Goal: Task Accomplishment & Management: Manage account settings

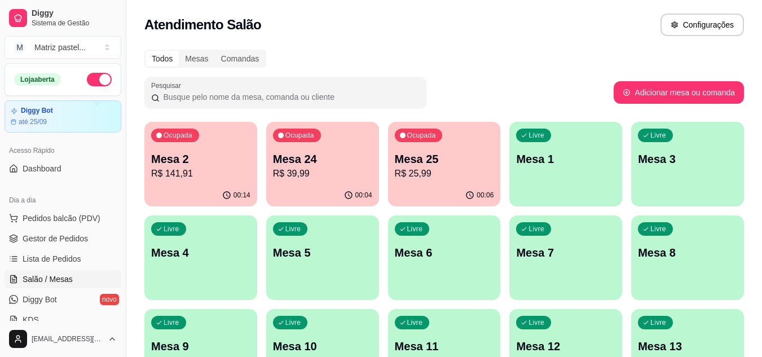
click at [323, 183] on div "Ocupada Mesa 24 R$ 39,99" at bounding box center [322, 153] width 113 height 63
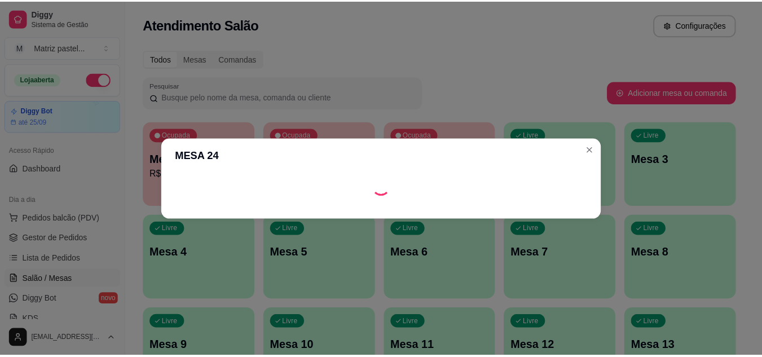
scroll to position [60, 0]
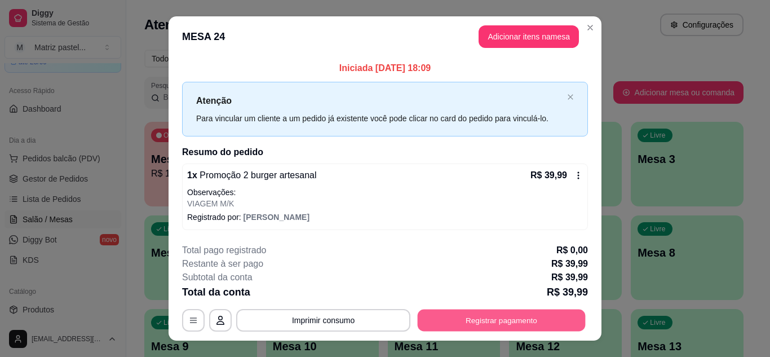
click at [448, 310] on button "Registrar pagamento" at bounding box center [502, 321] width 168 height 22
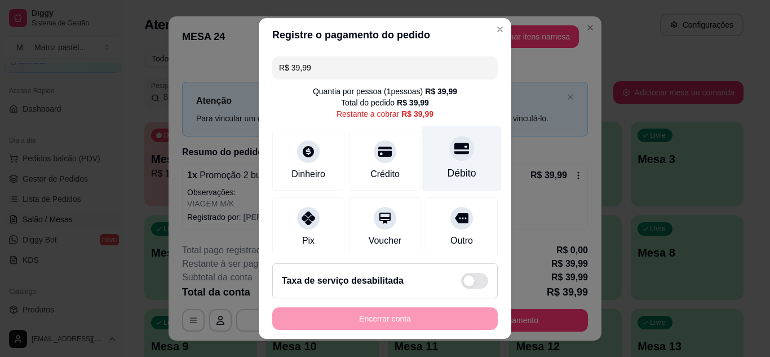
click at [440, 161] on div "Débito" at bounding box center [462, 158] width 80 height 66
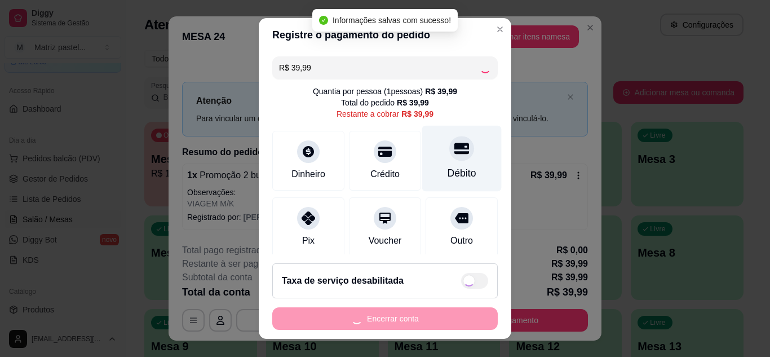
type input "R$ 0,00"
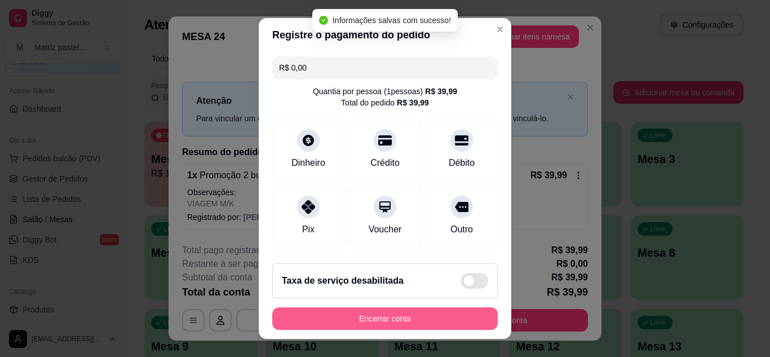
click at [385, 316] on button "Encerrar conta" at bounding box center [385, 318] width 226 height 23
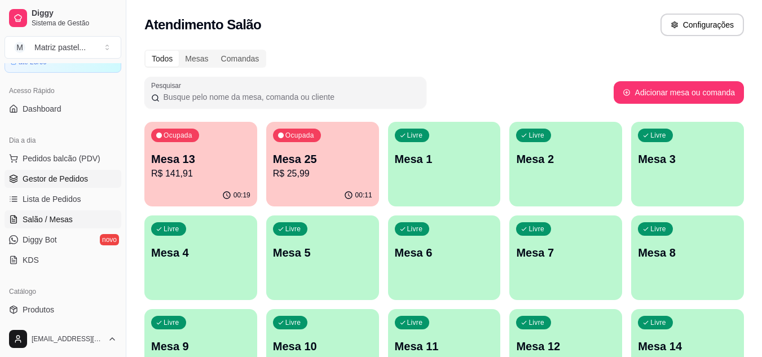
click at [76, 183] on span "Gestor de Pedidos" at bounding box center [55, 178] width 65 height 11
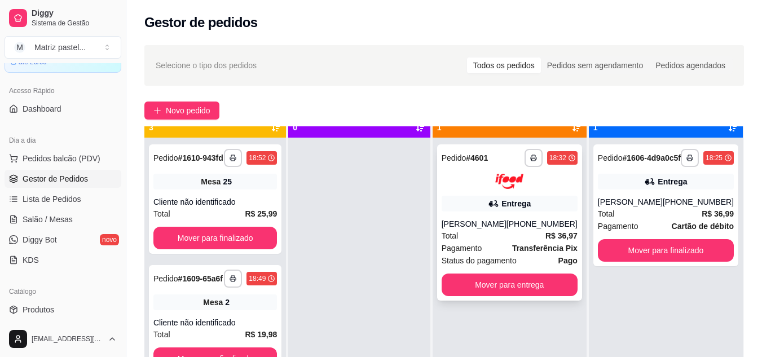
scroll to position [32, 0]
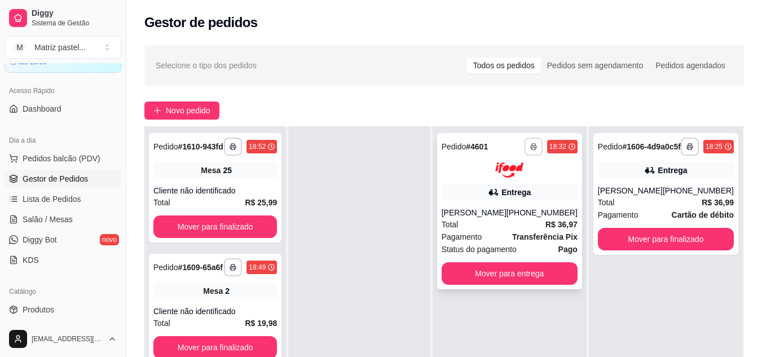
click at [530, 150] on button "button" at bounding box center [534, 147] width 18 height 18
click at [518, 182] on button "IMPRESSORA" at bounding box center [503, 185] width 79 height 17
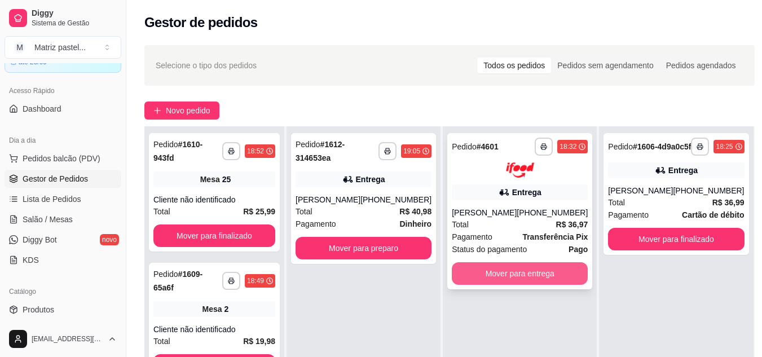
click at [485, 268] on button "Mover para entrega" at bounding box center [520, 273] width 136 height 23
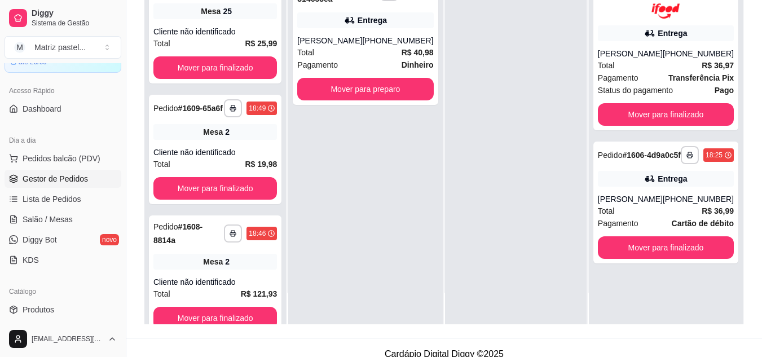
scroll to position [169, 0]
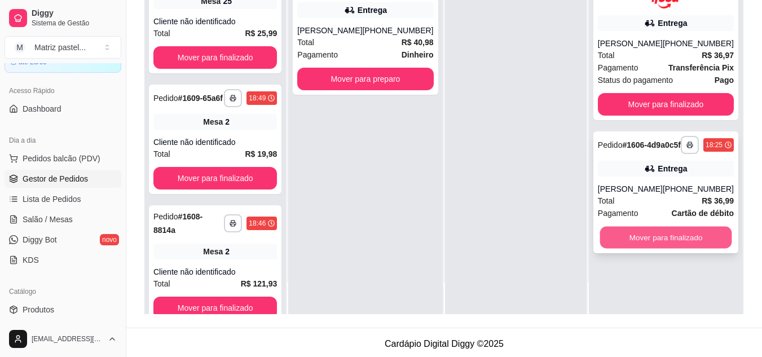
click at [646, 245] on button "Mover para finalizado" at bounding box center [666, 237] width 132 height 22
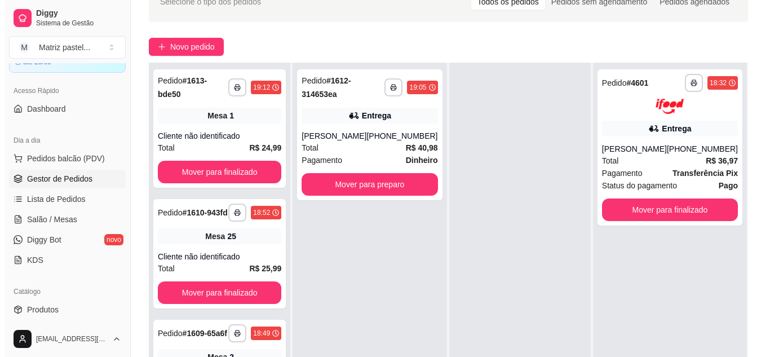
scroll to position [56, 0]
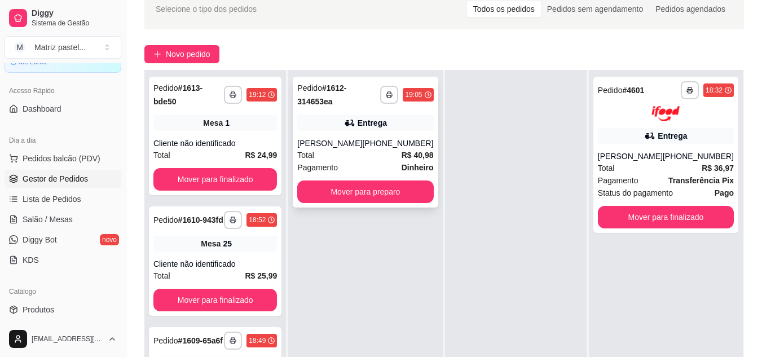
click at [342, 156] on div "Total R$ 40,98" at bounding box center [365, 155] width 136 height 12
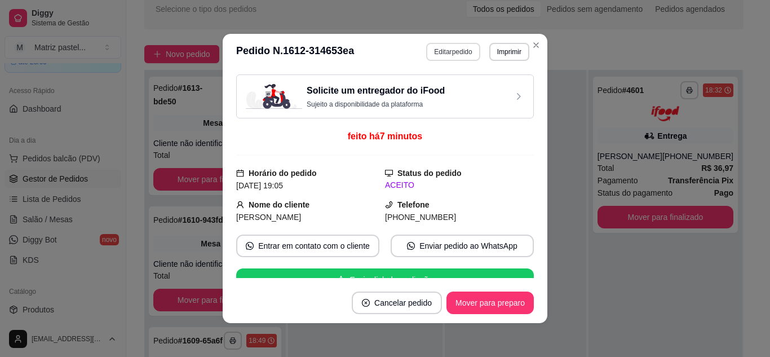
click at [445, 43] on button "Editar pedido" at bounding box center [453, 52] width 54 height 18
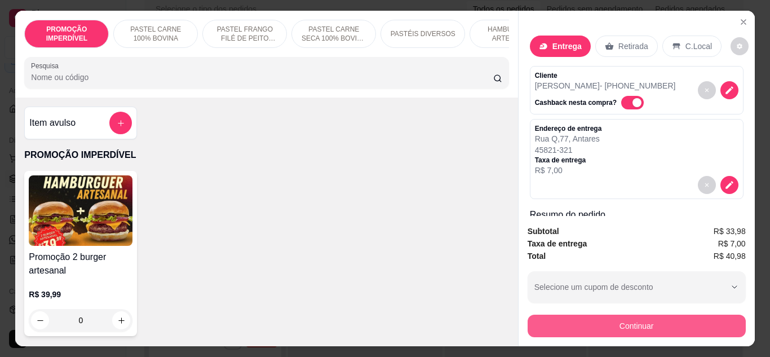
click at [576, 312] on div "Continuar" at bounding box center [637, 324] width 218 height 25
click at [580, 320] on button "Continuar" at bounding box center [637, 326] width 212 height 22
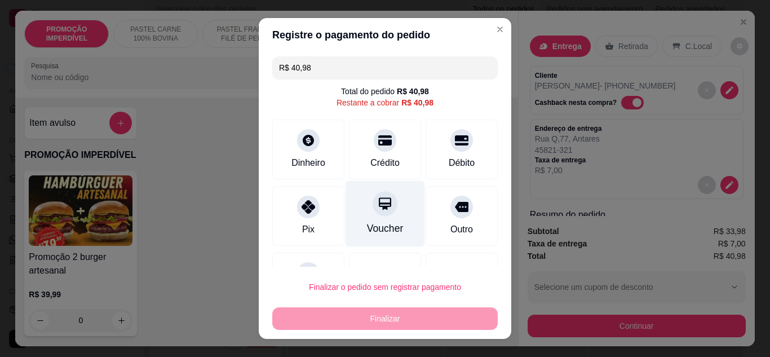
scroll to position [50, 0]
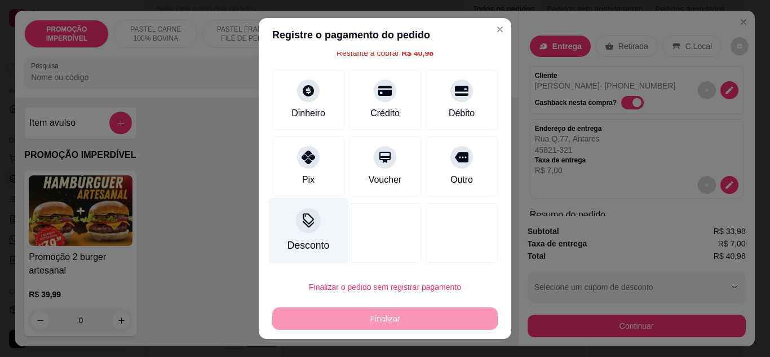
click at [305, 237] on div "Desconto" at bounding box center [309, 230] width 80 height 66
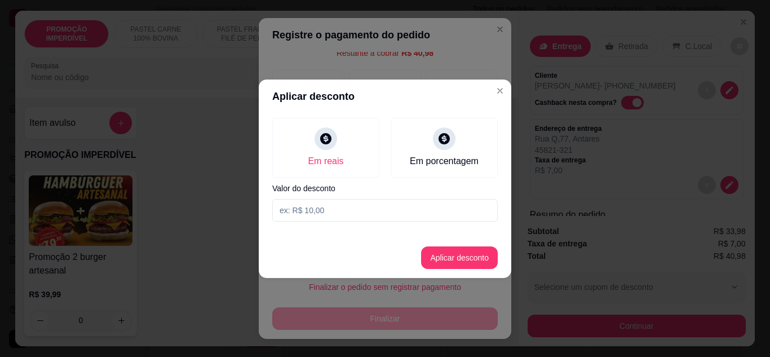
click at [337, 211] on input at bounding box center [385, 210] width 226 height 23
type input "40,97"
click at [450, 251] on button "Aplicar desconto" at bounding box center [459, 257] width 77 height 23
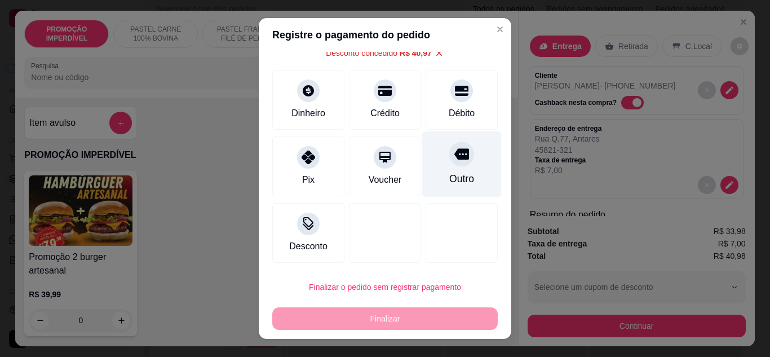
click at [450, 181] on div "Outro" at bounding box center [462, 178] width 25 height 15
type input "R$ 0,00"
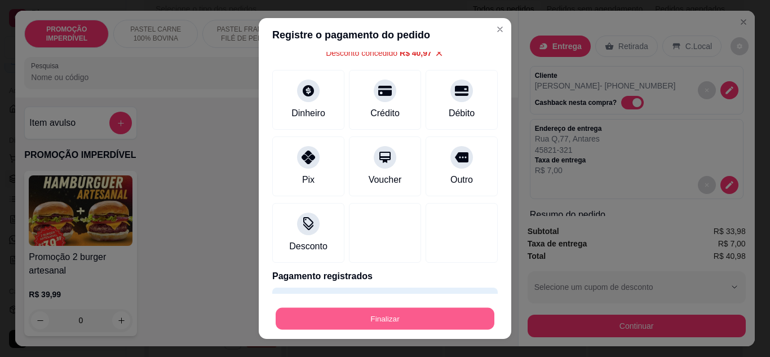
click at [416, 316] on button "Finalizar" at bounding box center [385, 319] width 219 height 22
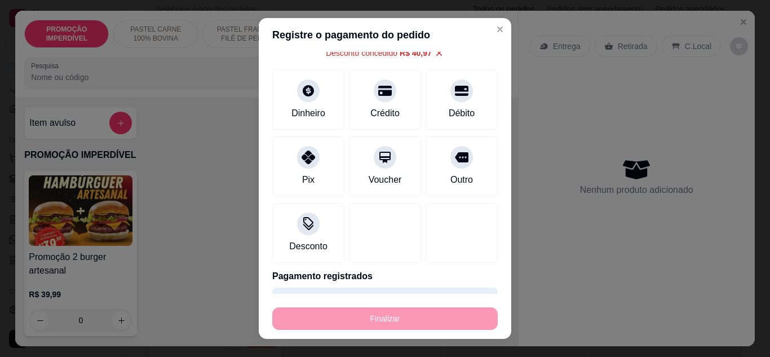
type input "0"
type input "-R$ 40,98"
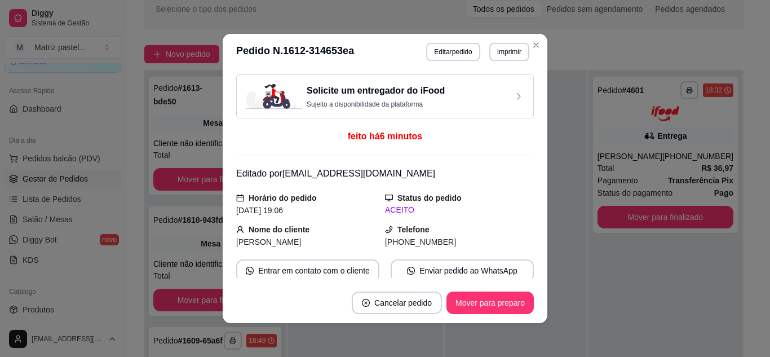
click at [540, 54] on header "**********" at bounding box center [385, 52] width 325 height 36
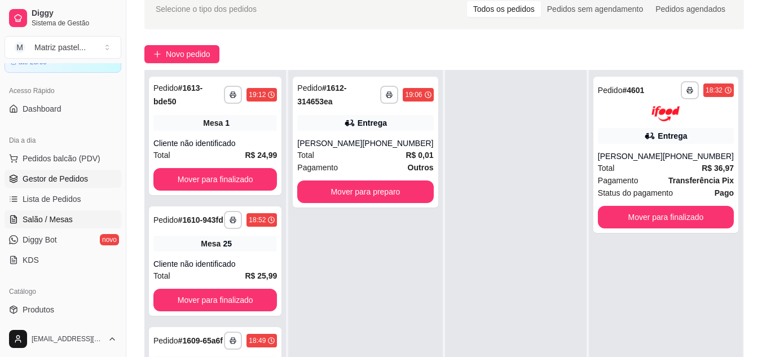
click at [65, 225] on link "Salão / Mesas" at bounding box center [63, 219] width 117 height 18
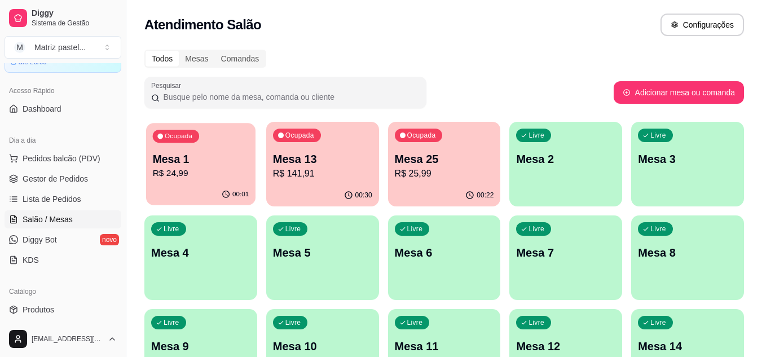
click at [232, 187] on div "00:01" at bounding box center [200, 194] width 109 height 21
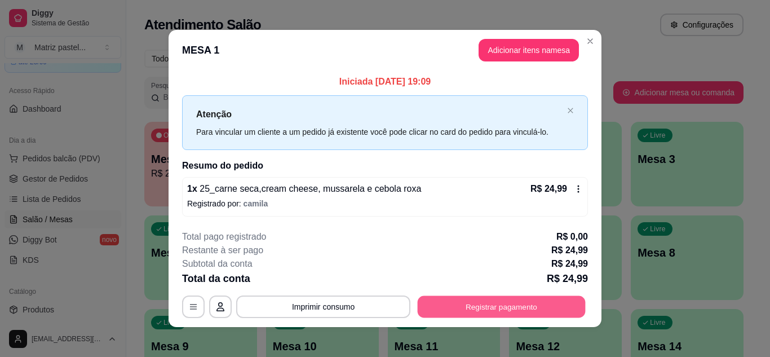
click at [468, 301] on button "Registrar pagamento" at bounding box center [502, 307] width 168 height 22
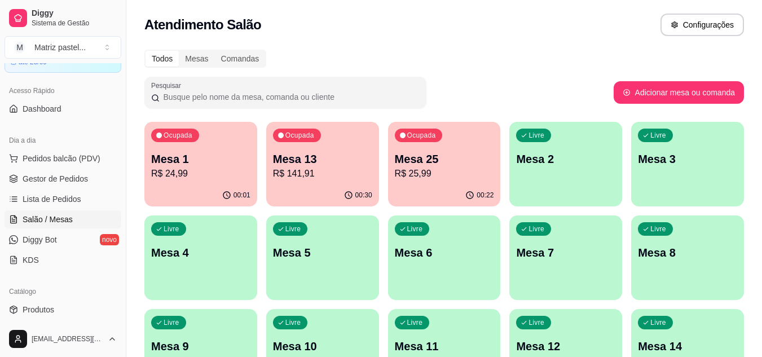
click at [269, 160] on div "Ocupada Mesa 13 R$ 141,91" at bounding box center [322, 153] width 113 height 63
click at [187, 166] on p "Mesa 1" at bounding box center [201, 159] width 96 height 15
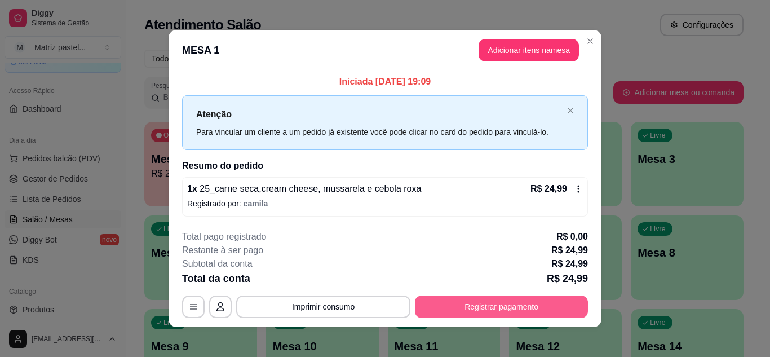
click at [515, 309] on button "Registrar pagamento" at bounding box center [501, 307] width 173 height 23
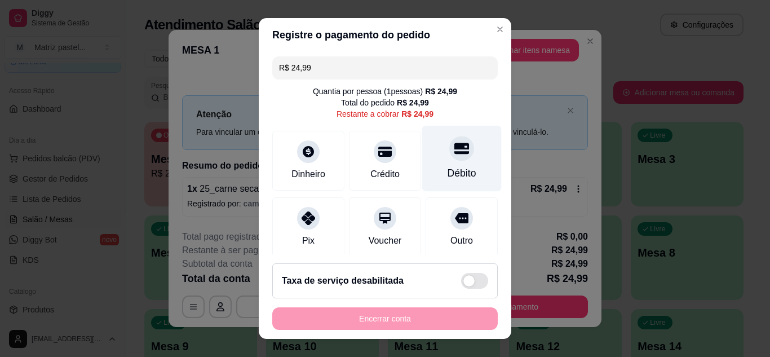
click at [455, 168] on div "Débito" at bounding box center [462, 173] width 29 height 15
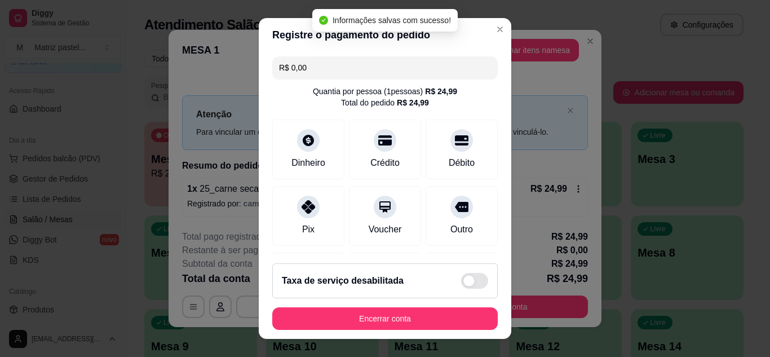
type input "R$ 0,00"
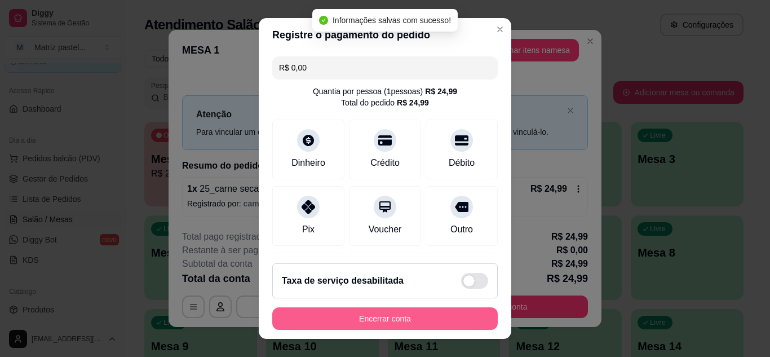
click at [396, 313] on button "Encerrar conta" at bounding box center [385, 318] width 226 height 23
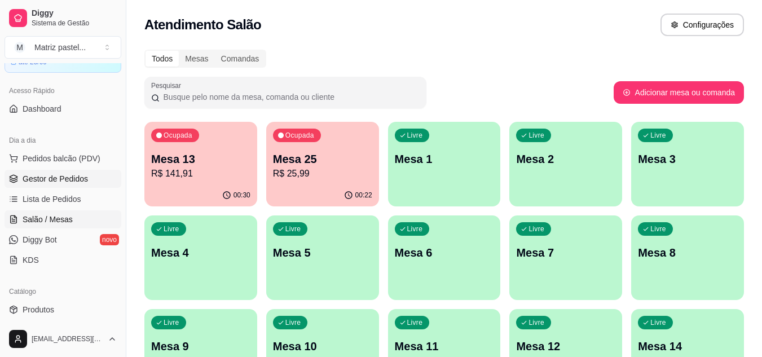
click at [36, 175] on span "Gestor de Pedidos" at bounding box center [55, 178] width 65 height 11
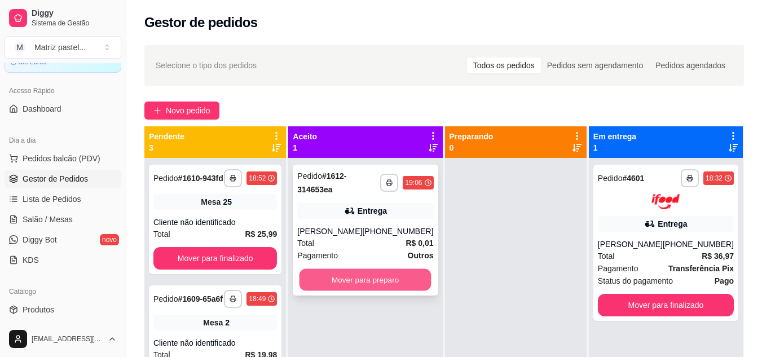
click at [326, 278] on button "Mover para preparo" at bounding box center [366, 280] width 132 height 22
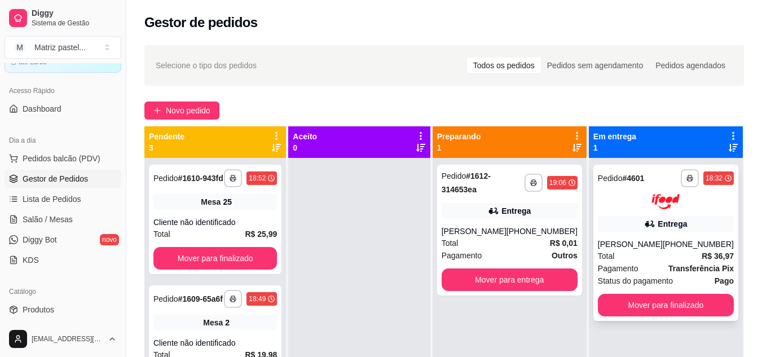
scroll to position [32, 0]
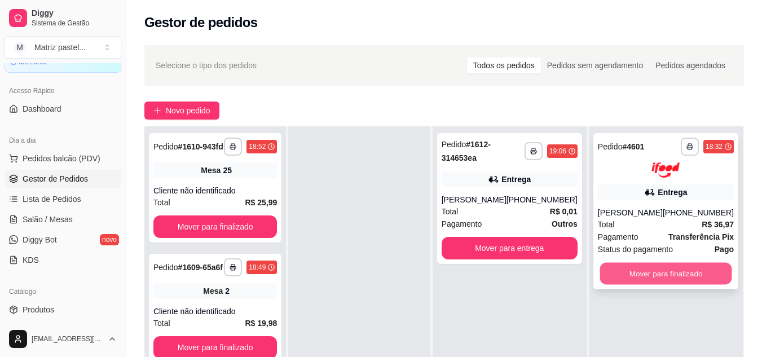
click at [633, 276] on button "Mover para finalizado" at bounding box center [666, 273] width 132 height 22
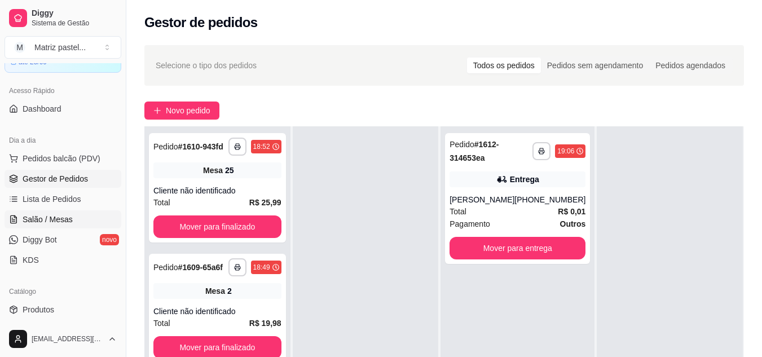
click at [74, 226] on link "Salão / Mesas" at bounding box center [63, 219] width 117 height 18
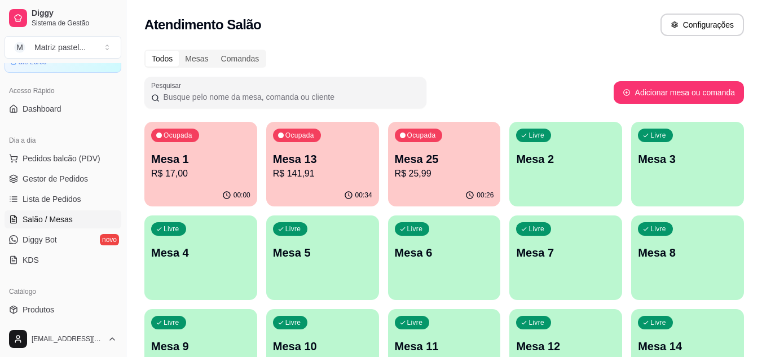
click at [460, 164] on p "Mesa 25" at bounding box center [444, 159] width 99 height 16
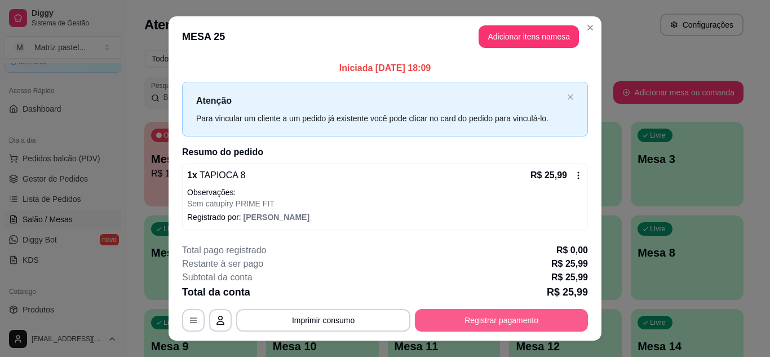
click at [474, 310] on button "Registrar pagamento" at bounding box center [501, 320] width 173 height 23
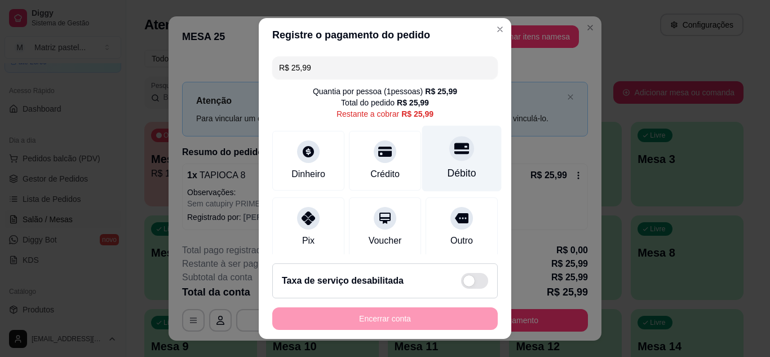
click at [430, 159] on div "Débito" at bounding box center [462, 158] width 80 height 66
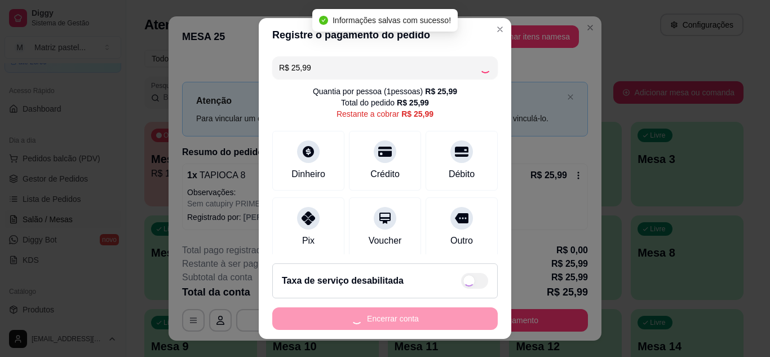
type input "R$ 0,00"
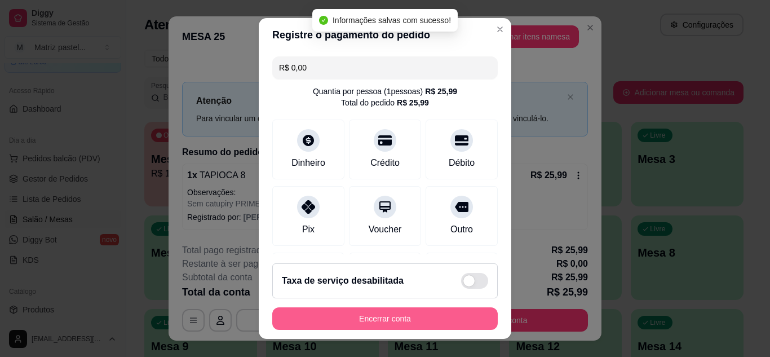
click at [369, 325] on button "Encerrar conta" at bounding box center [385, 318] width 226 height 23
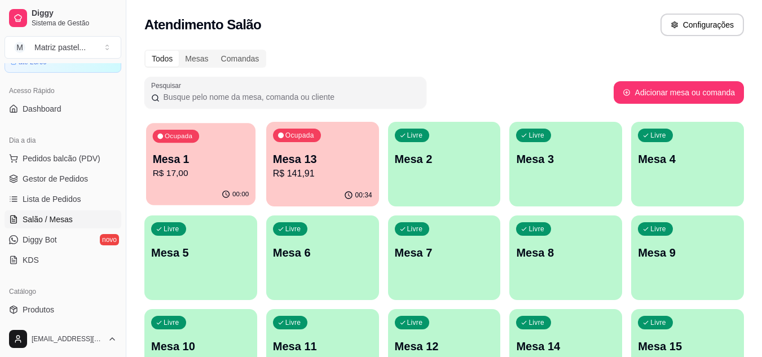
click at [180, 152] on p "Mesa 1" at bounding box center [201, 159] width 96 height 15
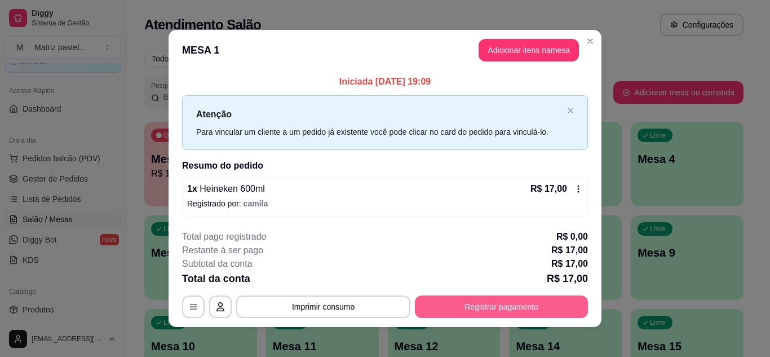
click at [491, 305] on button "Registrar pagamento" at bounding box center [501, 307] width 173 height 23
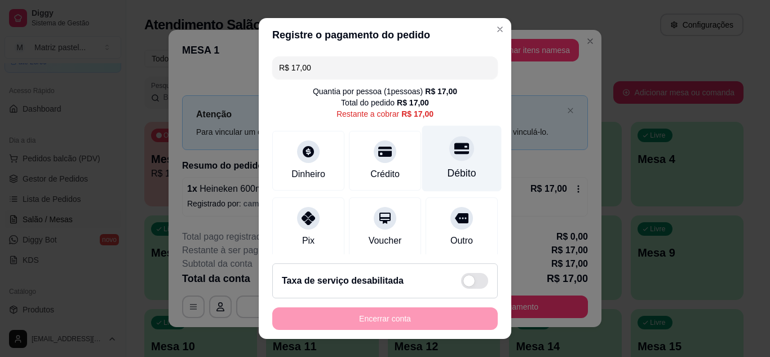
click at [450, 158] on div at bounding box center [462, 148] width 25 height 25
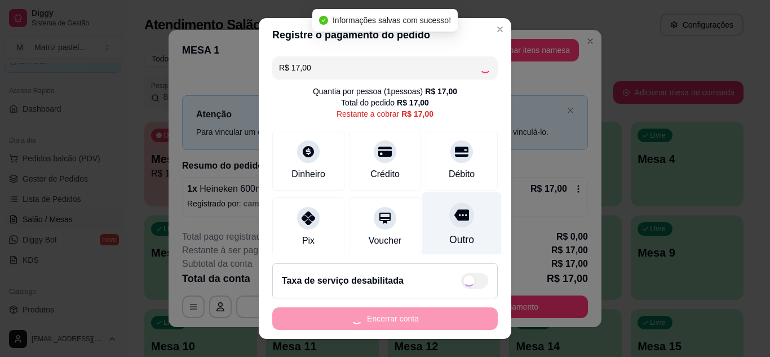
type input "R$ 0,00"
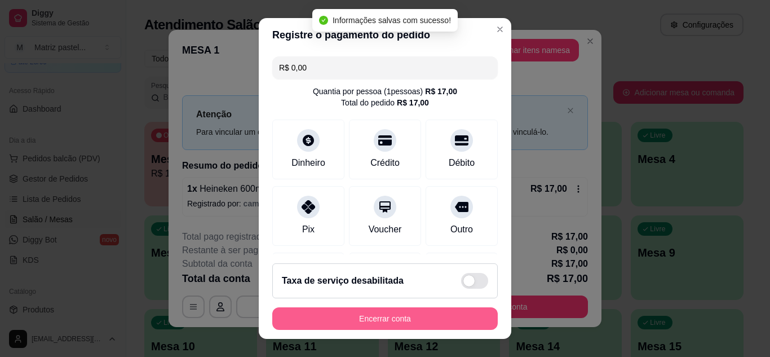
click at [383, 319] on button "Encerrar conta" at bounding box center [385, 318] width 226 height 23
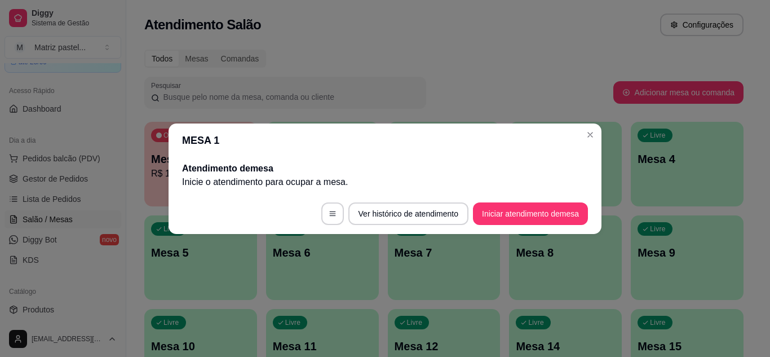
click at [590, 125] on header "MESA 1" at bounding box center [385, 141] width 433 height 34
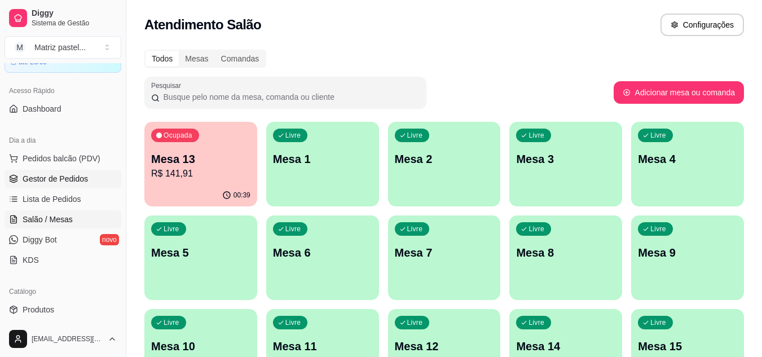
click at [75, 177] on span "Gestor de Pedidos" at bounding box center [55, 178] width 65 height 11
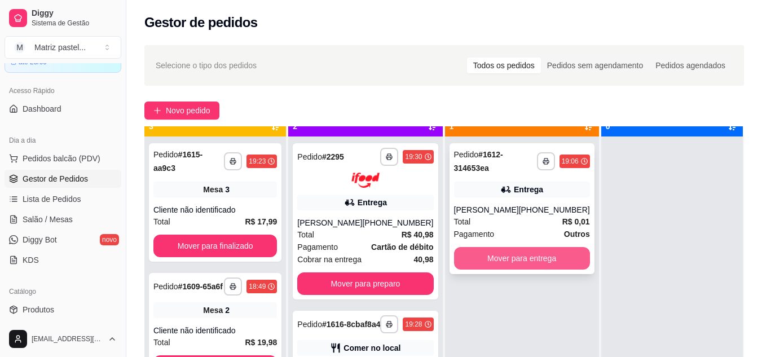
scroll to position [32, 0]
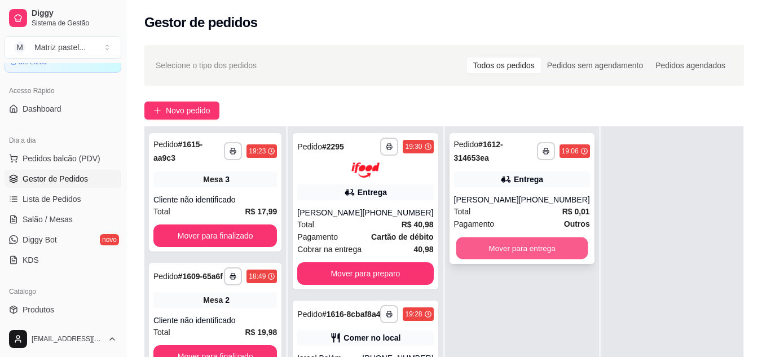
click at [505, 238] on button "Mover para entrega" at bounding box center [522, 248] width 132 height 22
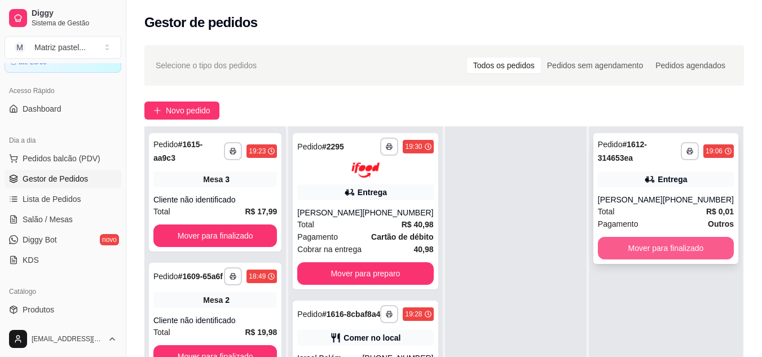
click at [660, 244] on button "Mover para finalizado" at bounding box center [666, 248] width 136 height 23
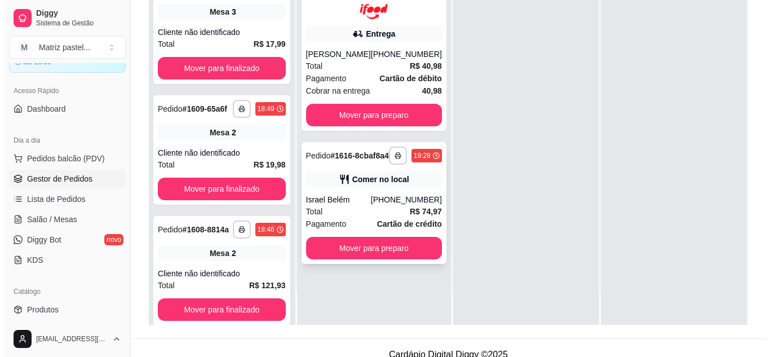
scroll to position [169, 0]
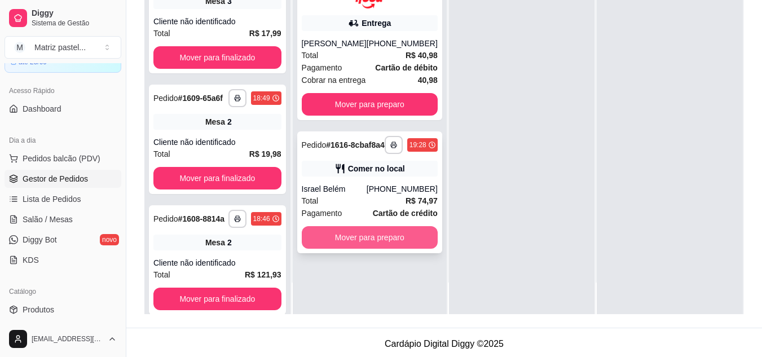
click at [391, 244] on button "Mover para preparo" at bounding box center [370, 237] width 136 height 23
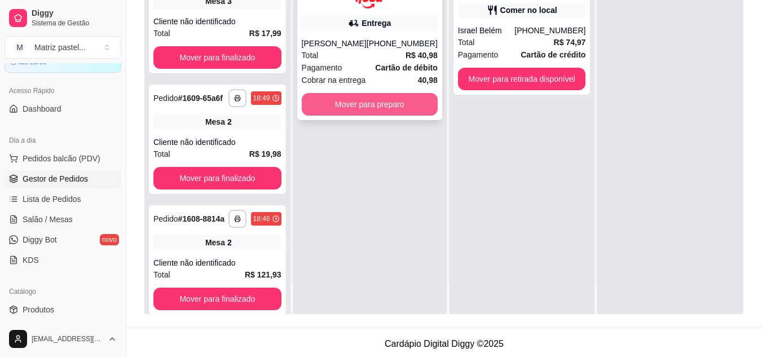
click at [359, 103] on button "Mover para preparo" at bounding box center [370, 104] width 136 height 23
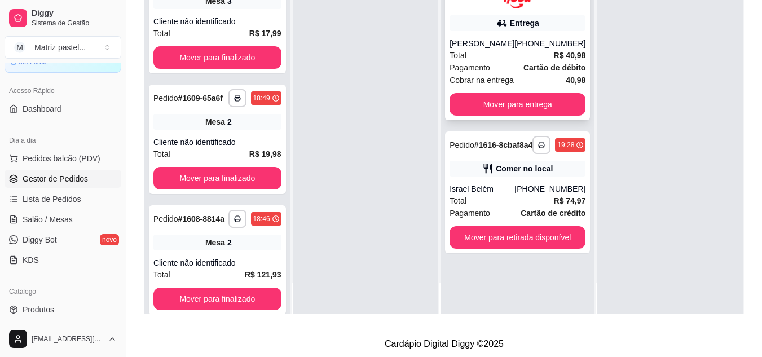
click at [528, 52] on div "Total R$ 40,98" at bounding box center [518, 55] width 136 height 12
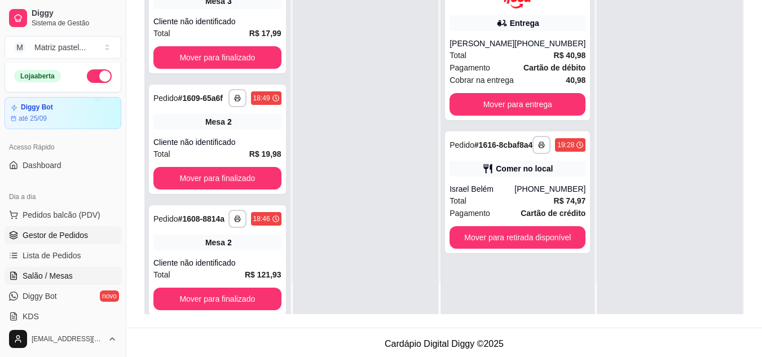
click at [49, 267] on link "Salão / Mesas" at bounding box center [63, 276] width 117 height 18
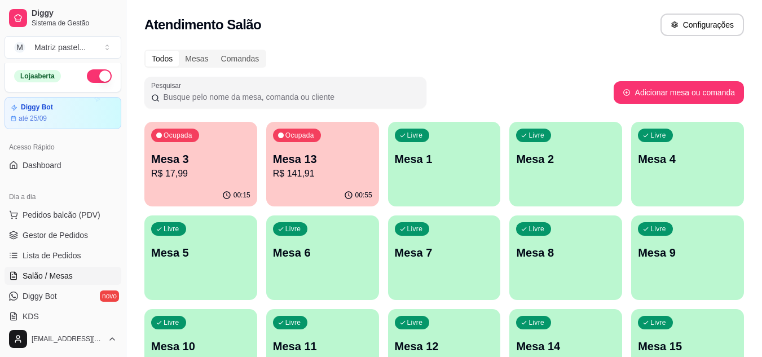
click at [51, 271] on span "Salão / Mesas" at bounding box center [48, 275] width 50 height 11
click at [227, 161] on p "Mesa 3" at bounding box center [200, 159] width 99 height 16
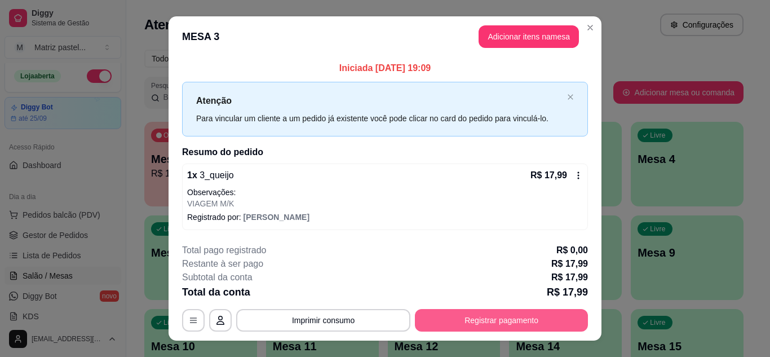
click at [460, 316] on button "Registrar pagamento" at bounding box center [501, 320] width 173 height 23
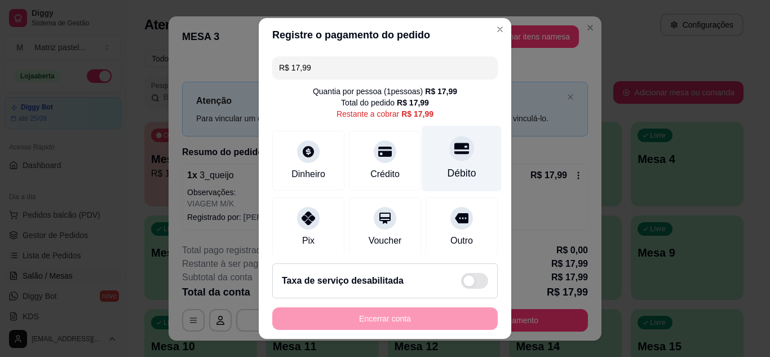
click at [455, 151] on div at bounding box center [462, 148] width 25 height 25
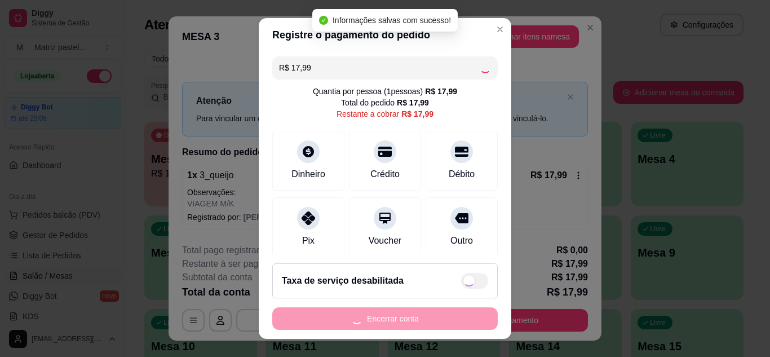
type input "R$ 0,00"
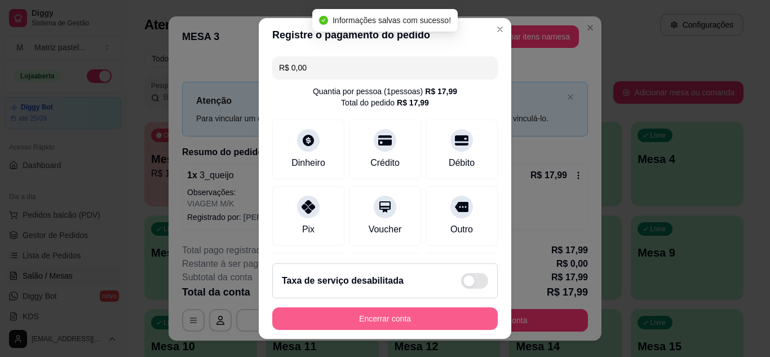
click at [368, 324] on button "Encerrar conta" at bounding box center [385, 318] width 226 height 23
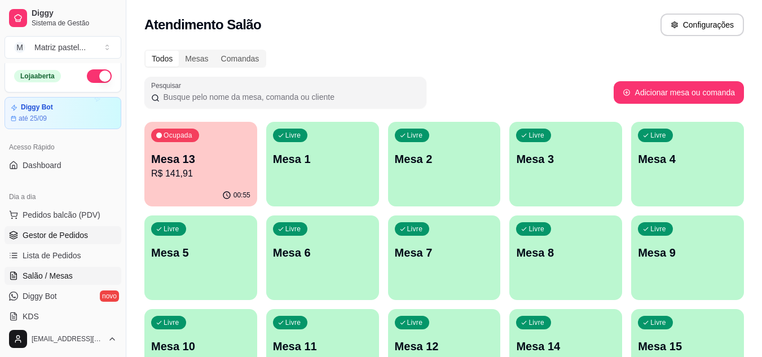
click at [54, 236] on span "Gestor de Pedidos" at bounding box center [55, 235] width 65 height 11
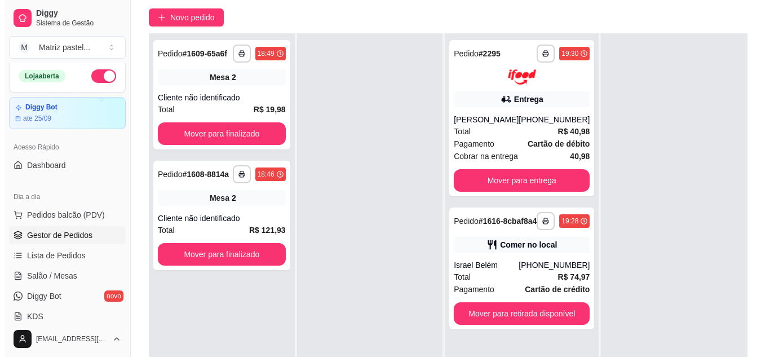
scroll to position [113, 0]
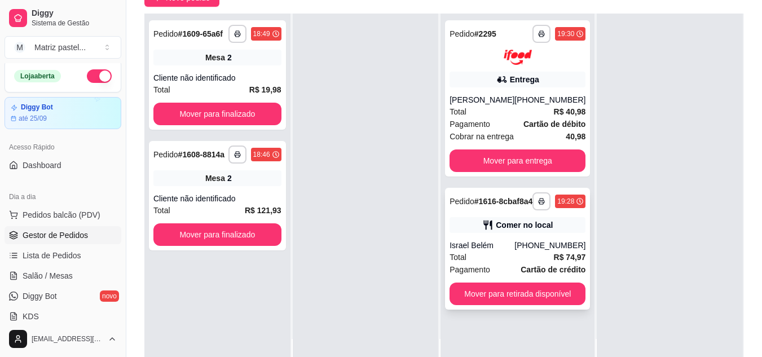
click at [469, 251] on div "Israel Belém" at bounding box center [482, 245] width 65 height 11
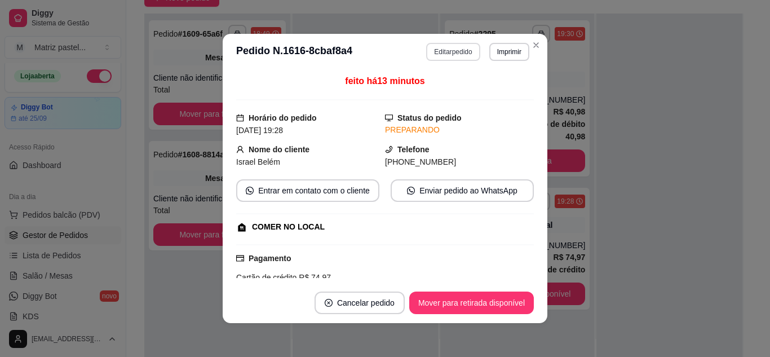
click at [437, 54] on button "Editar pedido" at bounding box center [453, 52] width 54 height 18
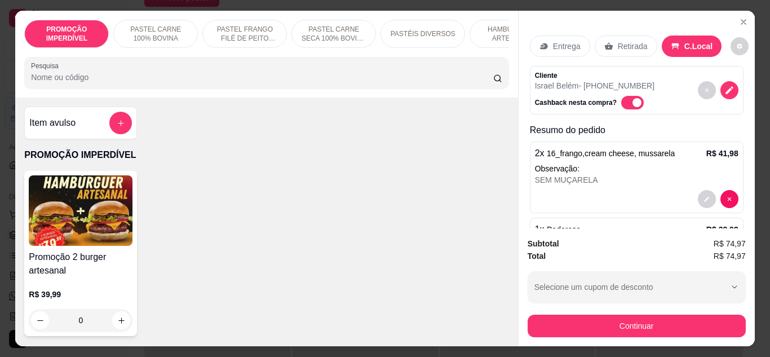
click at [328, 82] on input "Pesquisa" at bounding box center [262, 77] width 463 height 11
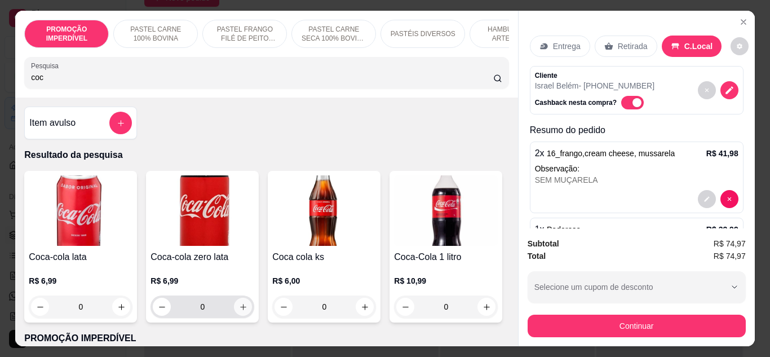
type input "coc"
click at [235, 311] on button "increase-product-quantity" at bounding box center [243, 306] width 17 height 17
type input "1"
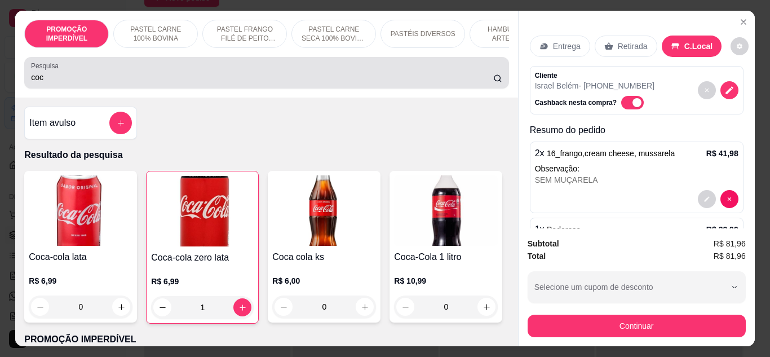
click at [164, 84] on div "coc" at bounding box center [266, 72] width 471 height 23
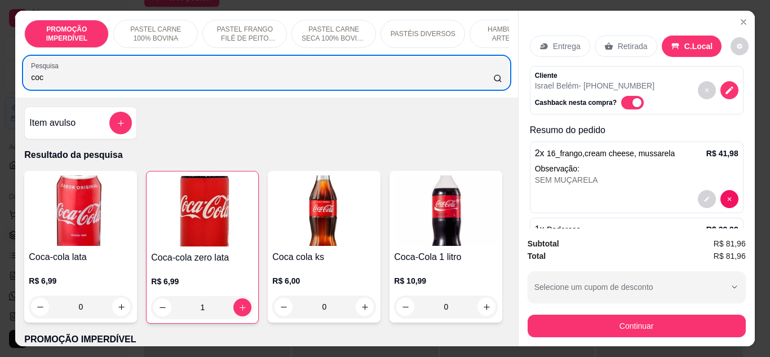
drag, startPoint x: 162, startPoint y: 88, endPoint x: 12, endPoint y: 85, distance: 150.6
click at [15, 85] on div "PROMOÇÃO IMPERDÍVEL PASTEL CARNE 100% BOVINA PASTEL FRANGO FILÉ DE PEITO DESFIA…" at bounding box center [266, 54] width 503 height 87
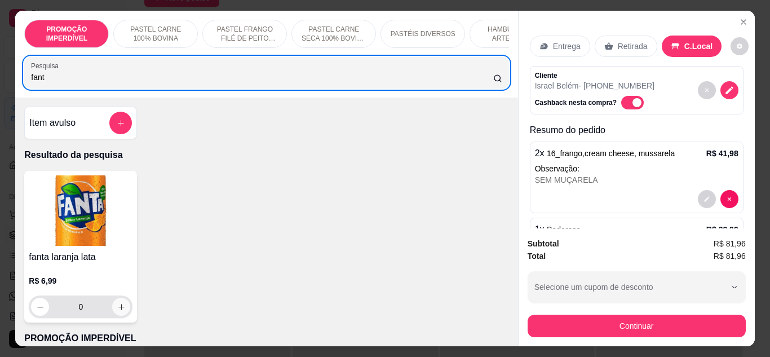
type input "fant"
click at [117, 307] on icon "increase-product-quantity" at bounding box center [121, 307] width 8 height 8
type input "1"
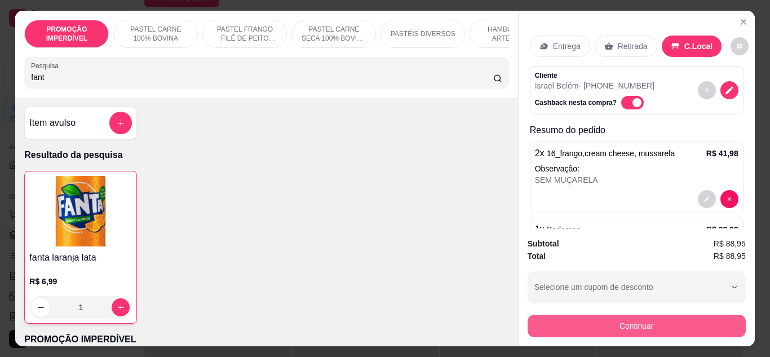
click at [619, 327] on button "Continuar" at bounding box center [637, 326] width 218 height 23
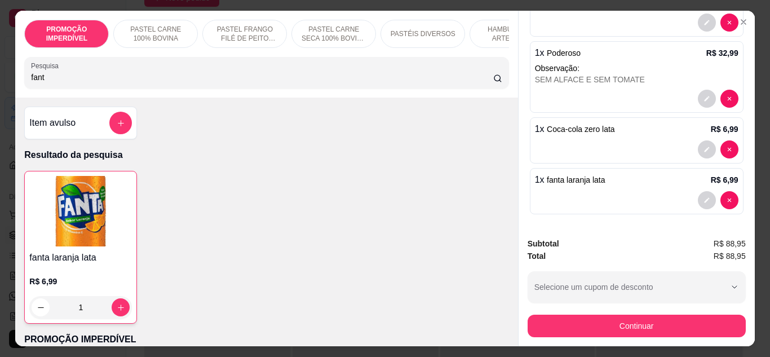
scroll to position [178, 0]
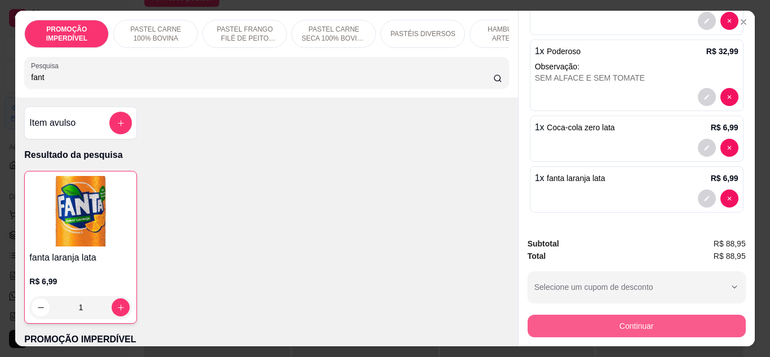
click at [594, 320] on button "Continuar" at bounding box center [637, 326] width 218 height 23
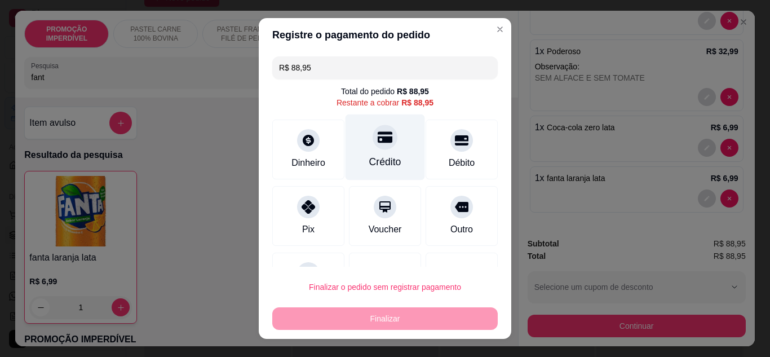
click at [378, 146] on div at bounding box center [385, 137] width 25 height 25
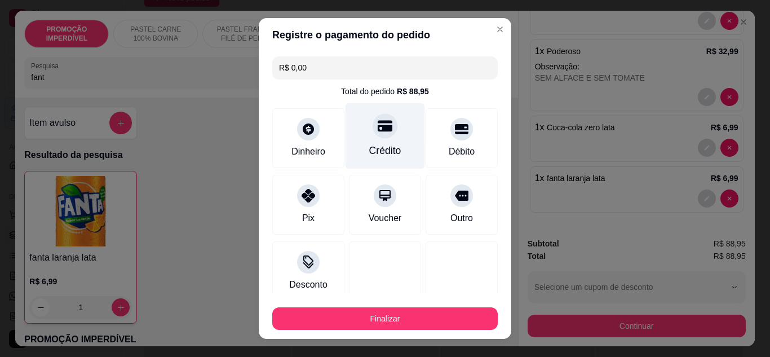
type input "R$ 0,00"
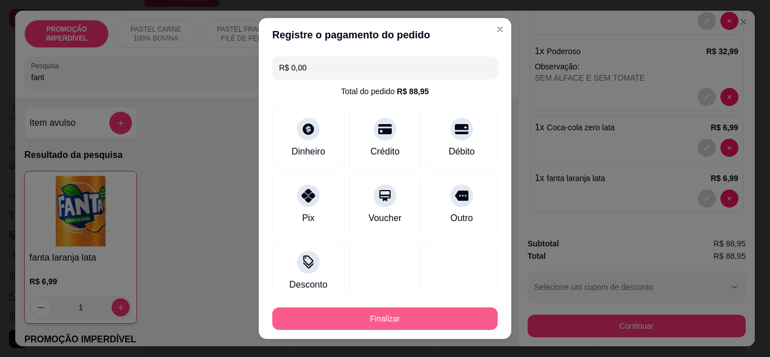
click at [400, 318] on button "Finalizar" at bounding box center [385, 318] width 226 height 23
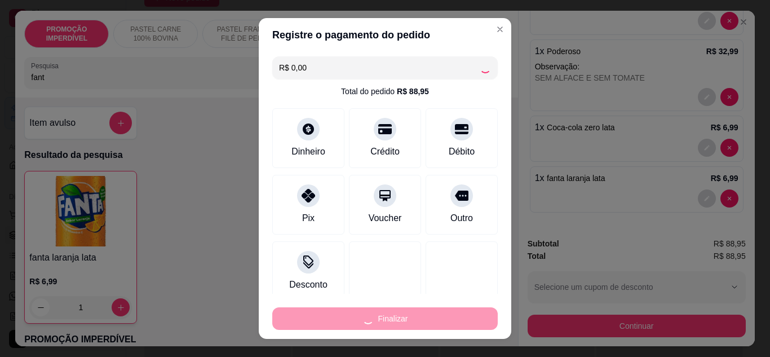
type input "0"
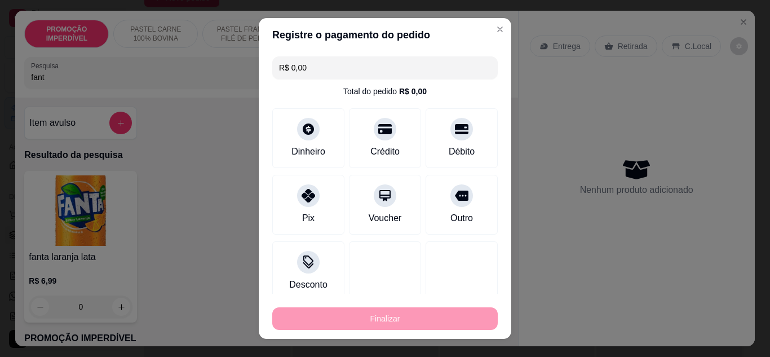
type input "-R$ 88,95"
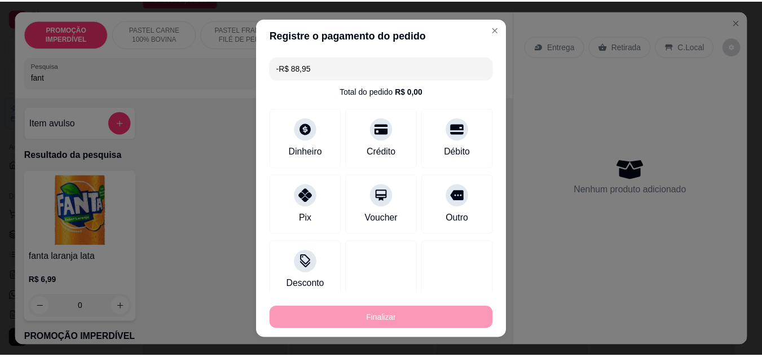
scroll to position [0, 0]
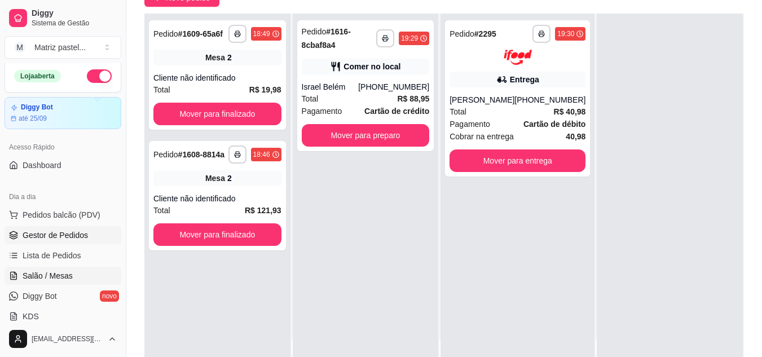
click at [44, 276] on span "Salão / Mesas" at bounding box center [48, 275] width 50 height 11
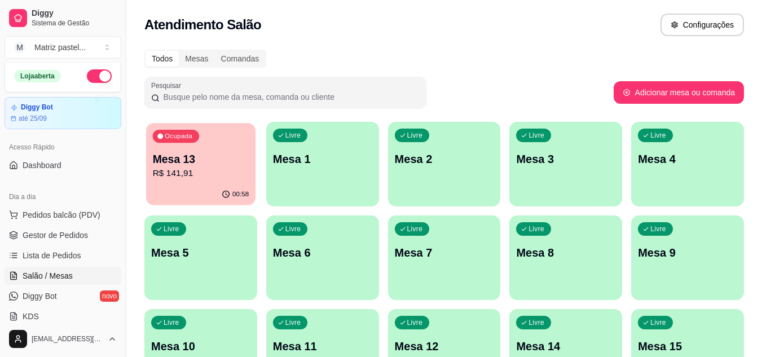
click at [169, 191] on div "00:58" at bounding box center [200, 194] width 109 height 21
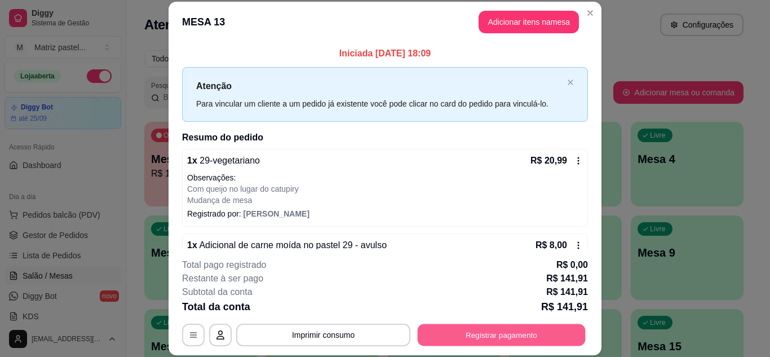
click at [497, 339] on button "Registrar pagamento" at bounding box center [502, 335] width 168 height 22
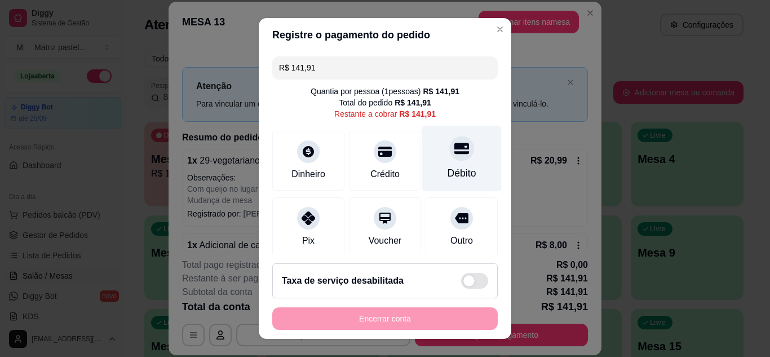
click at [448, 169] on div "Débito" at bounding box center [462, 173] width 29 height 15
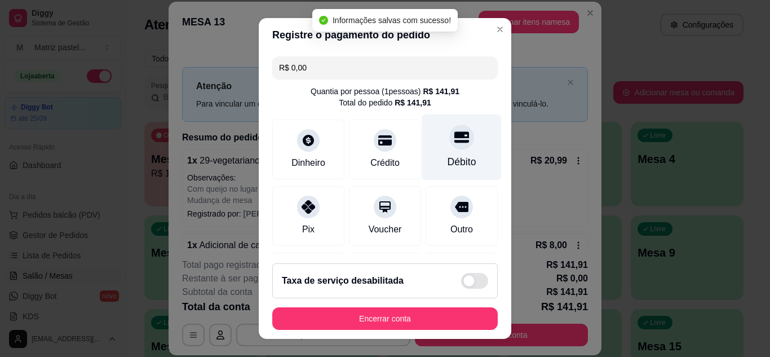
type input "R$ 0,00"
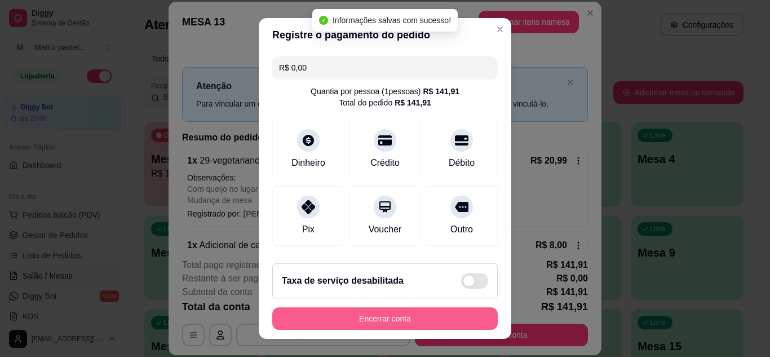
click at [431, 312] on button "Encerrar conta" at bounding box center [385, 318] width 226 height 23
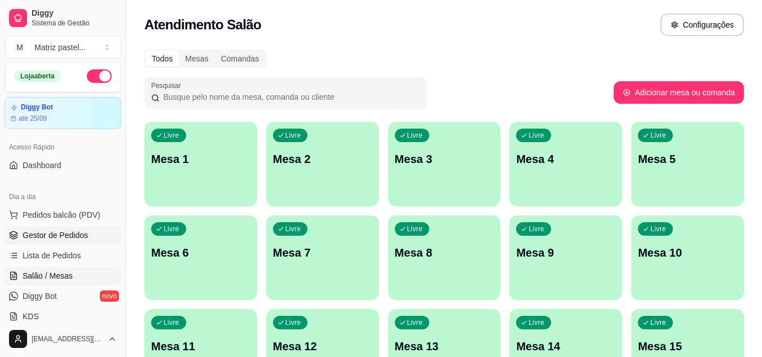
click at [37, 237] on span "Gestor de Pedidos" at bounding box center [55, 235] width 65 height 11
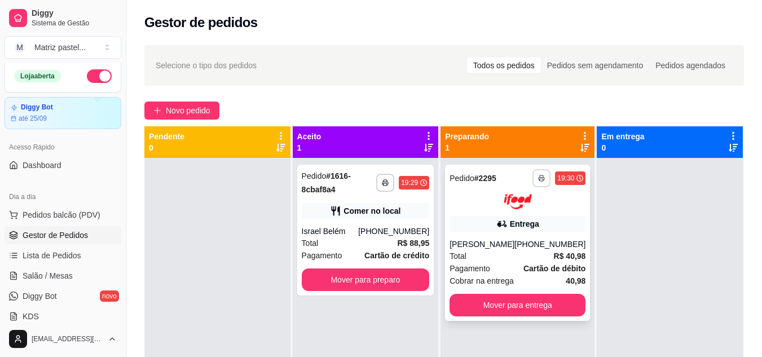
click at [532, 183] on button "button" at bounding box center [541, 178] width 18 height 18
click at [502, 214] on button "IMPRESSORA" at bounding box center [504, 218] width 82 height 18
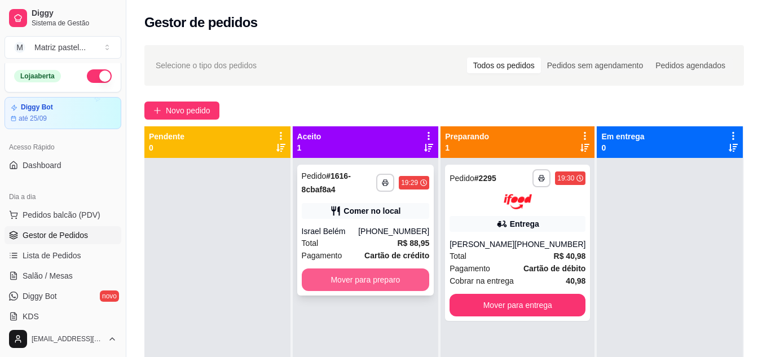
click at [371, 282] on button "Mover para preparo" at bounding box center [366, 279] width 128 height 23
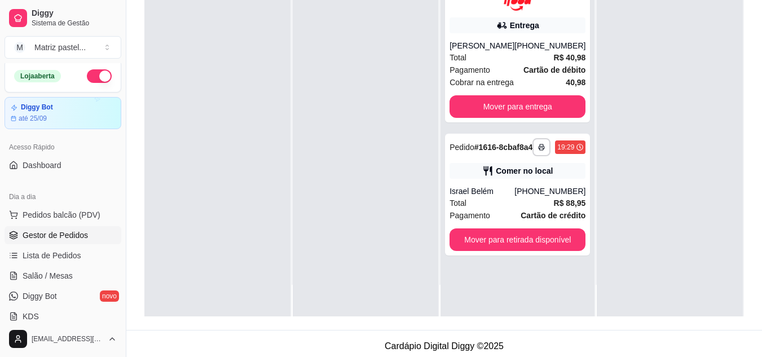
scroll to position [169, 0]
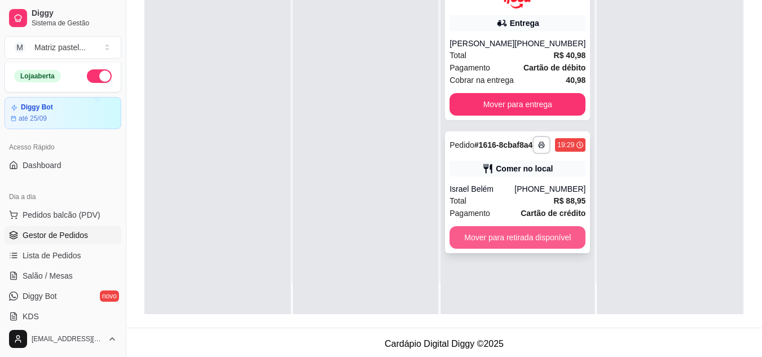
click at [521, 249] on button "Mover para retirada disponível" at bounding box center [518, 237] width 136 height 23
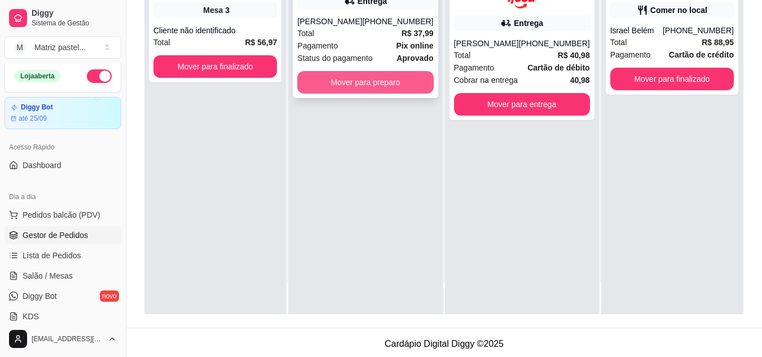
click at [378, 94] on button "Mover para preparo" at bounding box center [365, 82] width 136 height 23
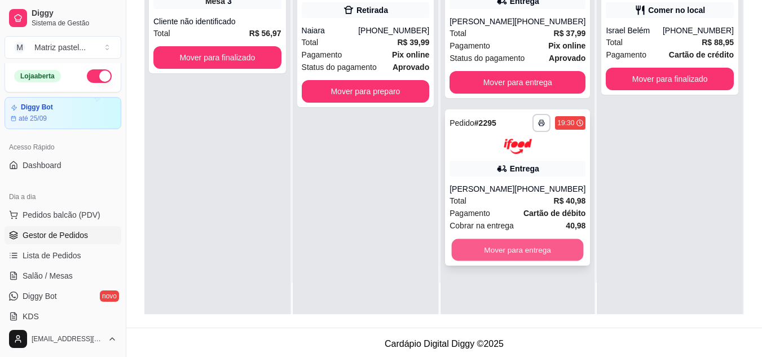
click at [482, 261] on button "Mover para entrega" at bounding box center [518, 250] width 132 height 22
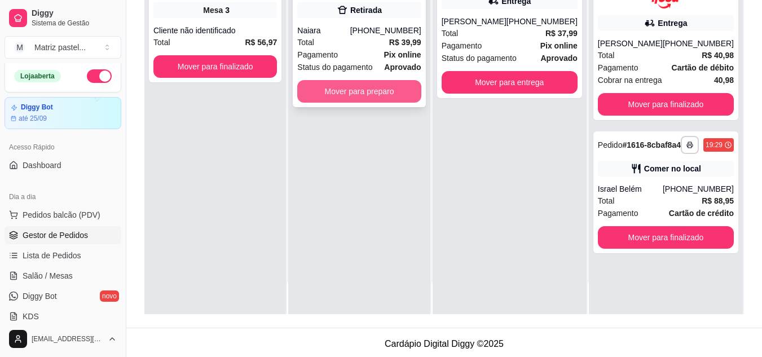
click at [375, 100] on button "Mover para preparo" at bounding box center [359, 91] width 124 height 23
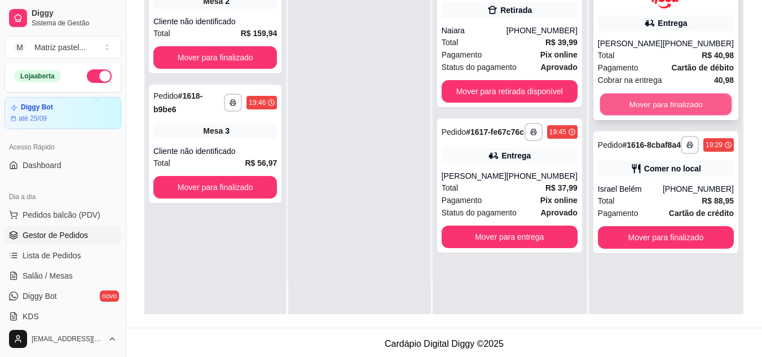
click at [626, 107] on button "Mover para finalizado" at bounding box center [666, 104] width 132 height 22
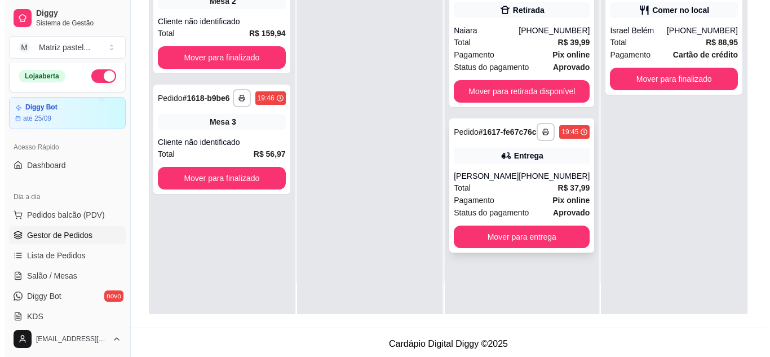
scroll to position [0, 0]
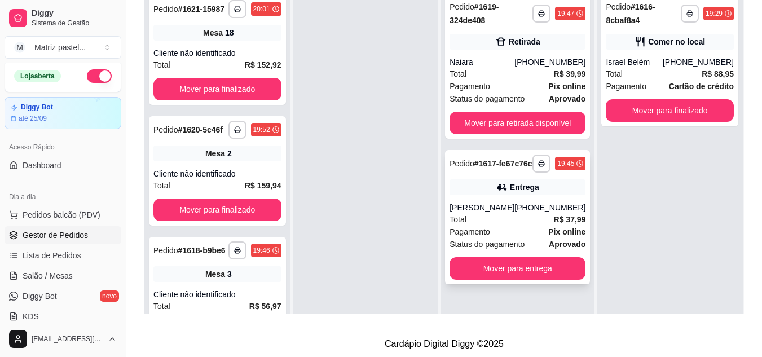
click at [538, 213] on div "[PHONE_NUMBER]" at bounding box center [549, 207] width 71 height 11
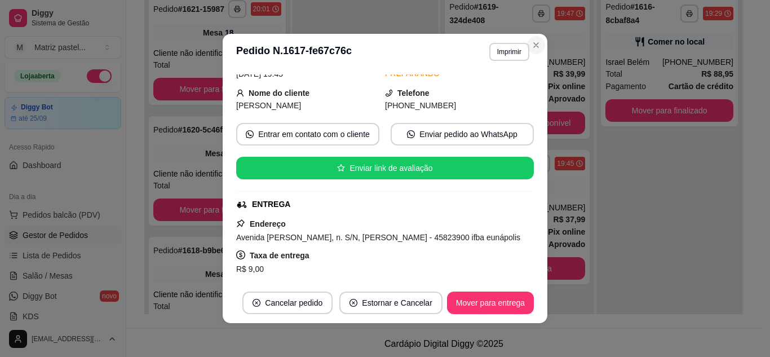
scroll to position [56, 0]
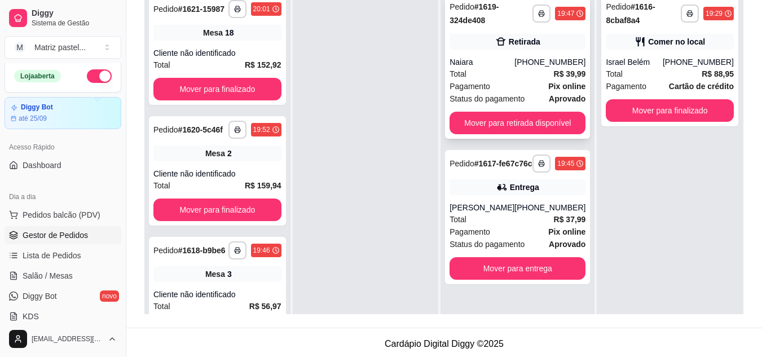
click at [533, 84] on div "Pagamento Pix online" at bounding box center [518, 86] width 136 height 12
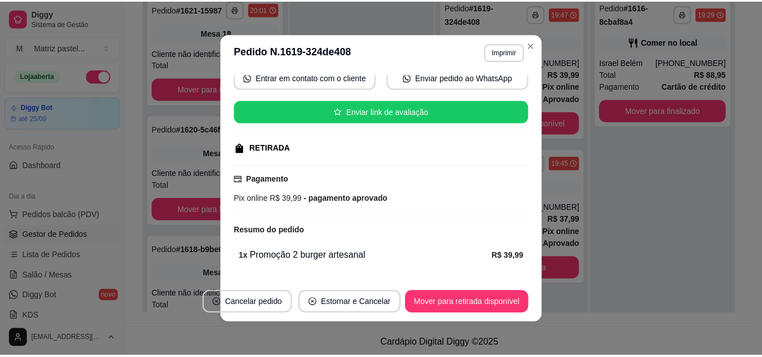
scroll to position [147, 0]
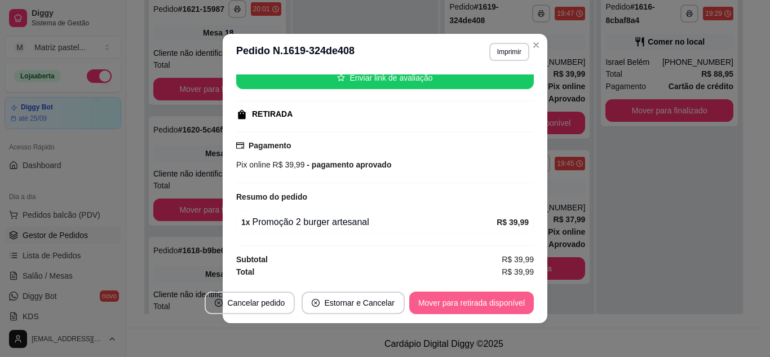
click at [461, 300] on button "Mover para retirada disponível" at bounding box center [471, 303] width 125 height 23
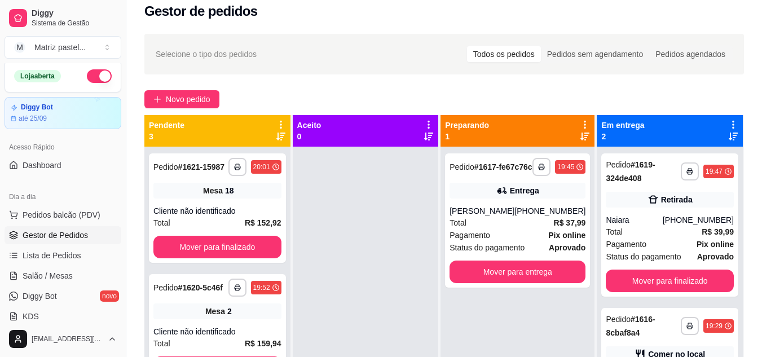
scroll to position [0, 0]
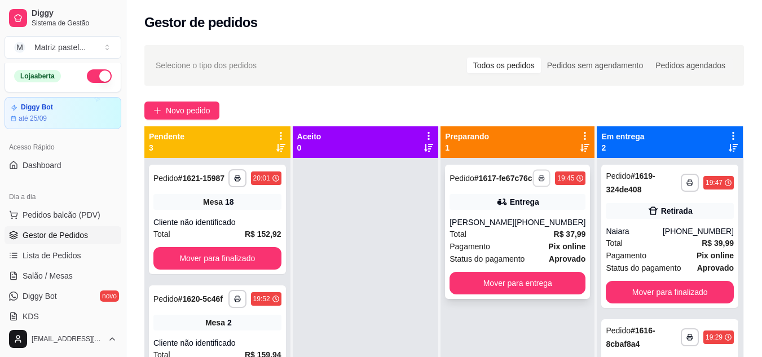
click at [533, 174] on button "button" at bounding box center [541, 177] width 17 height 17
click at [487, 221] on button "IMPRESSORA" at bounding box center [503, 221] width 79 height 17
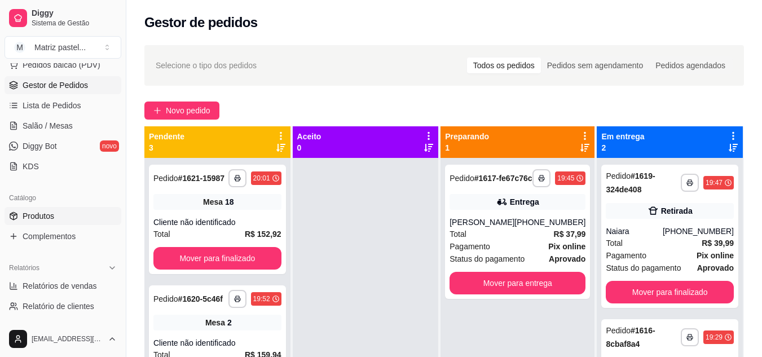
scroll to position [173, 0]
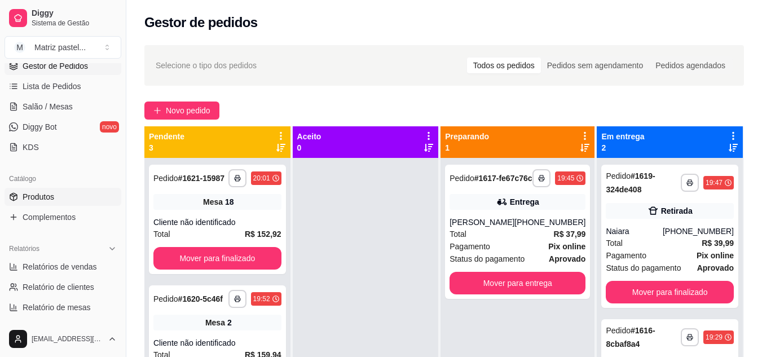
click at [38, 205] on link "Produtos" at bounding box center [63, 197] width 117 height 18
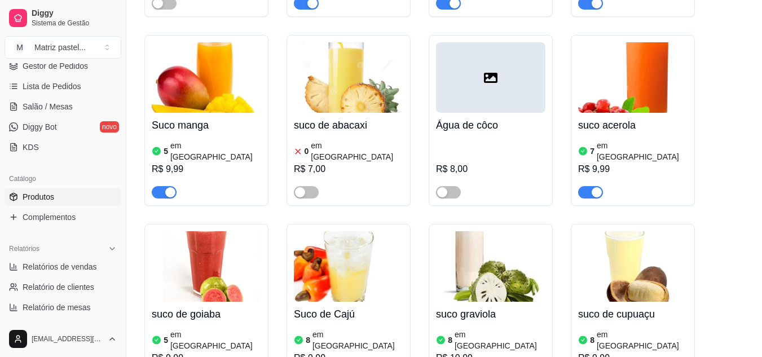
scroll to position [6648, 0]
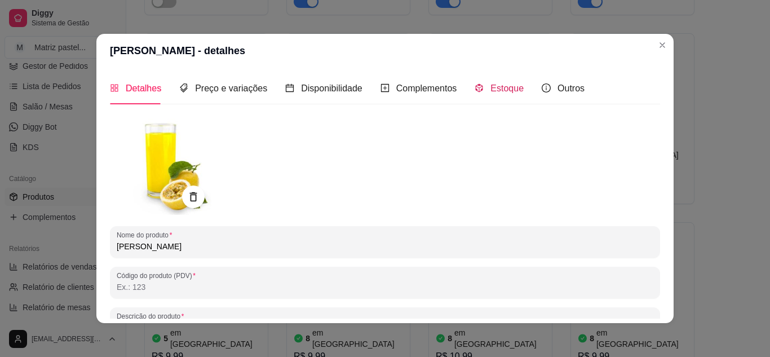
click at [504, 95] on div "Estoque" at bounding box center [499, 88] width 49 height 14
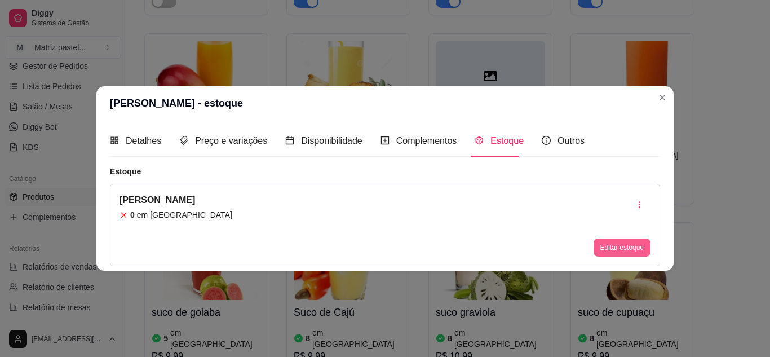
click at [632, 253] on button "Editar estoque" at bounding box center [622, 248] width 57 height 18
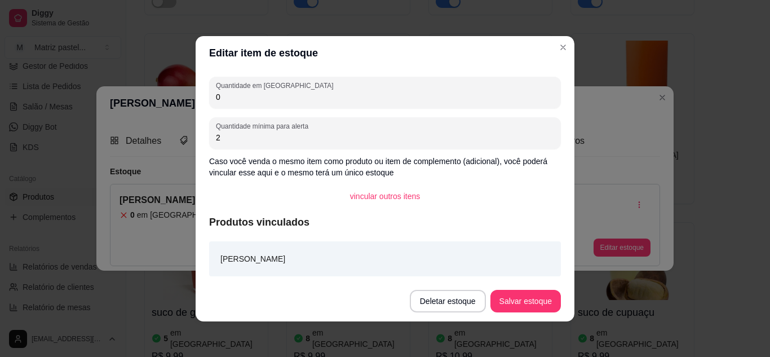
click at [216, 94] on input "0" at bounding box center [385, 96] width 338 height 11
type input "10"
click at [510, 295] on button "Salvar estoque" at bounding box center [525, 301] width 69 height 22
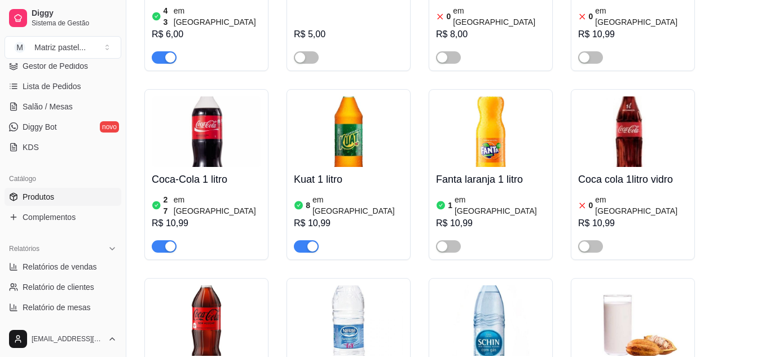
scroll to position [6197, 0]
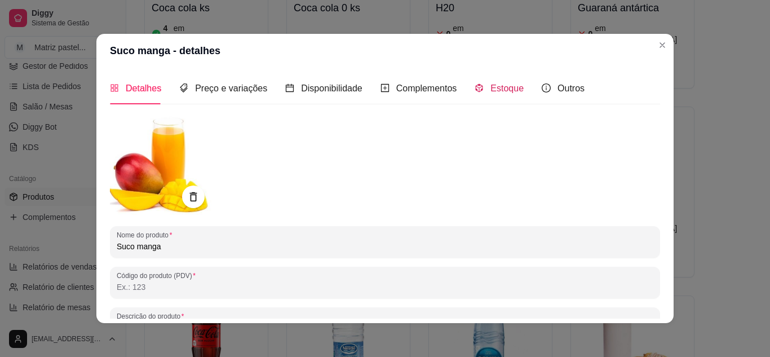
click at [500, 86] on span "Estoque" at bounding box center [507, 88] width 33 height 10
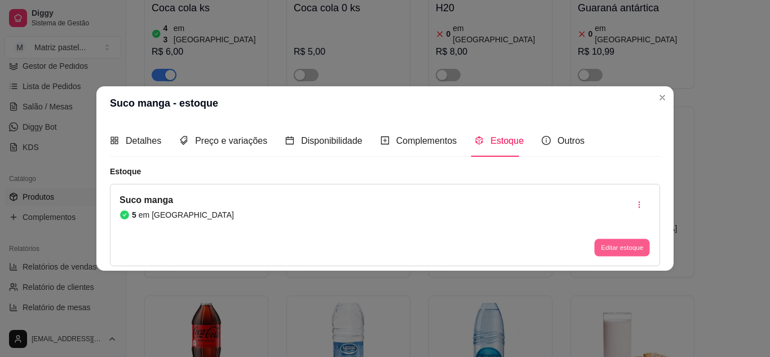
click at [614, 251] on button "Editar estoque" at bounding box center [622, 247] width 55 height 17
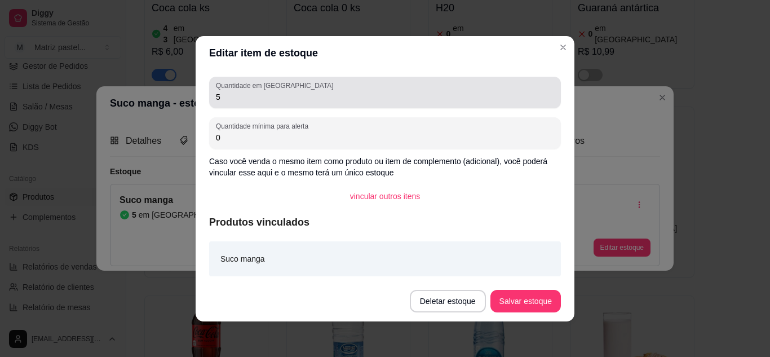
click at [226, 90] on div "5" at bounding box center [385, 92] width 338 height 23
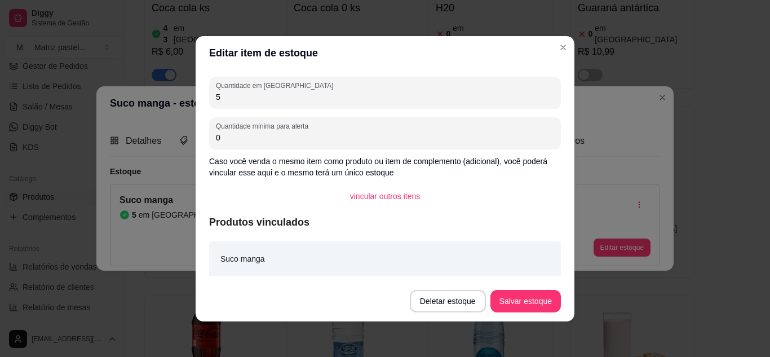
drag, startPoint x: 226, startPoint y: 90, endPoint x: 217, endPoint y: 96, distance: 10.6
click at [199, 91] on div "Quantidade em estoque 5 Quantidade mínima para alerta 0 Caso você venda o mesmo…" at bounding box center [385, 175] width 379 height 211
drag, startPoint x: 217, startPoint y: 96, endPoint x: 196, endPoint y: 95, distance: 20.3
click at [197, 95] on div "Quantidade em estoque 5 Quantidade mínima para alerta 0 Caso você venda o mesmo…" at bounding box center [385, 175] width 379 height 211
type input "10"
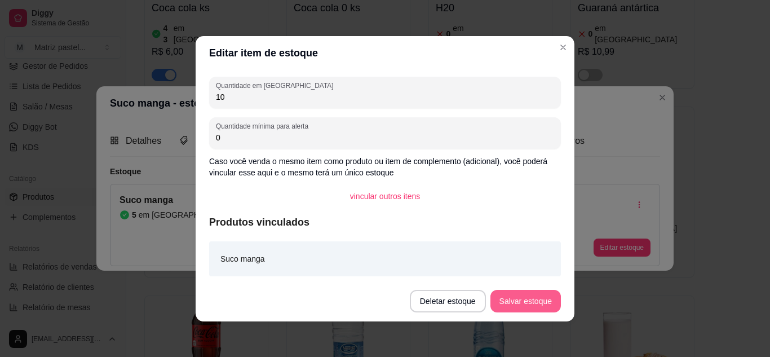
click at [538, 307] on button "Salvar estoque" at bounding box center [526, 301] width 71 height 23
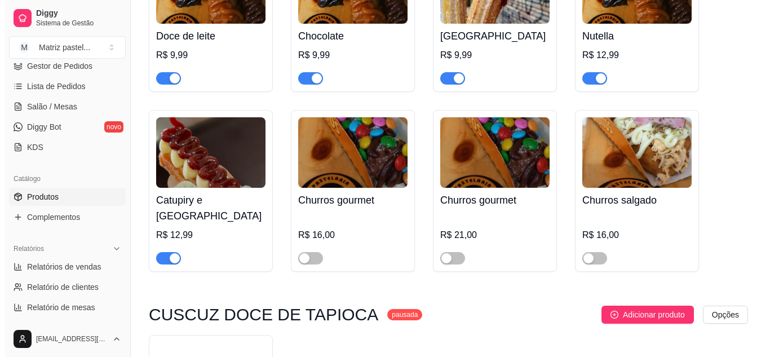
scroll to position [5012, 0]
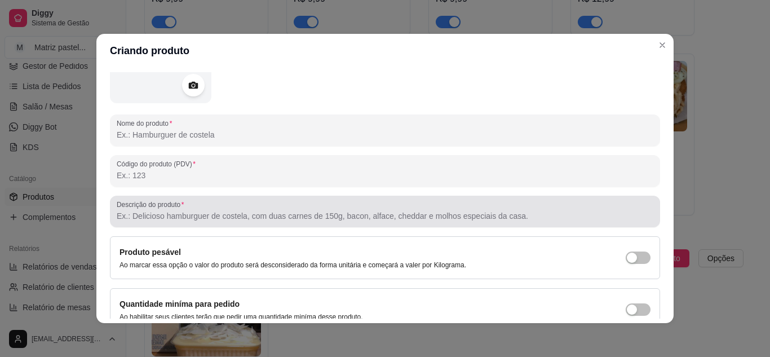
scroll to position [113, 0]
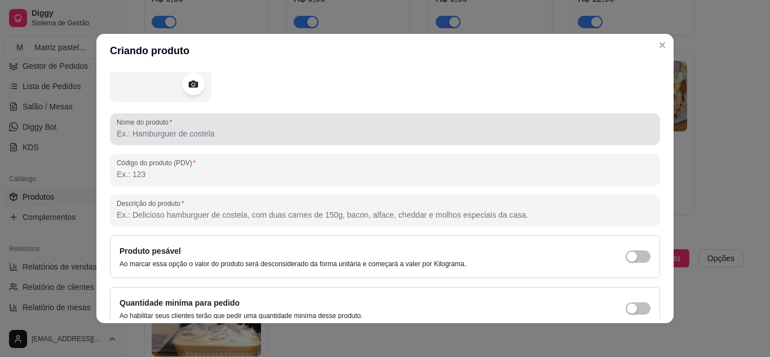
click at [224, 137] on input "Nome do produto" at bounding box center [385, 133] width 537 height 11
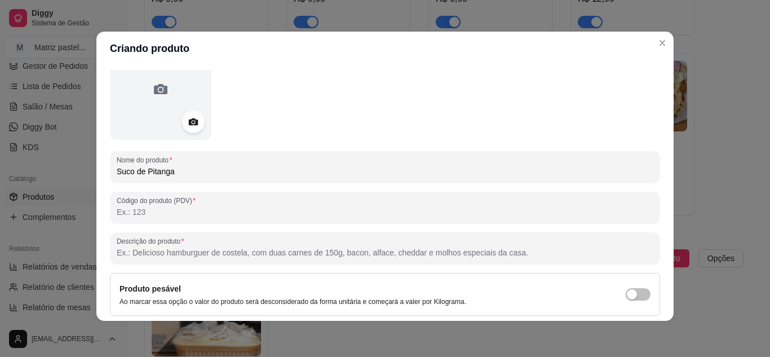
scroll to position [165, 0]
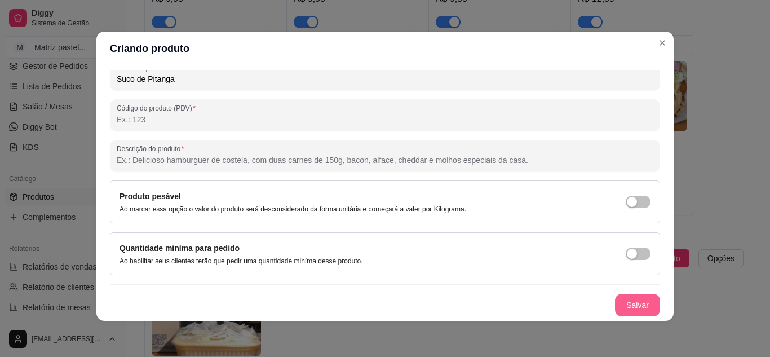
type input "Suco de Pitanga"
click at [626, 303] on button "Salvar" at bounding box center [638, 305] width 44 height 22
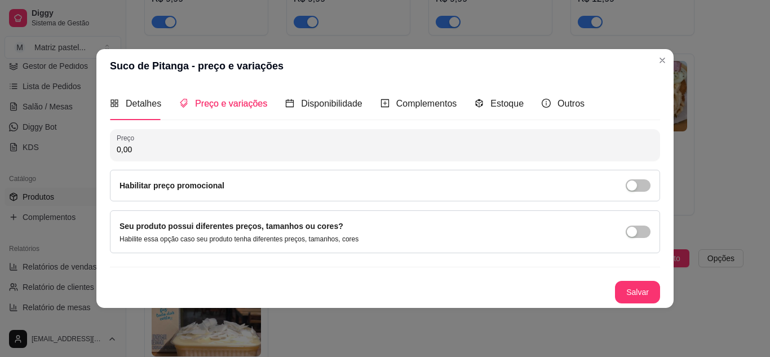
scroll to position [0, 0]
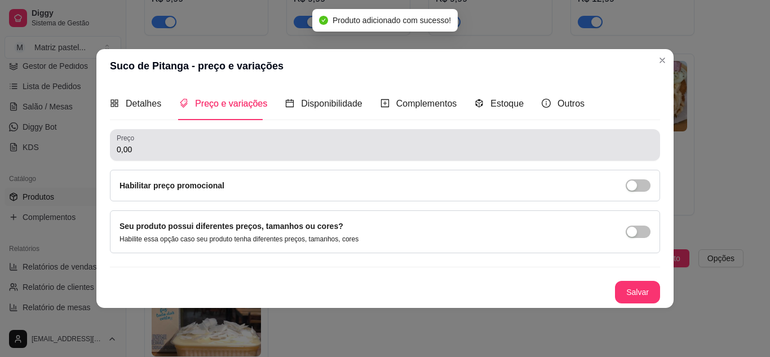
click at [201, 142] on div "0,00" at bounding box center [385, 145] width 537 height 23
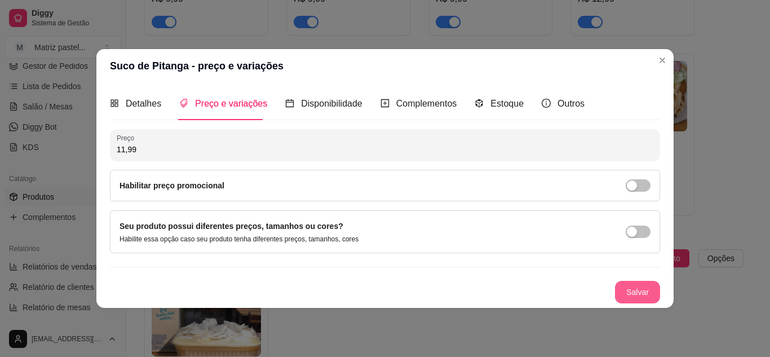
type input "11,99"
click at [640, 293] on button "Salvar" at bounding box center [637, 292] width 45 height 23
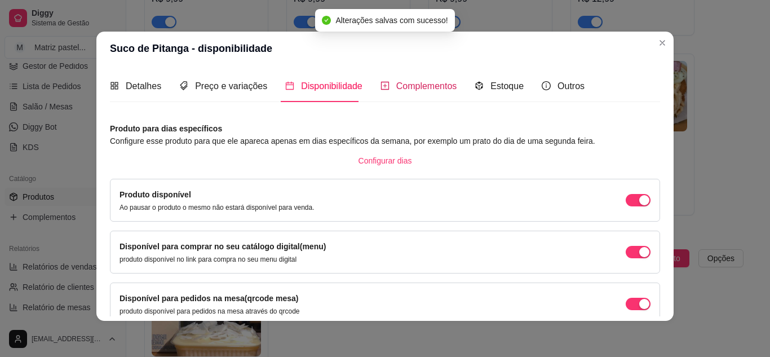
click at [411, 84] on span "Complementos" at bounding box center [427, 86] width 61 height 10
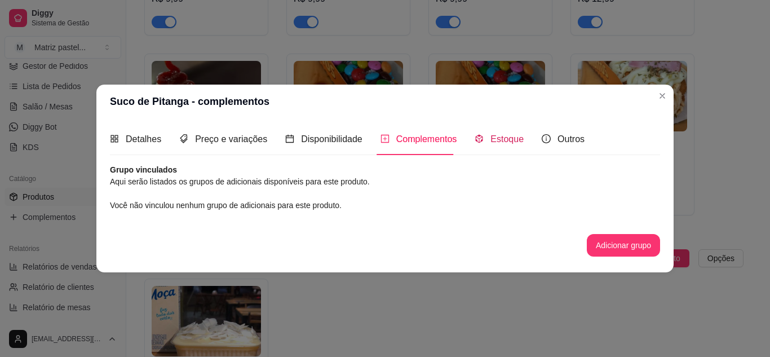
click at [503, 138] on span "Estoque" at bounding box center [507, 139] width 33 height 10
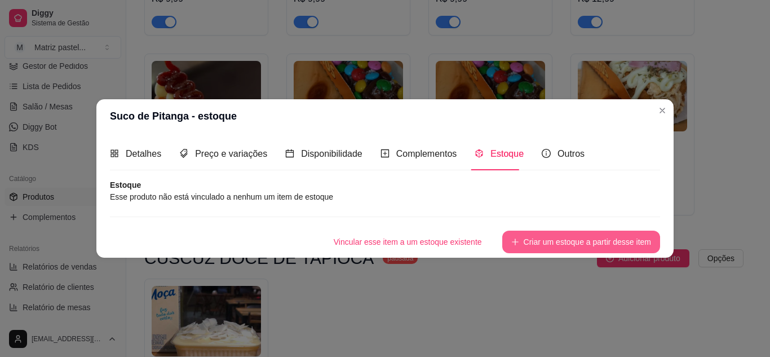
click at [534, 247] on button "Criar um estoque a partir desse item" at bounding box center [582, 242] width 158 height 23
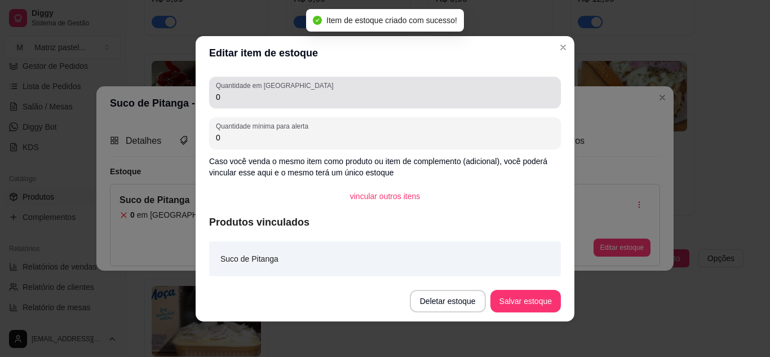
click at [271, 99] on input "0" at bounding box center [385, 96] width 338 height 11
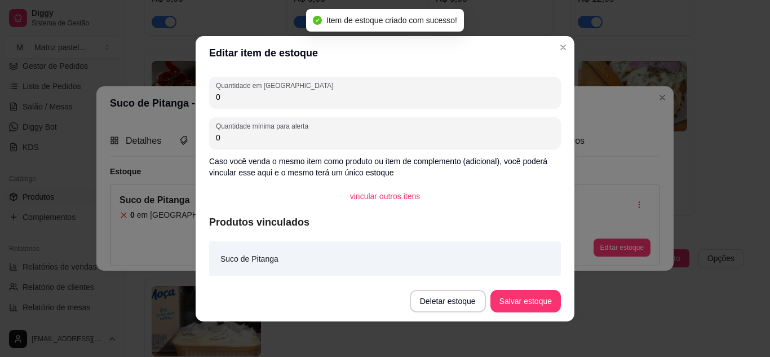
click at [271, 99] on input "0" at bounding box center [385, 96] width 338 height 11
type input "10"
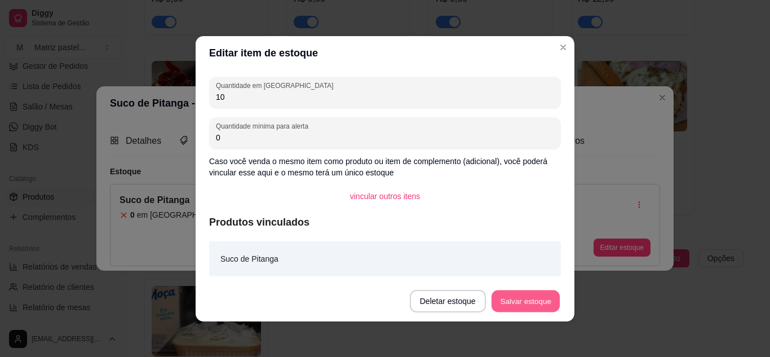
click at [514, 298] on button "Salvar estoque" at bounding box center [525, 301] width 69 height 22
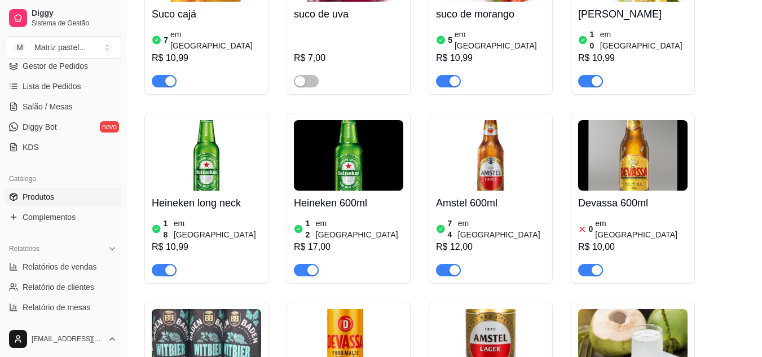
scroll to position [7155, 0]
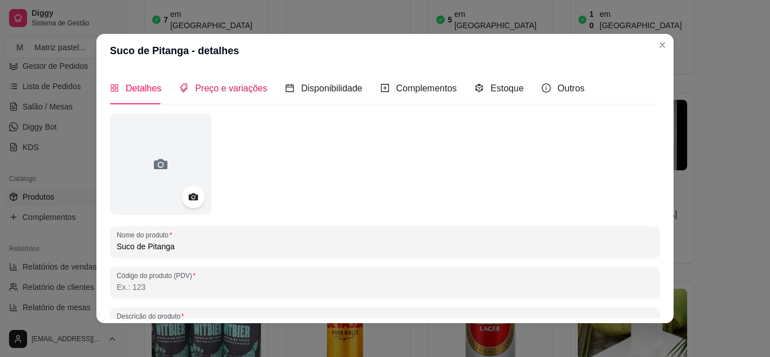
click at [211, 87] on span "Preço e variações" at bounding box center [231, 88] width 72 height 10
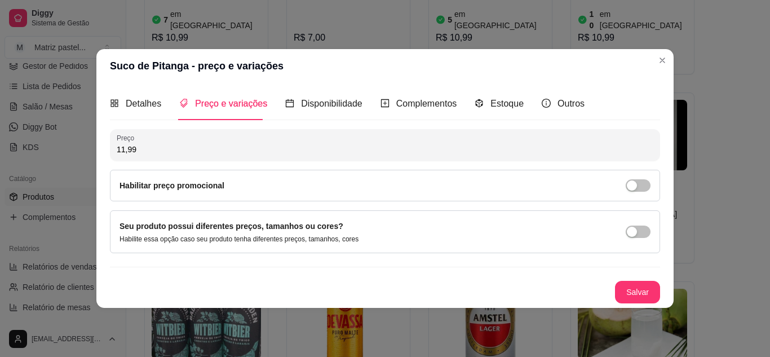
click at [188, 151] on input "11,99" at bounding box center [385, 149] width 537 height 11
type input "10,99"
click at [486, 98] on div "Estoque" at bounding box center [499, 103] width 49 height 14
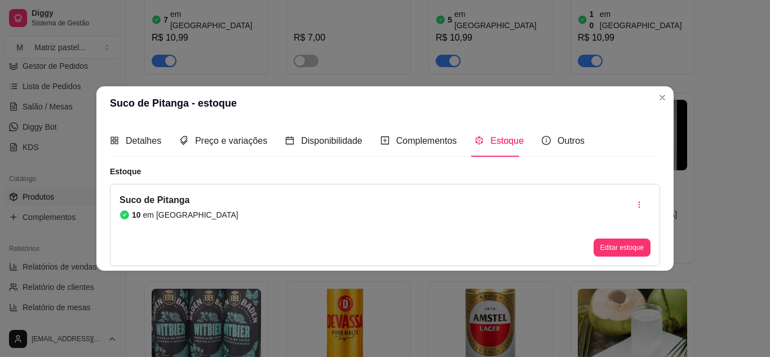
click at [616, 256] on button "Editar estoque" at bounding box center [622, 248] width 57 height 18
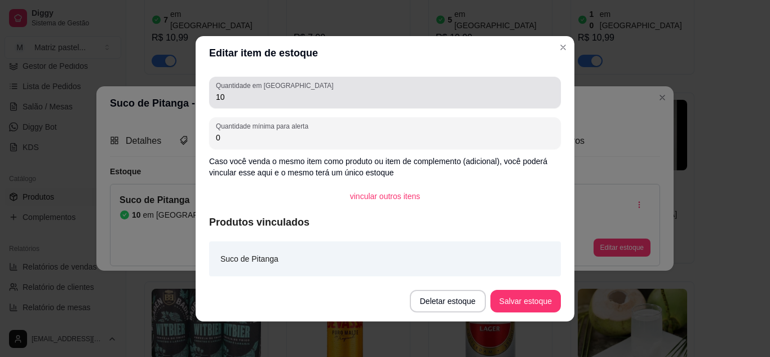
click at [275, 98] on input "10" at bounding box center [385, 96] width 338 height 11
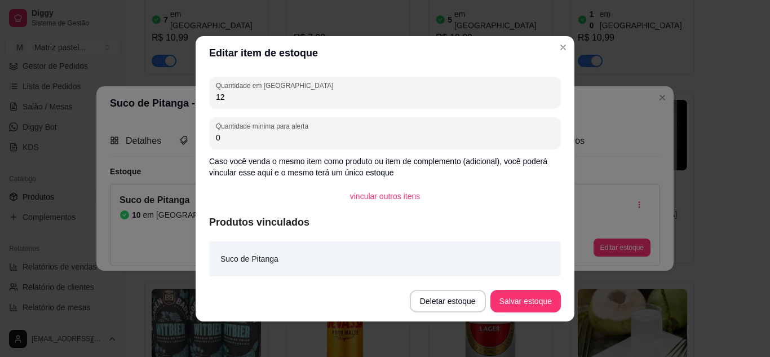
type input "12"
click at [512, 292] on button "Salvar estoque" at bounding box center [525, 301] width 69 height 22
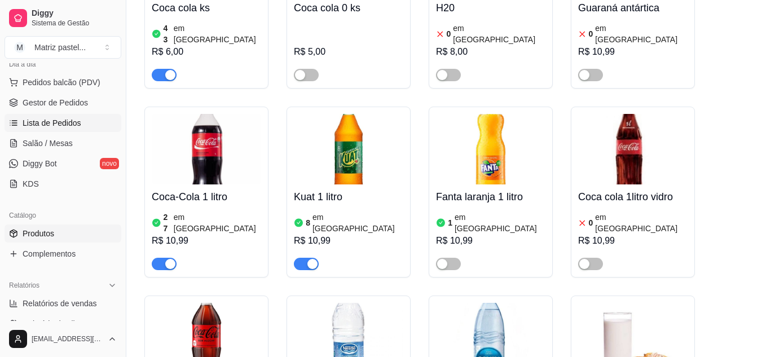
scroll to position [116, 0]
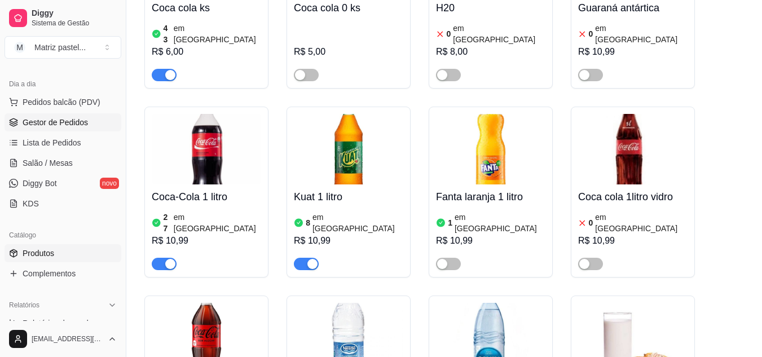
click at [46, 121] on span "Gestor de Pedidos" at bounding box center [55, 122] width 65 height 11
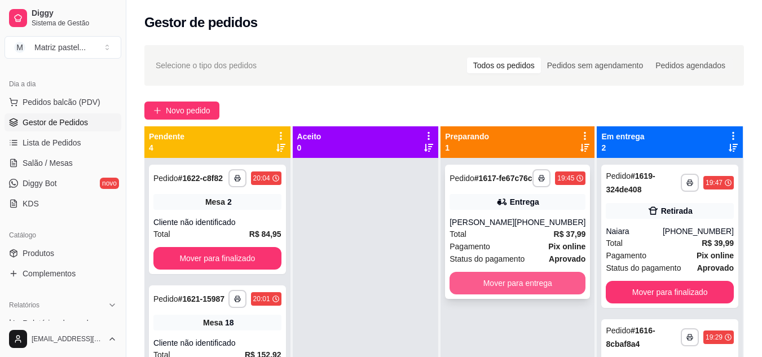
click at [540, 288] on button "Mover para entrega" at bounding box center [518, 283] width 136 height 23
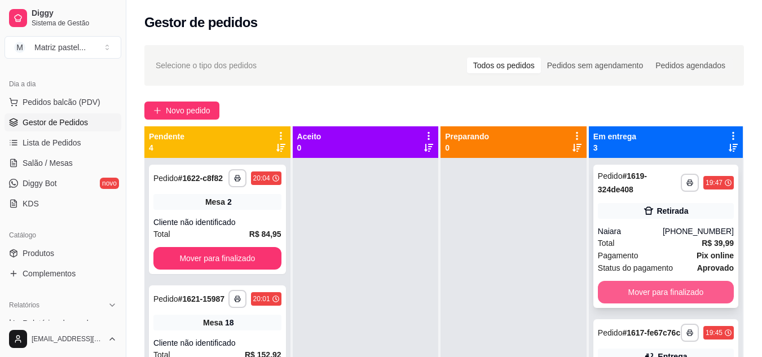
click at [637, 283] on button "Mover para finalizado" at bounding box center [666, 292] width 136 height 23
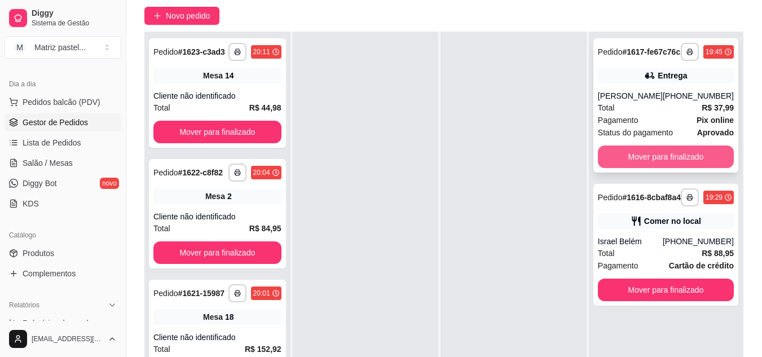
scroll to position [113, 0]
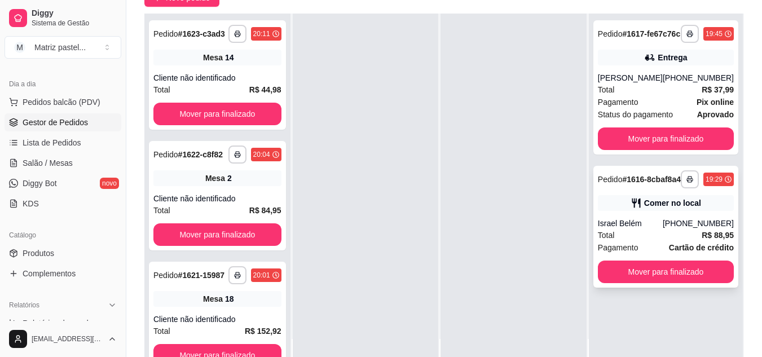
click at [671, 212] on div "**********" at bounding box center [665, 227] width 145 height 122
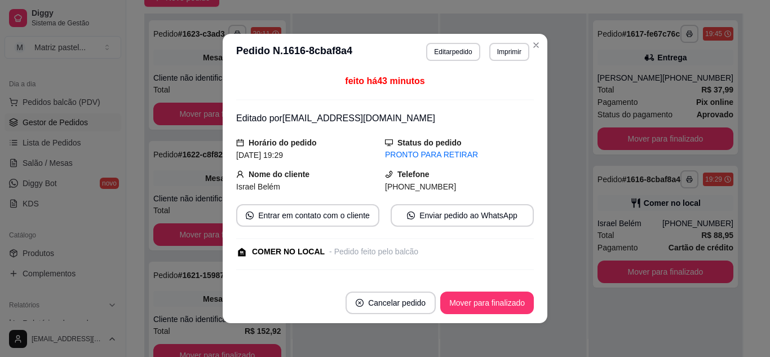
click at [429, 50] on button "Editar pedido" at bounding box center [453, 52] width 54 height 18
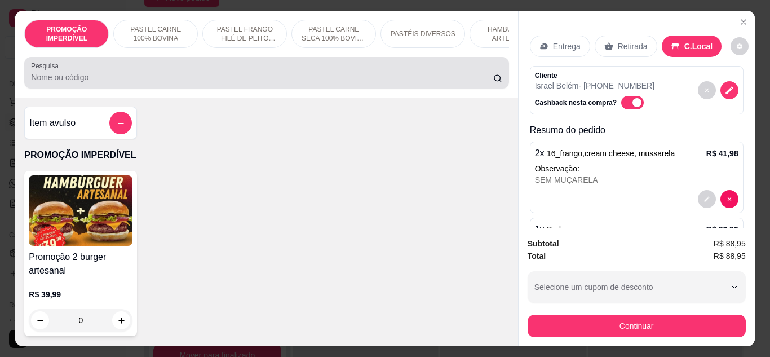
click at [238, 83] on input "Pesquisa" at bounding box center [262, 77] width 463 height 11
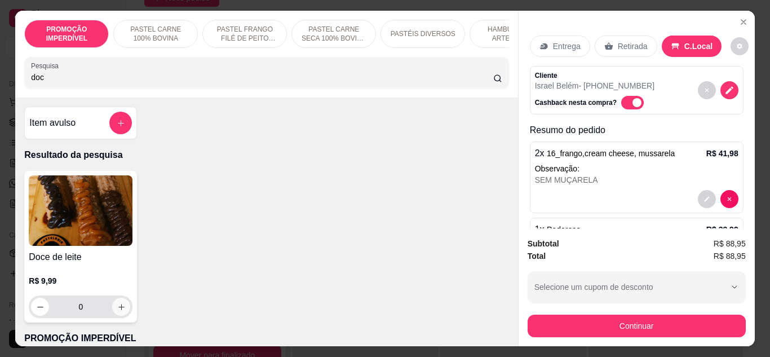
type input "doc"
click at [117, 309] on icon "increase-product-quantity" at bounding box center [121, 307] width 8 height 8
type input "1"
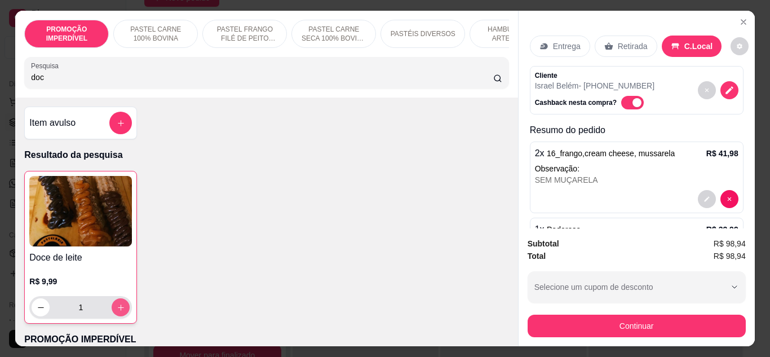
click at [117, 309] on icon "increase-product-quantity" at bounding box center [121, 307] width 8 height 8
type input "2"
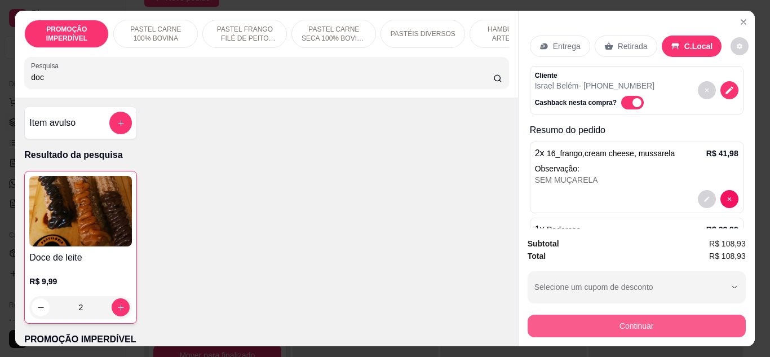
click at [580, 318] on button "Continuar" at bounding box center [637, 326] width 218 height 23
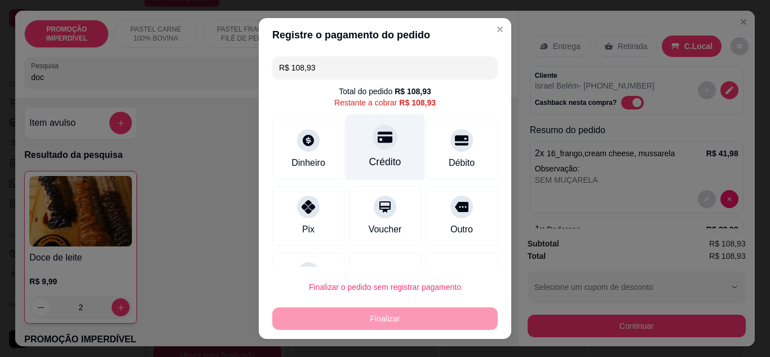
click at [369, 160] on div "Crédito" at bounding box center [385, 162] width 32 height 15
type input "R$ 0,00"
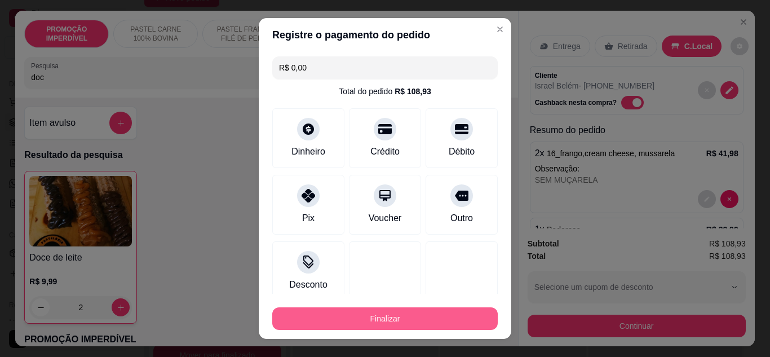
click at [371, 322] on button "Finalizar" at bounding box center [385, 318] width 226 height 23
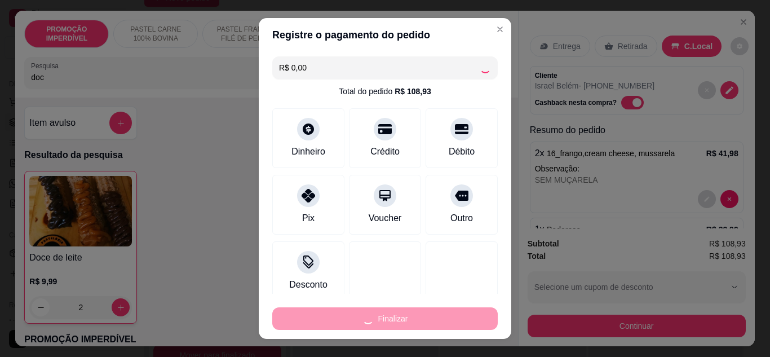
type input "0"
type input "-R$ 108,93"
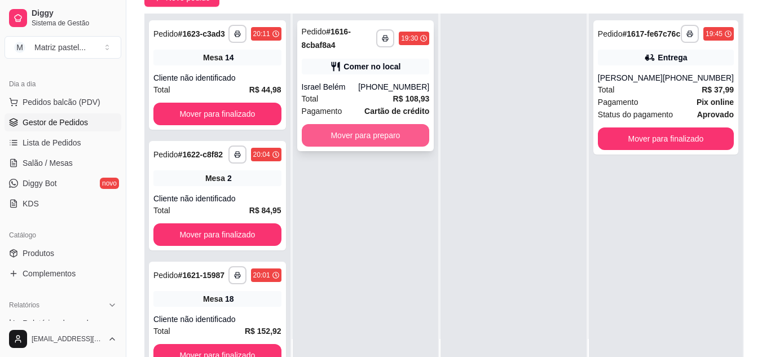
click at [403, 131] on button "Mover para preparo" at bounding box center [366, 135] width 128 height 23
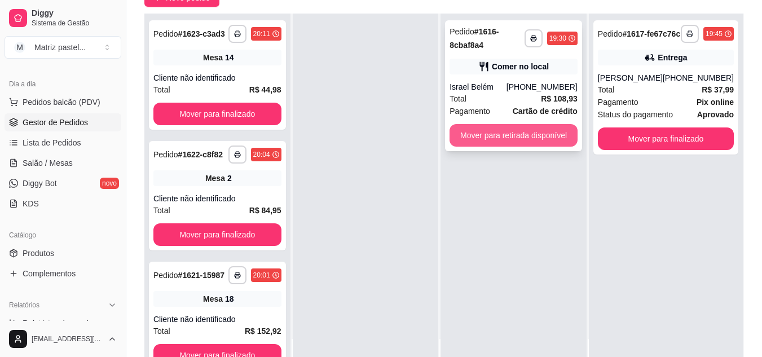
click at [509, 139] on button "Mover para retirada disponível" at bounding box center [514, 135] width 128 height 23
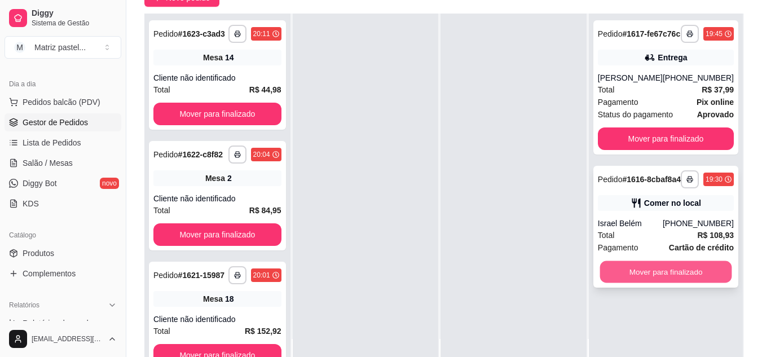
click at [636, 283] on button "Mover para finalizado" at bounding box center [666, 272] width 132 height 22
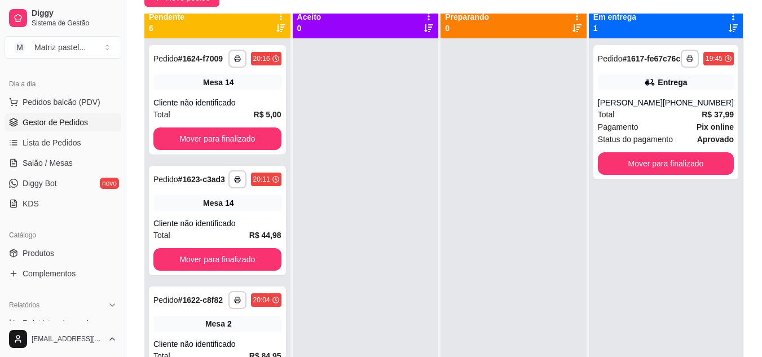
scroll to position [0, 0]
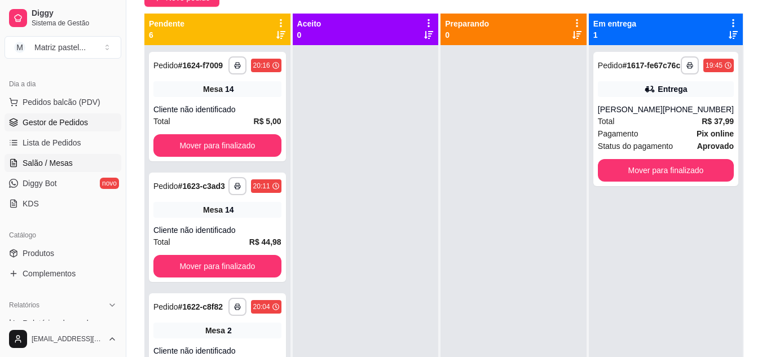
click at [52, 166] on span "Salão / Mesas" at bounding box center [48, 162] width 50 height 11
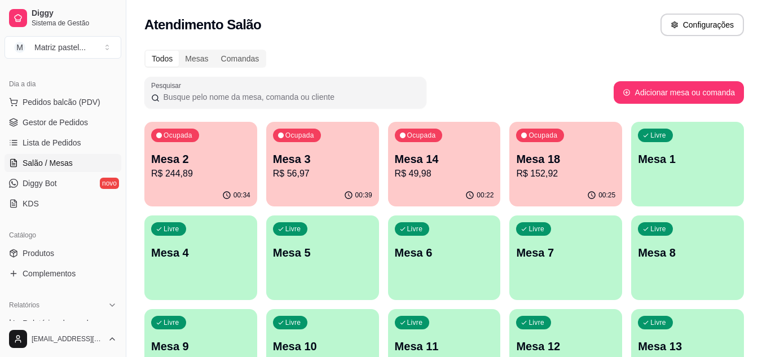
click at [288, 149] on div "Ocupada Mesa 3 R$ 56,97" at bounding box center [322, 153] width 113 height 63
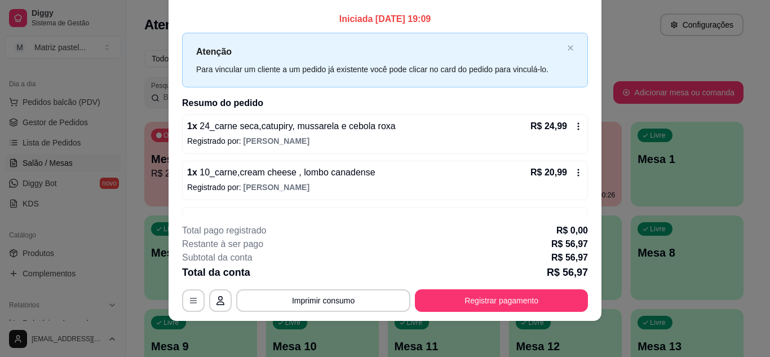
scroll to position [36, 0]
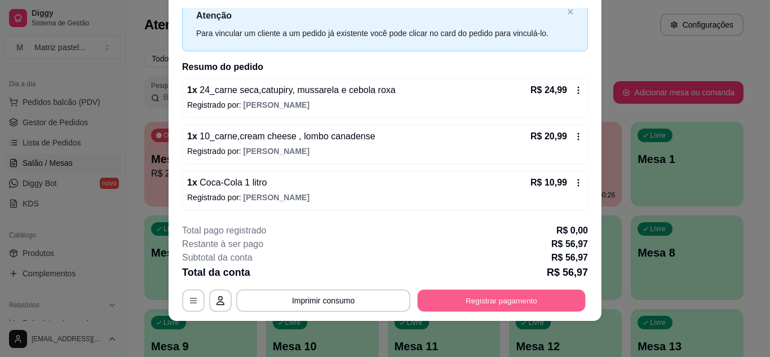
click at [465, 292] on button "Registrar pagamento" at bounding box center [502, 300] width 168 height 22
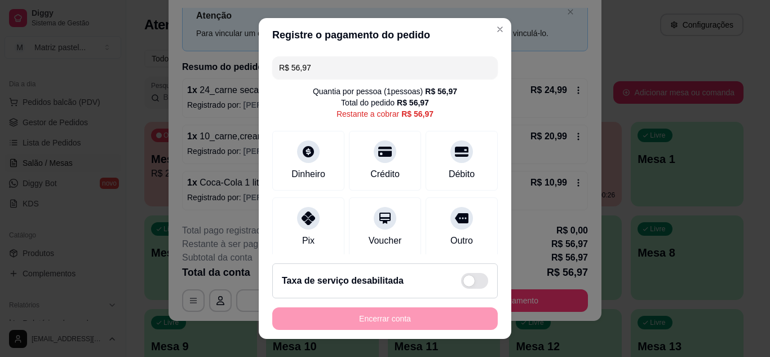
click at [343, 70] on input "R$ 56,97" at bounding box center [385, 67] width 212 height 23
click at [439, 166] on div "Débito" at bounding box center [462, 158] width 80 height 66
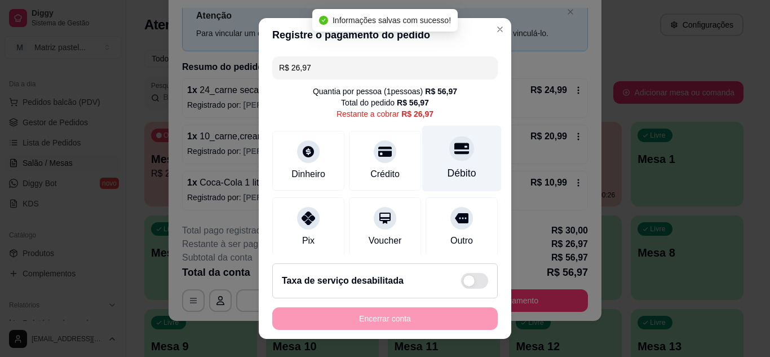
click at [451, 165] on div "Débito" at bounding box center [462, 158] width 80 height 66
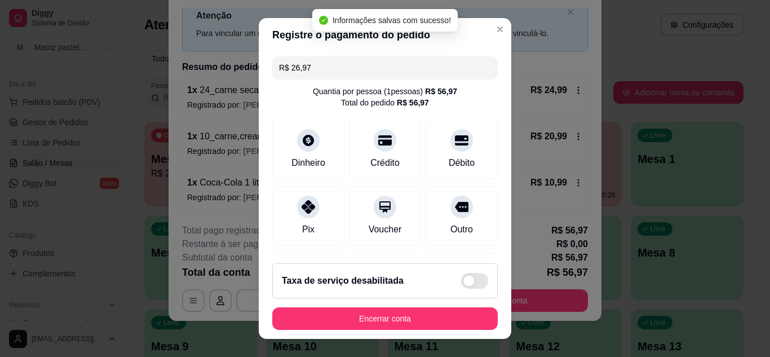
type input "R$ 0,00"
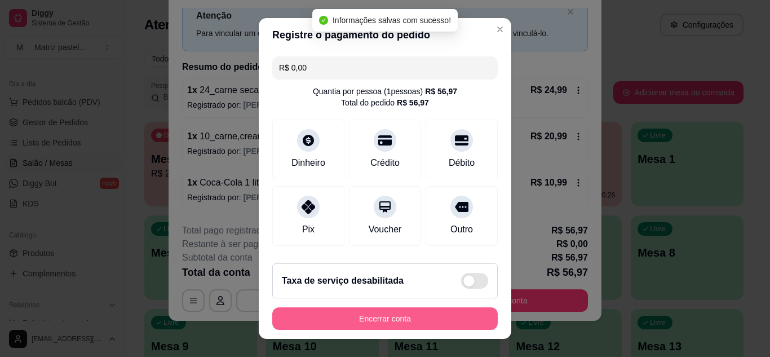
click at [397, 326] on button "Encerrar conta" at bounding box center [385, 318] width 226 height 23
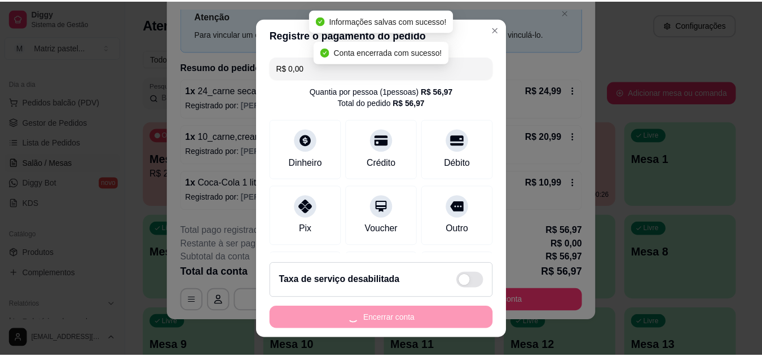
scroll to position [0, 0]
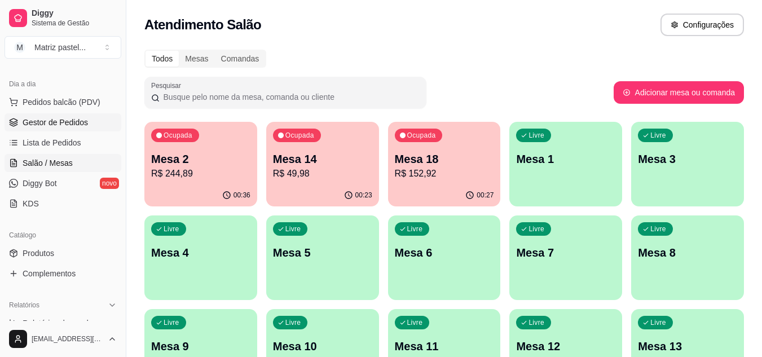
click at [64, 127] on span "Gestor de Pedidos" at bounding box center [55, 122] width 65 height 11
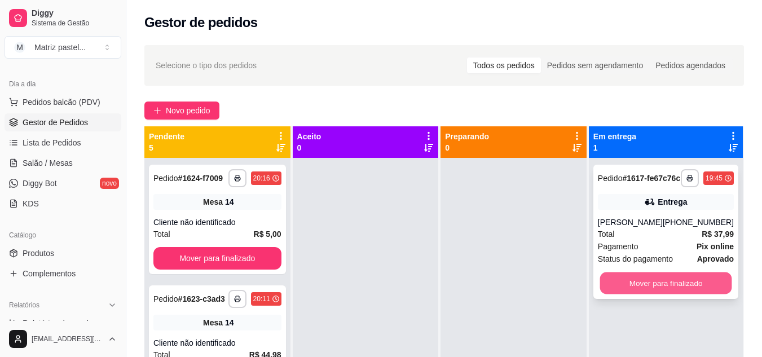
click at [625, 288] on button "Mover para finalizado" at bounding box center [666, 283] width 132 height 22
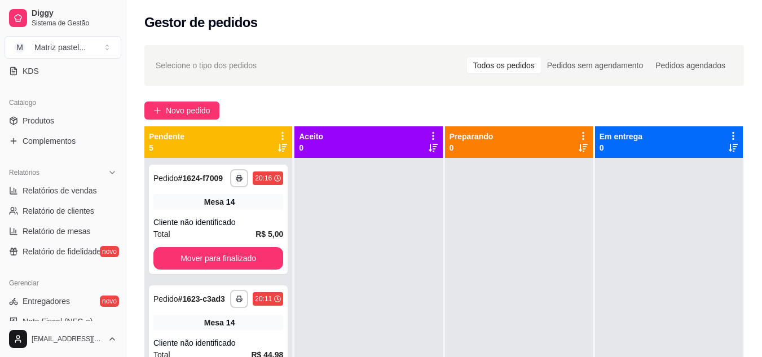
scroll to position [229, 0]
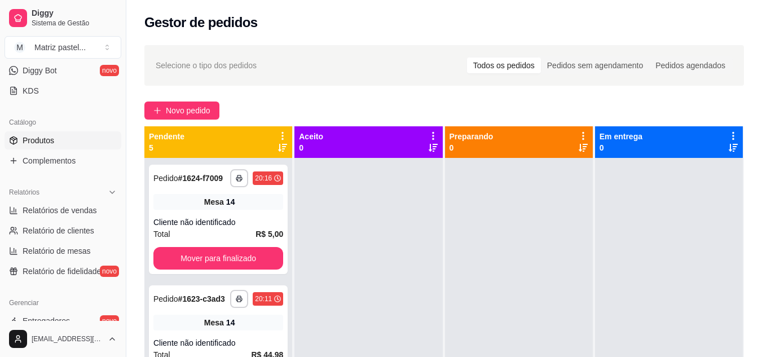
click at [48, 141] on span "Produtos" at bounding box center [39, 140] width 32 height 11
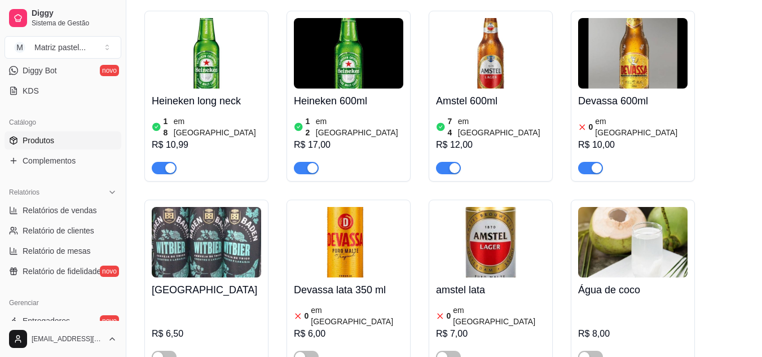
scroll to position [7240, 0]
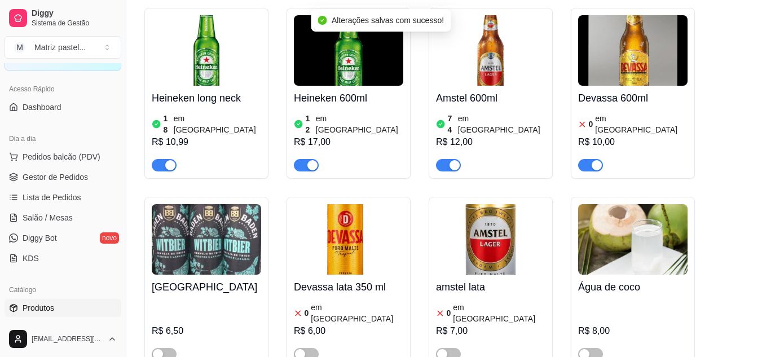
scroll to position [0, 0]
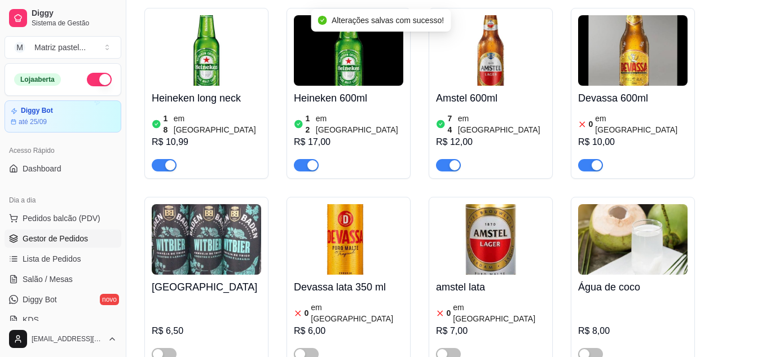
click at [42, 236] on span "Gestor de Pedidos" at bounding box center [55, 238] width 65 height 11
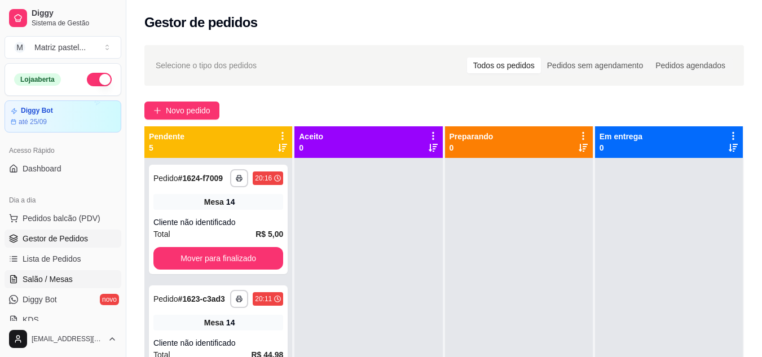
click at [58, 277] on span "Salão / Mesas" at bounding box center [48, 279] width 50 height 11
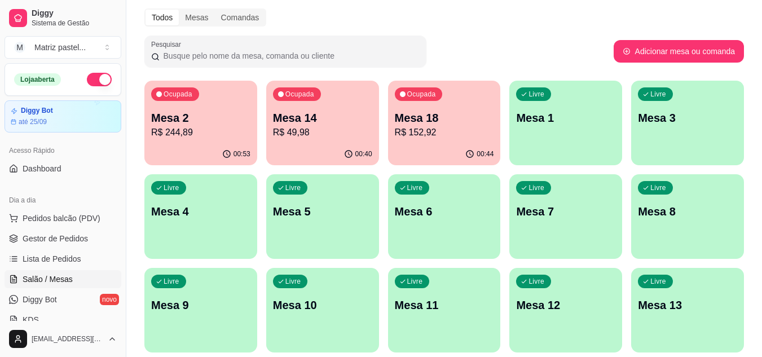
scroll to position [56, 0]
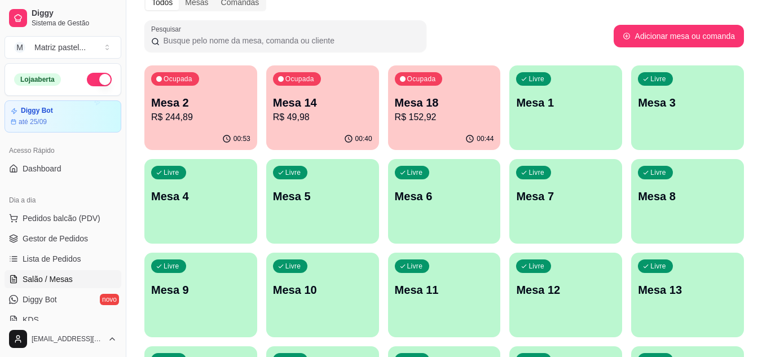
click at [434, 105] on p "Mesa 18" at bounding box center [444, 103] width 99 height 16
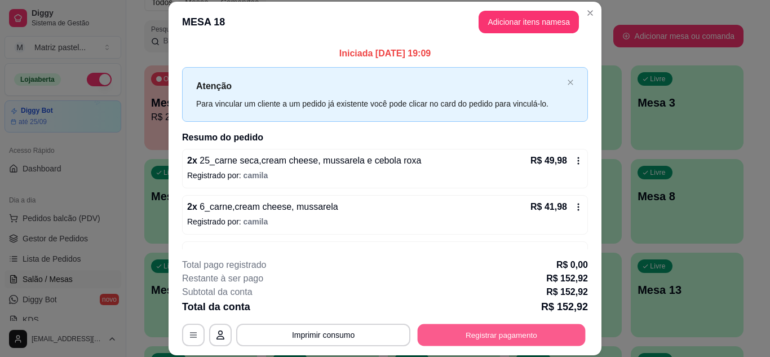
click at [465, 329] on button "Registrar pagamento" at bounding box center [502, 335] width 168 height 22
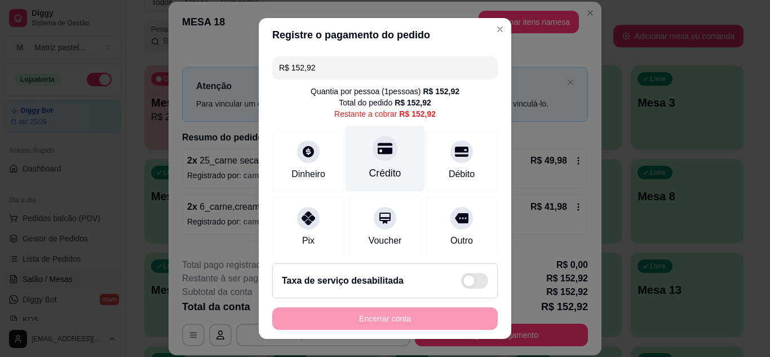
click at [390, 155] on div "Crédito" at bounding box center [386, 158] width 80 height 66
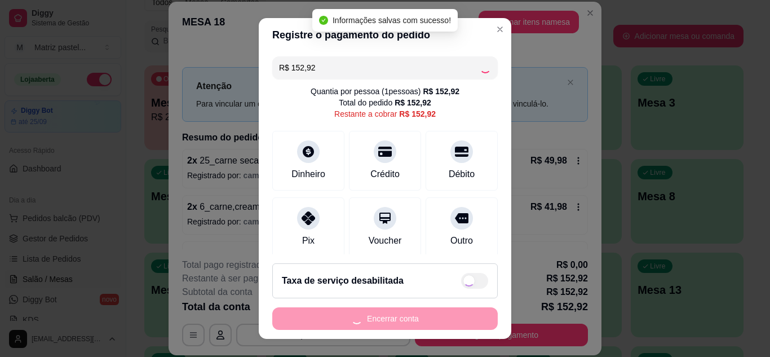
type input "R$ 0,00"
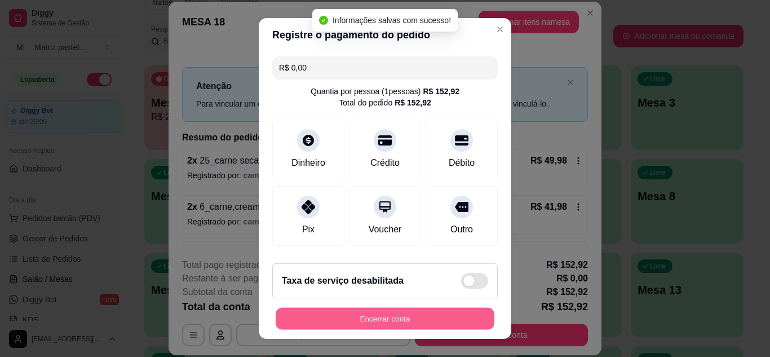
click at [420, 319] on button "Encerrar conta" at bounding box center [385, 319] width 219 height 22
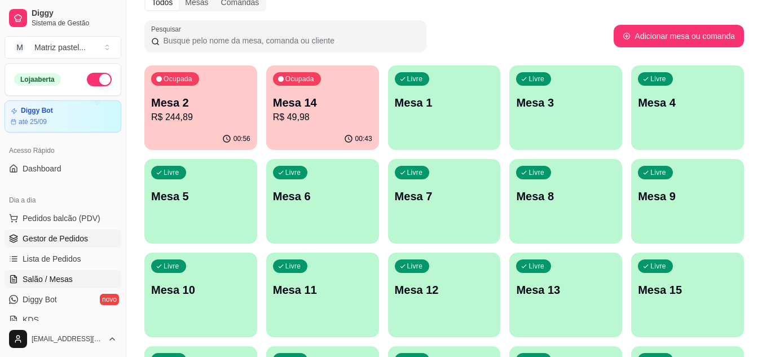
click at [27, 237] on span "Gestor de Pedidos" at bounding box center [55, 238] width 65 height 11
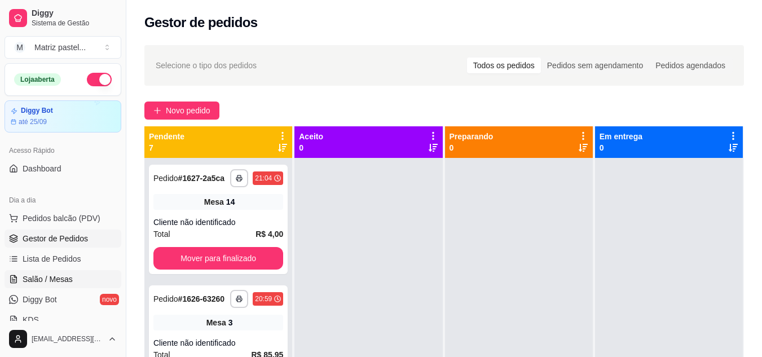
click at [16, 274] on link "Salão / Mesas" at bounding box center [63, 279] width 117 height 18
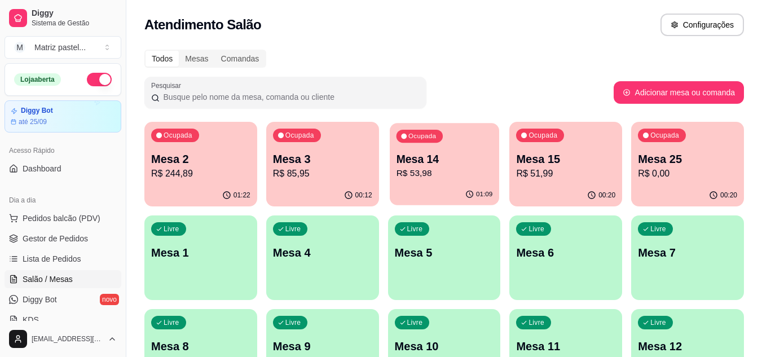
click at [436, 187] on div "01:09" at bounding box center [444, 194] width 109 height 21
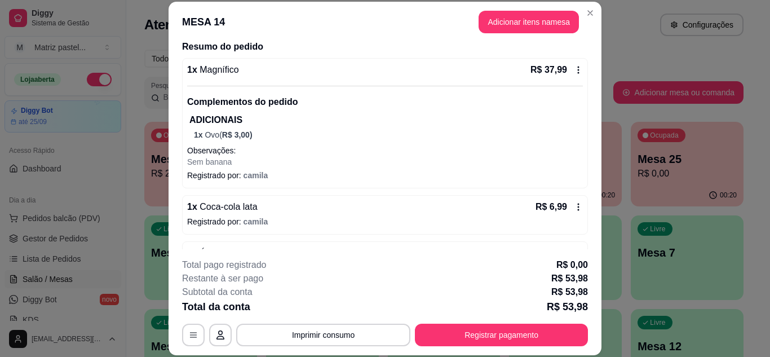
scroll to position [169, 0]
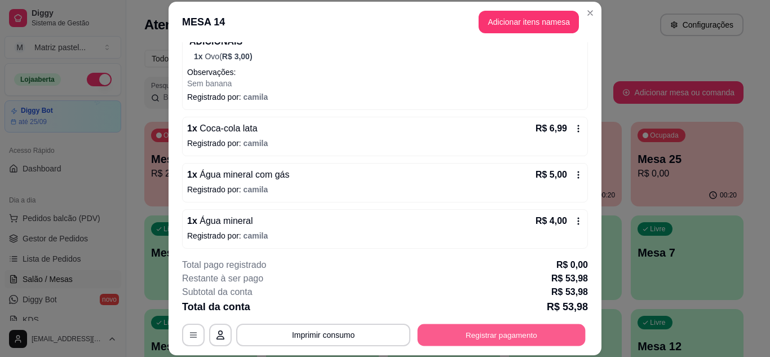
click at [460, 331] on button "Registrar pagamento" at bounding box center [502, 335] width 168 height 22
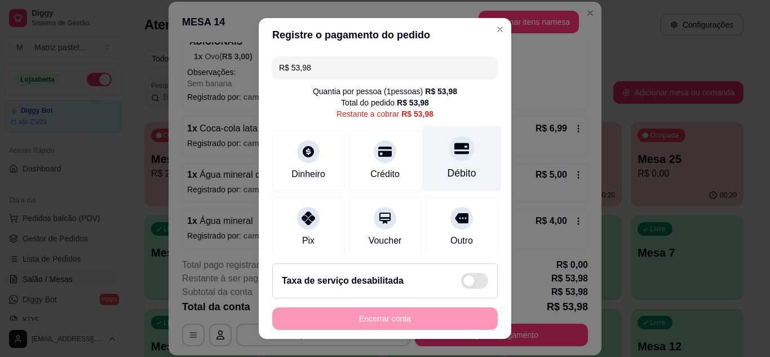
click at [445, 162] on div "Débito" at bounding box center [462, 158] width 80 height 66
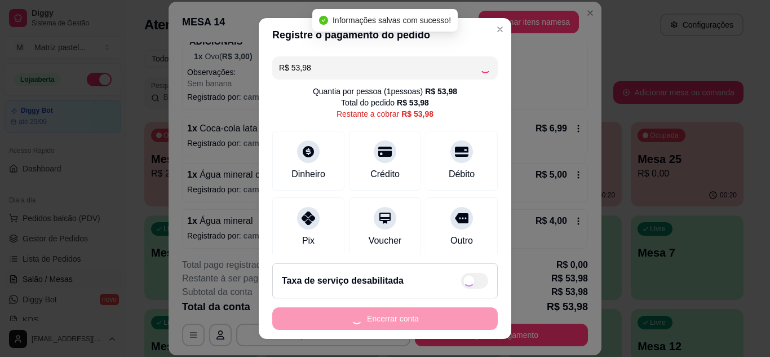
type input "R$ 0,00"
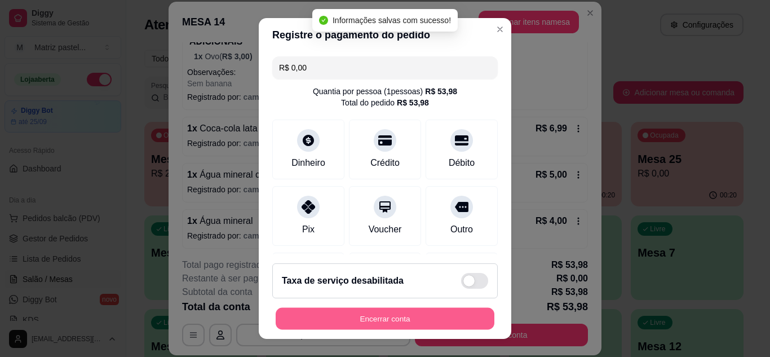
click at [387, 310] on button "Encerrar conta" at bounding box center [385, 319] width 219 height 22
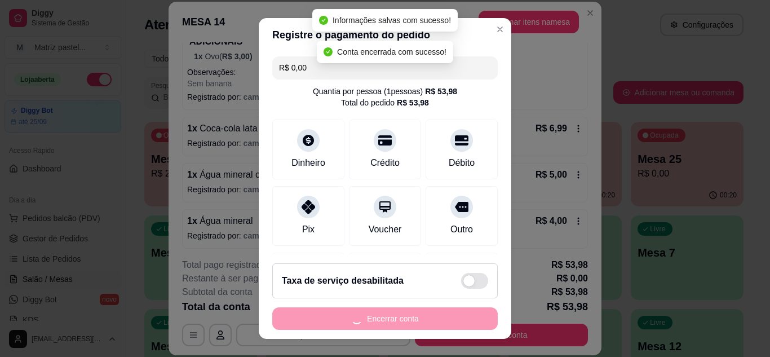
scroll to position [0, 0]
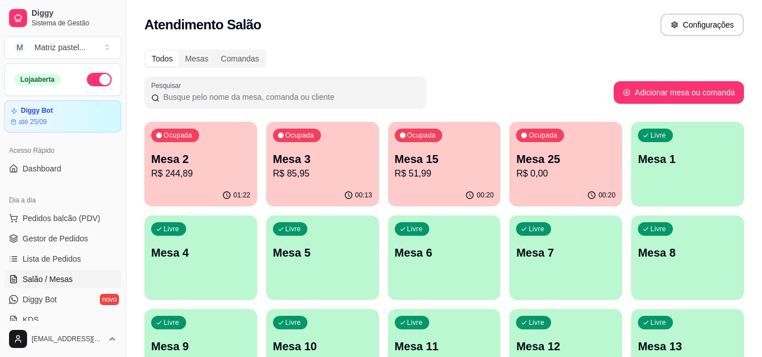
click at [322, 169] on p "R$ 85,95" at bounding box center [322, 174] width 99 height 14
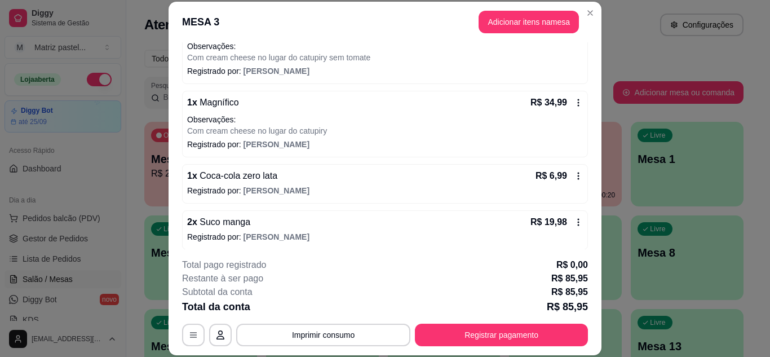
scroll to position [136, 0]
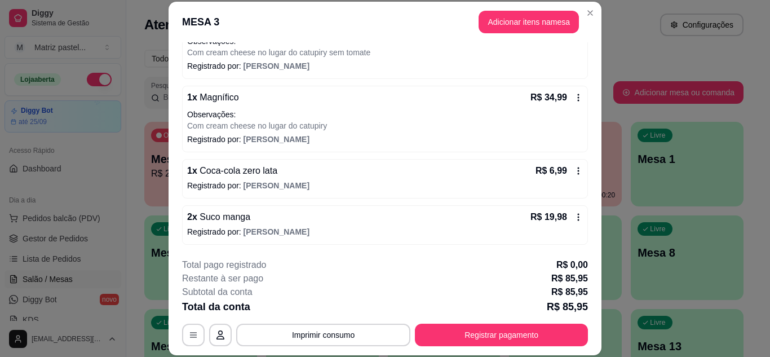
click at [558, 218] on div "R$ 19,98" at bounding box center [557, 217] width 52 height 14
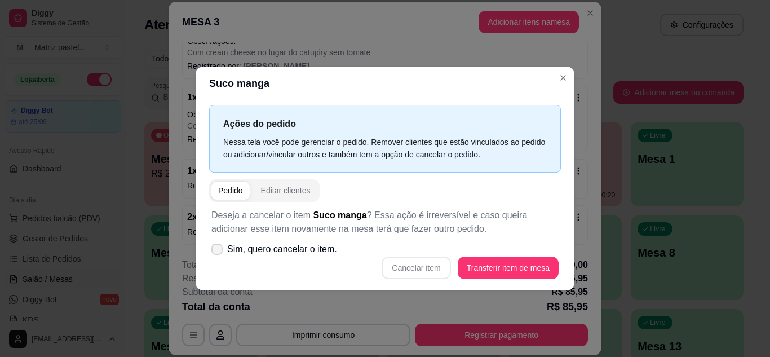
click at [303, 256] on span "Sim, quero cancelar o item." at bounding box center [282, 250] width 110 height 14
click at [218, 256] on input "Sim, quero cancelar o item." at bounding box center [214, 254] width 7 height 7
checkbox input "true"
click at [426, 262] on button "Cancelar item" at bounding box center [416, 268] width 67 height 22
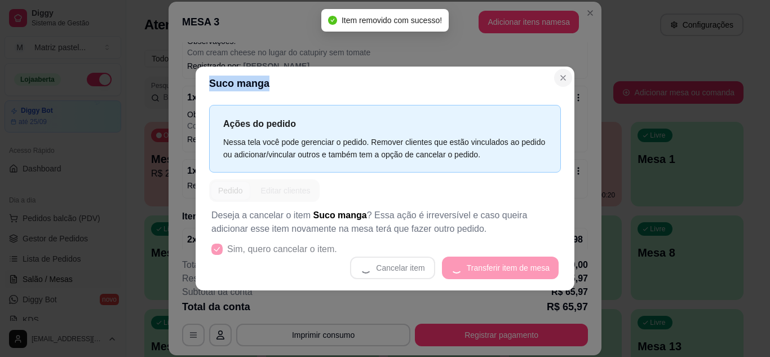
click at [559, 73] on section "Suco manga Ações do pedido Nessa tela você pode gerenciar o pedido. Remover cli…" at bounding box center [385, 178] width 379 height 223
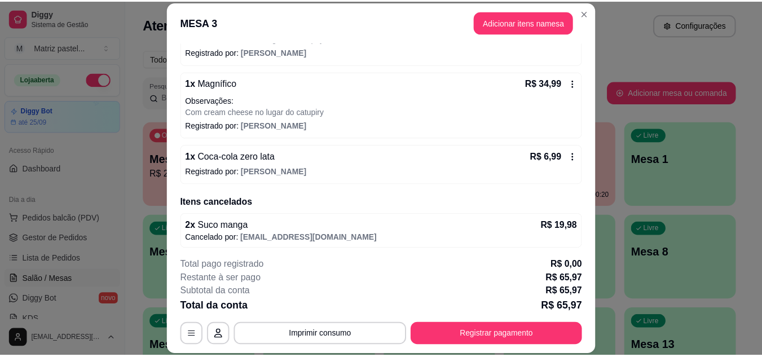
scroll to position [155, 0]
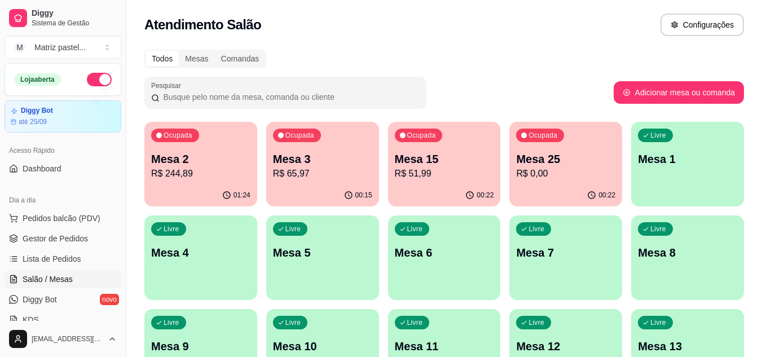
click at [213, 168] on p "R$ 244,89" at bounding box center [200, 174] width 99 height 14
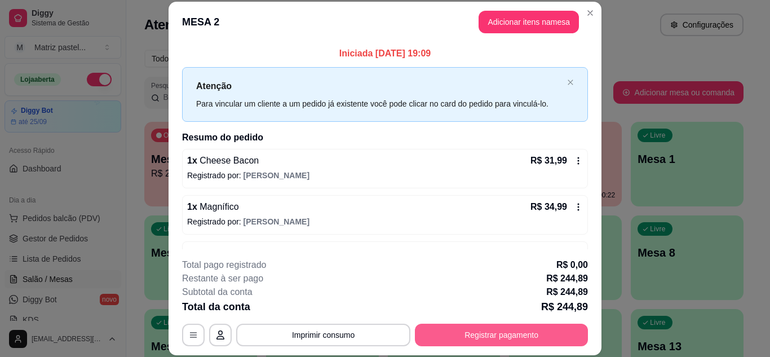
click at [477, 334] on button "Registrar pagamento" at bounding box center [501, 335] width 173 height 23
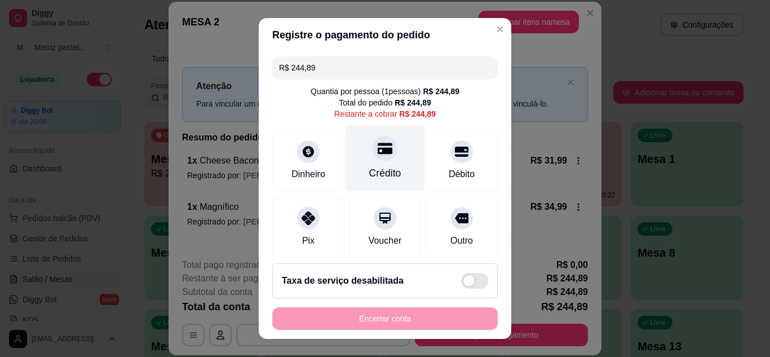
click at [387, 174] on div "Crédito" at bounding box center [385, 173] width 32 height 15
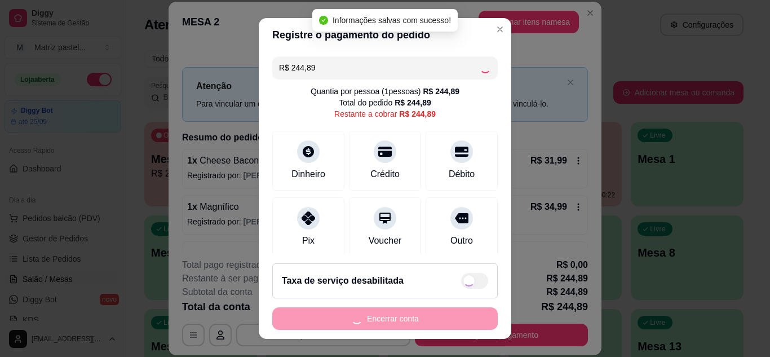
type input "R$ 0,00"
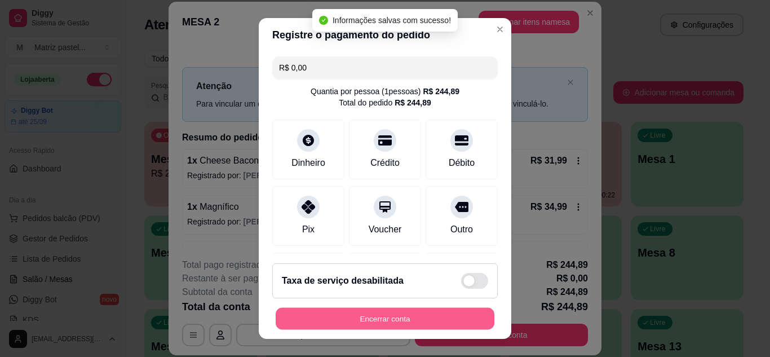
click at [356, 314] on button "Encerrar conta" at bounding box center [385, 319] width 219 height 22
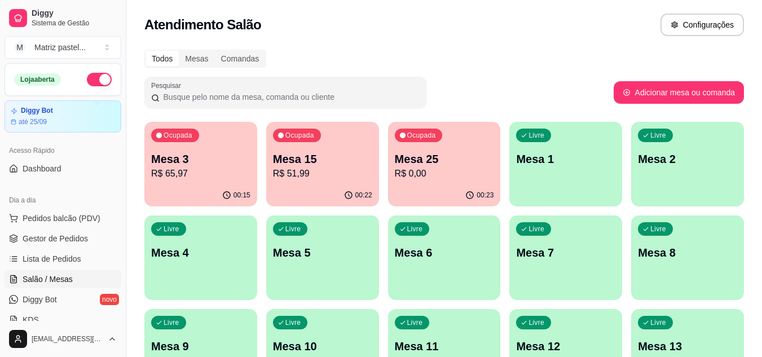
click at [0, 241] on div "Dia a dia Pedidos balcão (PDV) Gestor de Pedidos Lista de Pedidos Salão / Mesas…" at bounding box center [63, 260] width 126 height 147
click at [8, 241] on link "Gestor de Pedidos" at bounding box center [63, 239] width 117 height 18
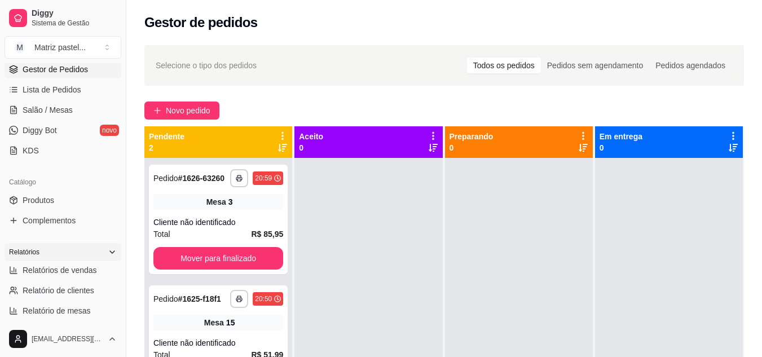
scroll to position [226, 0]
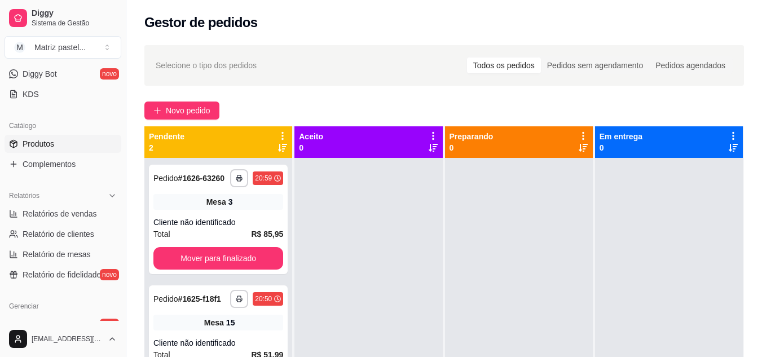
click at [54, 146] on span "Produtos" at bounding box center [39, 143] width 32 height 11
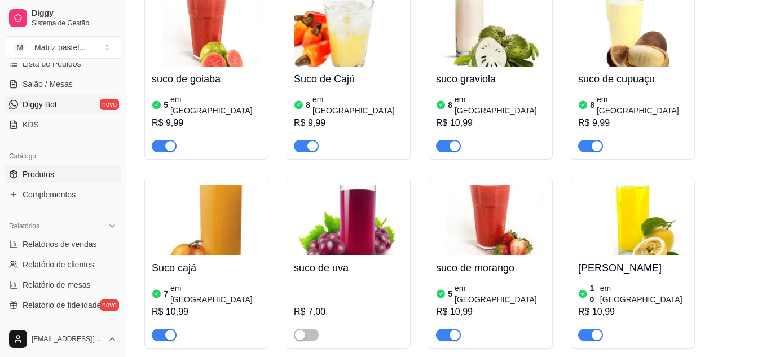
scroll to position [169, 0]
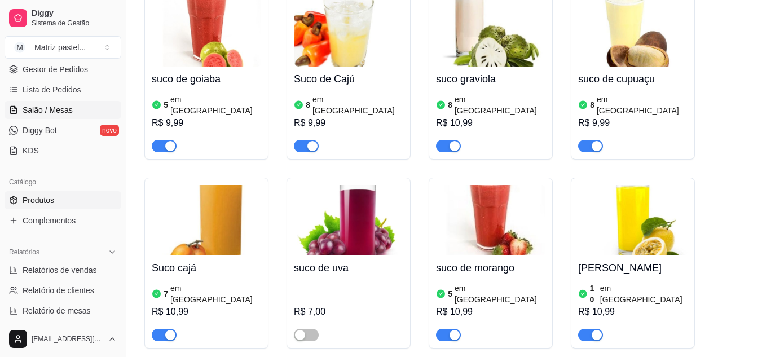
click at [59, 117] on link "Salão / Mesas" at bounding box center [63, 110] width 117 height 18
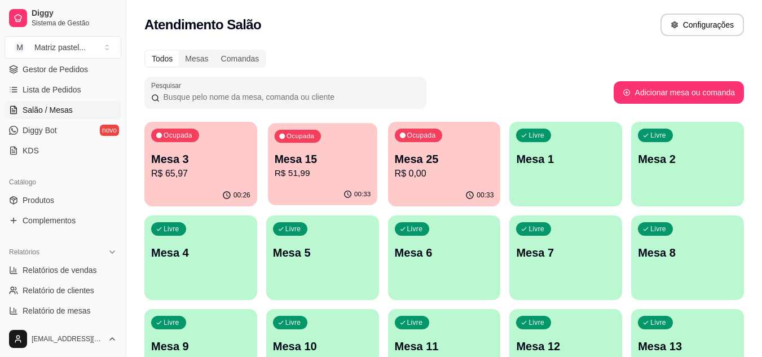
click at [319, 184] on div "00:33" at bounding box center [322, 194] width 109 height 21
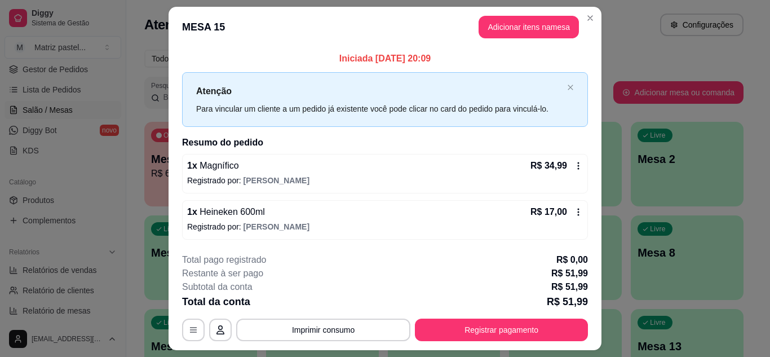
click at [594, 24] on header "MESA 15 Adicionar itens na mesa" at bounding box center [385, 27] width 433 height 41
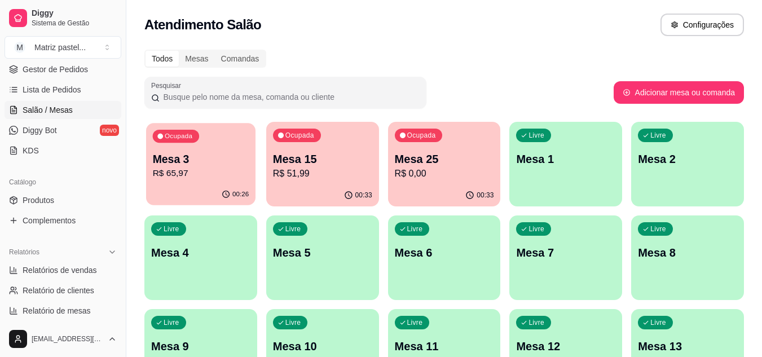
click at [209, 164] on p "Mesa 3" at bounding box center [201, 159] width 96 height 15
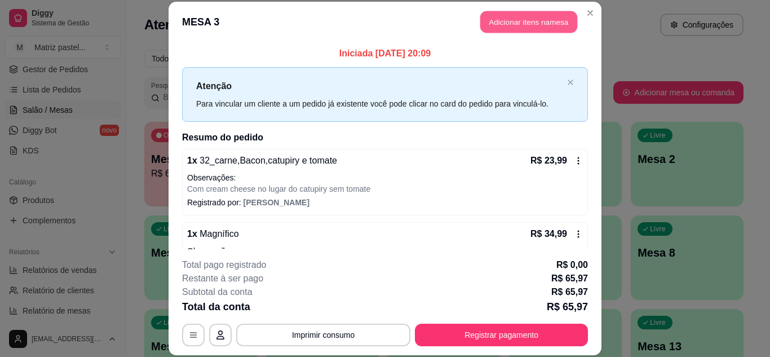
click at [492, 28] on button "Adicionar itens na mesa" at bounding box center [529, 22] width 97 height 22
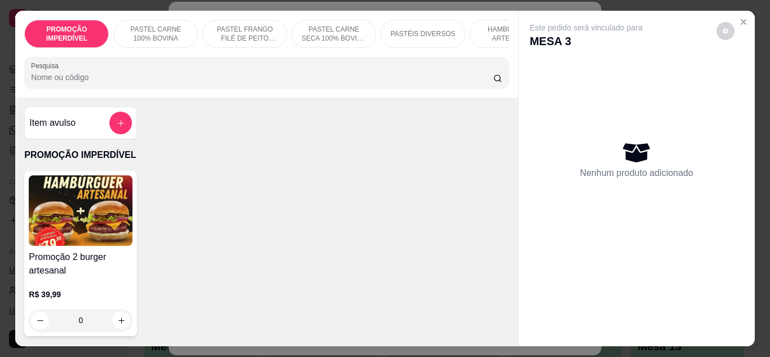
click at [187, 89] on div "Pesquisa" at bounding box center [266, 73] width 485 height 32
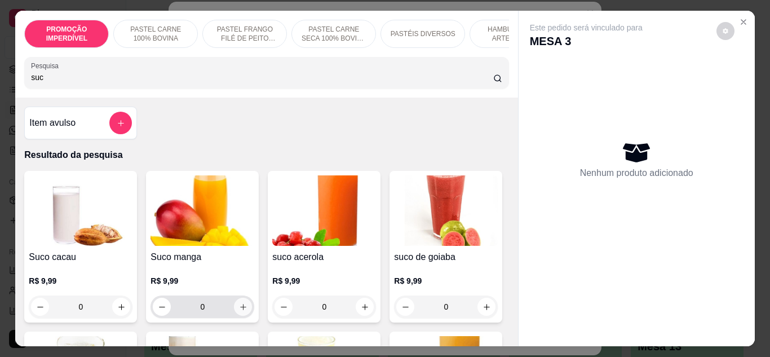
type input "suc"
click at [241, 305] on button "increase-product-quantity" at bounding box center [243, 307] width 18 height 18
type input "1"
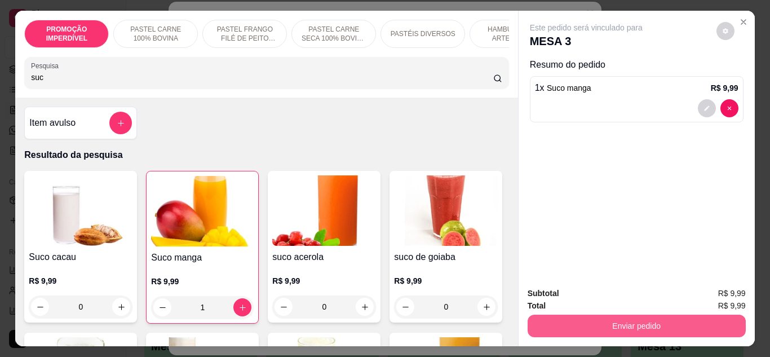
click at [550, 324] on button "Enviar pedido" at bounding box center [637, 326] width 218 height 23
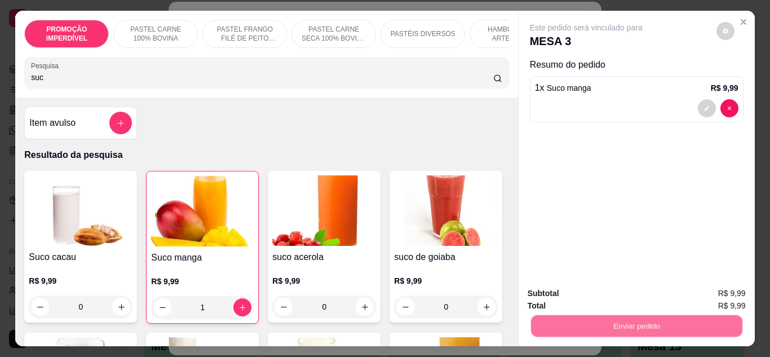
click at [556, 295] on button "Não registrar e enviar pedido" at bounding box center [599, 293] width 117 height 21
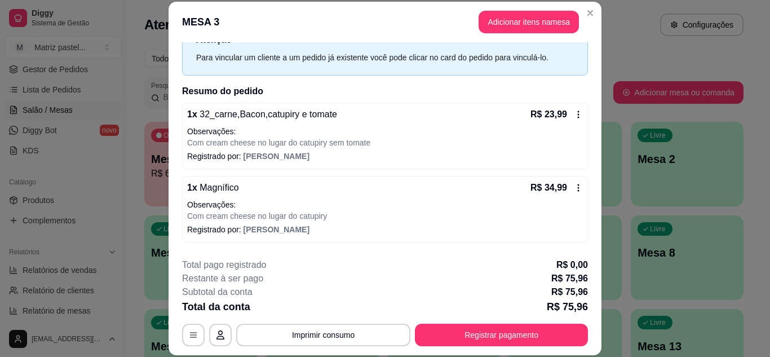
scroll to position [32, 0]
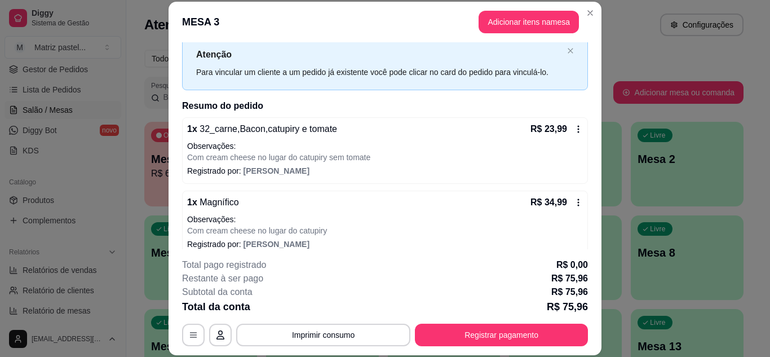
click at [470, 314] on div "Total da conta R$ 75,96" at bounding box center [385, 307] width 406 height 16
click at [481, 328] on button "Registrar pagamento" at bounding box center [501, 335] width 173 height 23
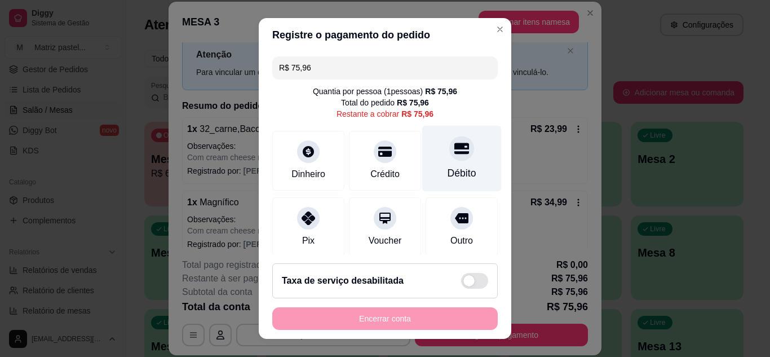
click at [450, 157] on div at bounding box center [462, 148] width 25 height 25
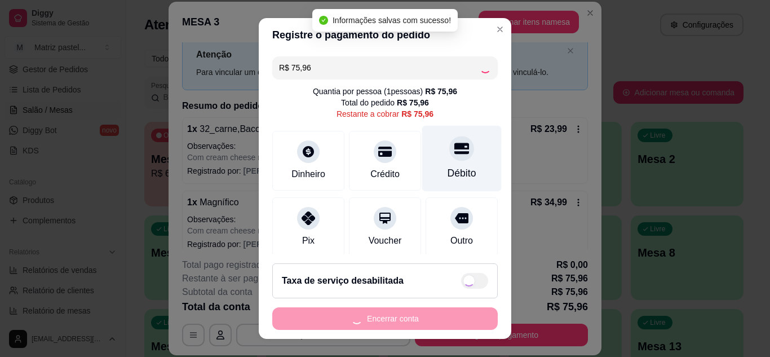
type input "R$ 0,00"
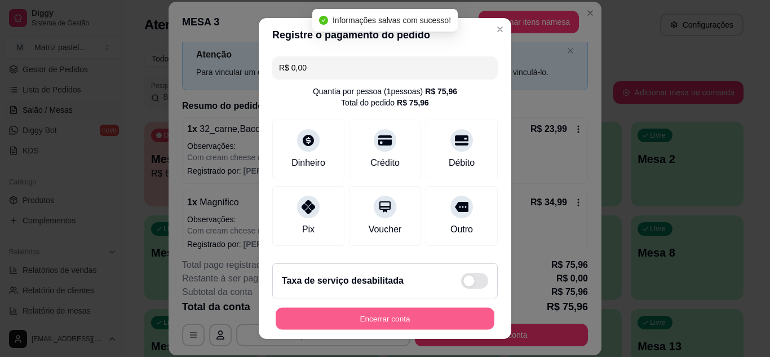
click at [402, 313] on button "Encerrar conta" at bounding box center [385, 319] width 219 height 22
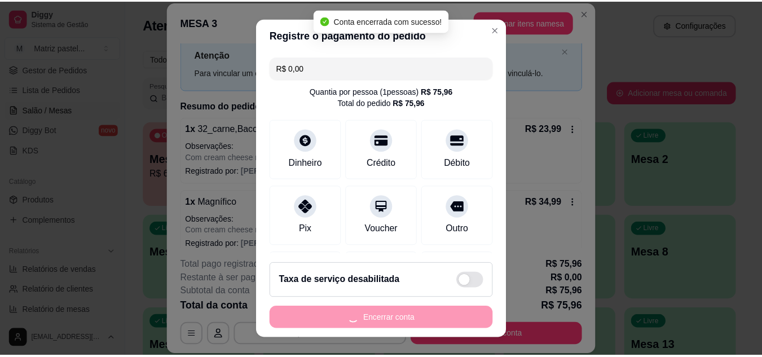
scroll to position [0, 0]
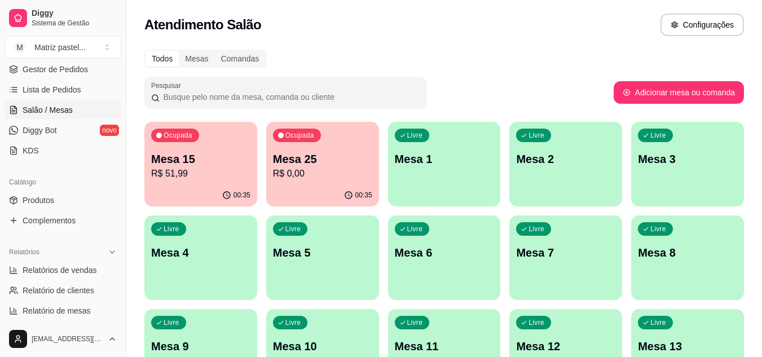
click at [184, 164] on p "Mesa 15" at bounding box center [200, 159] width 99 height 16
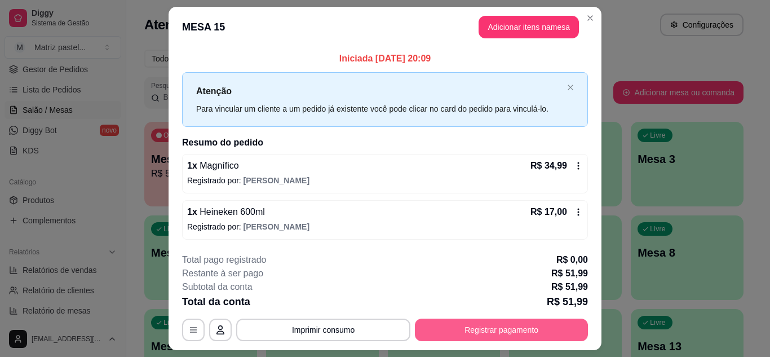
click at [526, 332] on button "Registrar pagamento" at bounding box center [501, 330] width 173 height 23
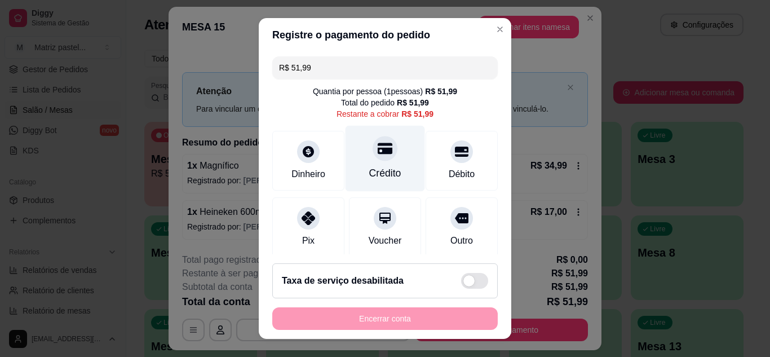
click at [380, 175] on div "Crédito" at bounding box center [385, 173] width 32 height 15
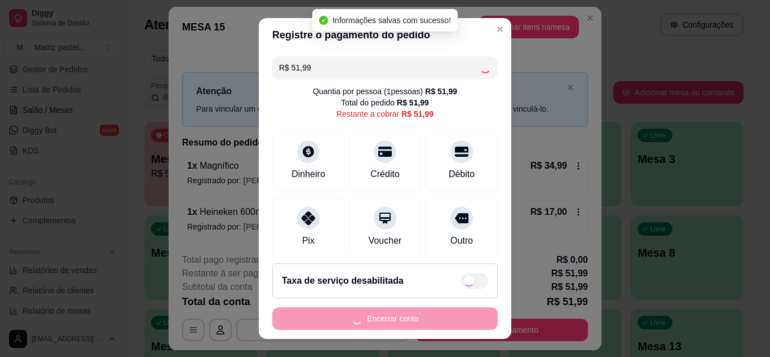
type input "R$ 0,00"
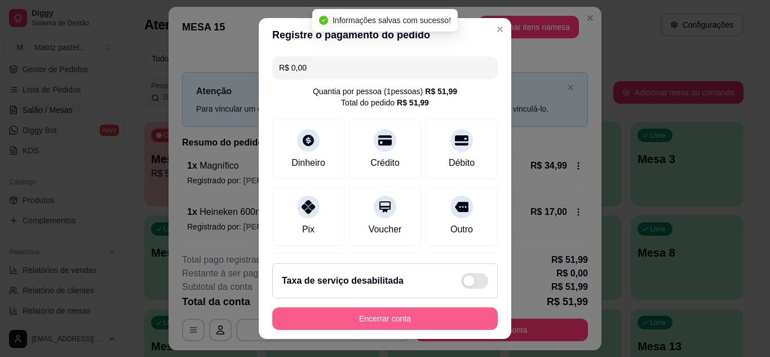
click at [390, 314] on button "Encerrar conta" at bounding box center [385, 318] width 226 height 23
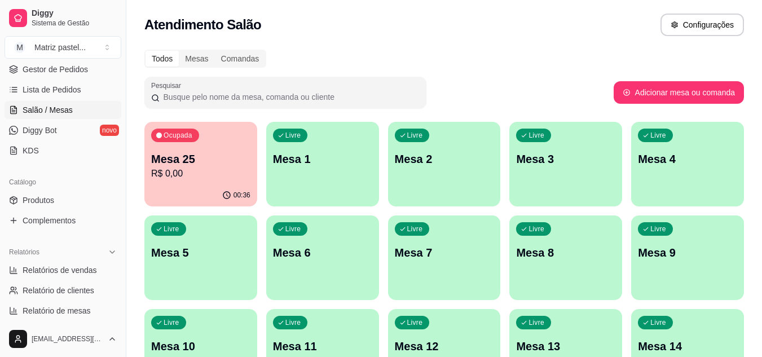
click at [200, 181] on div "Ocupada Mesa 25 R$ 0,00" at bounding box center [200, 153] width 113 height 63
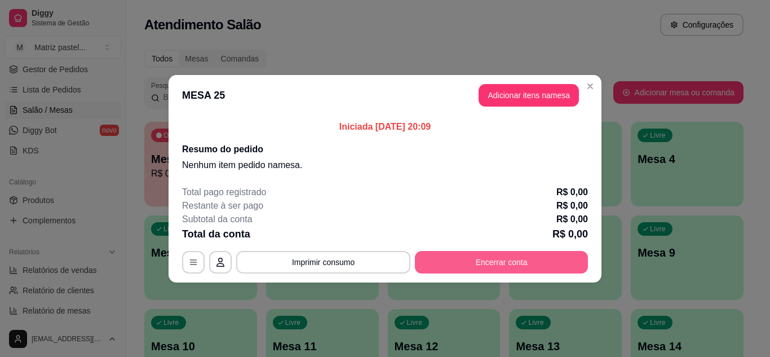
click at [535, 271] on button "Encerrar conta" at bounding box center [501, 262] width 173 height 23
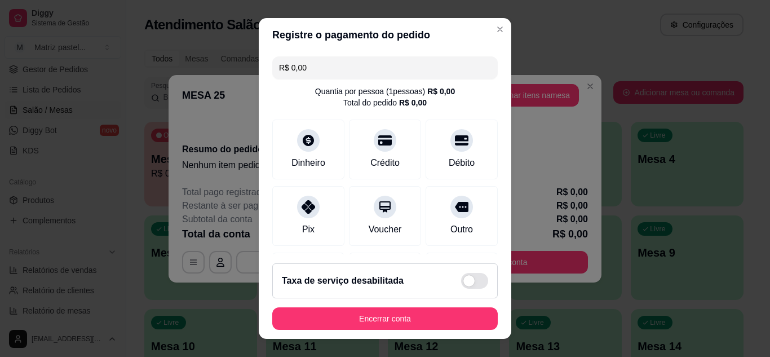
drag, startPoint x: 433, startPoint y: 301, endPoint x: 427, endPoint y: 309, distance: 10.0
click at [427, 309] on footer "Taxa de serviço desabilitada Encerrar conta" at bounding box center [385, 296] width 253 height 85
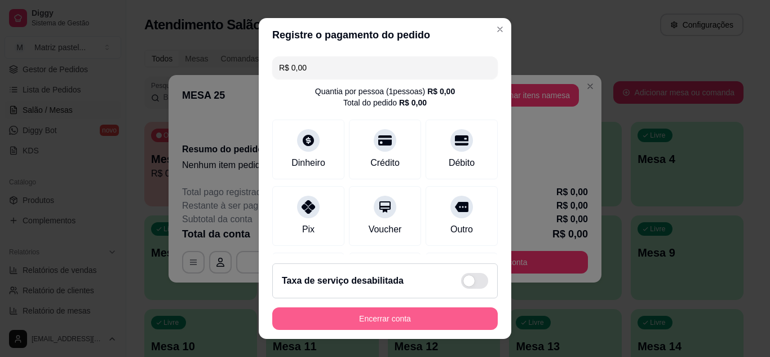
click at [426, 309] on button "Encerrar conta" at bounding box center [385, 318] width 226 height 23
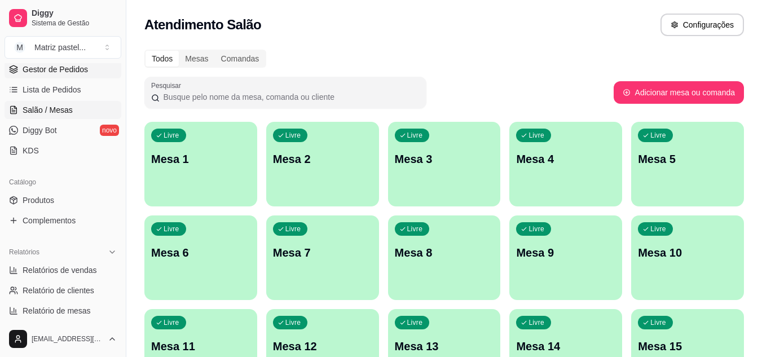
click at [59, 76] on link "Gestor de Pedidos" at bounding box center [63, 69] width 117 height 18
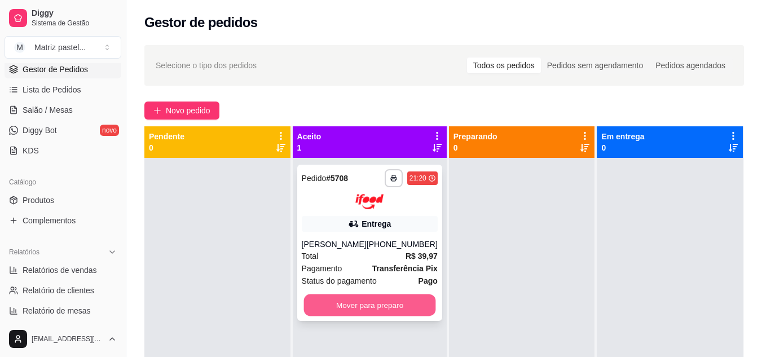
click at [362, 311] on button "Mover para preparo" at bounding box center [369, 305] width 132 height 22
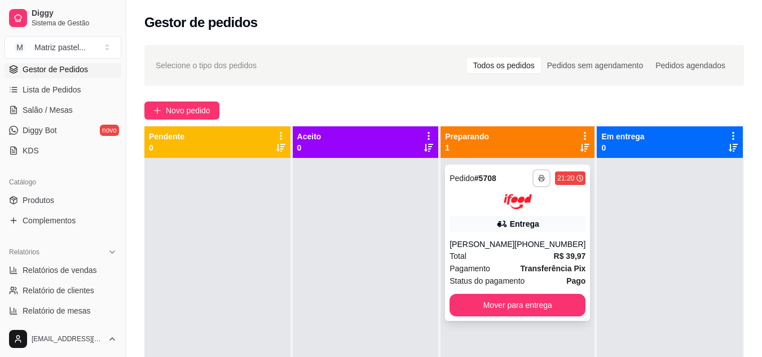
click at [534, 185] on button "button" at bounding box center [541, 178] width 18 height 18
click at [514, 221] on button "IMPRESSORA" at bounding box center [504, 218] width 82 height 18
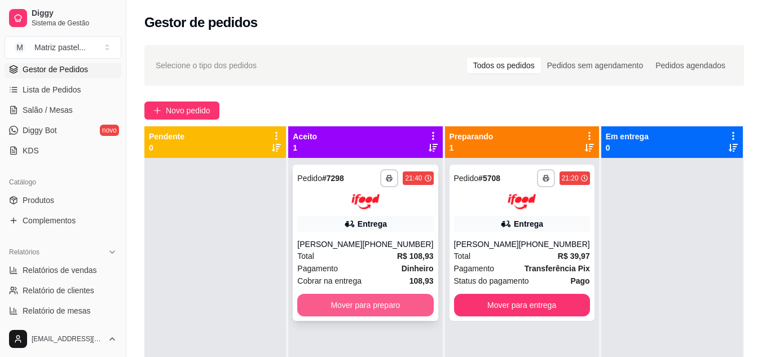
click at [359, 316] on button "Mover para preparo" at bounding box center [365, 305] width 136 height 23
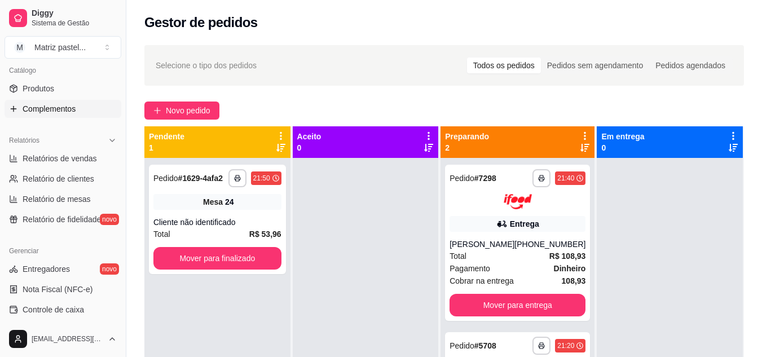
scroll to position [282, 0]
click at [52, 78] on link "Produtos" at bounding box center [63, 87] width 117 height 18
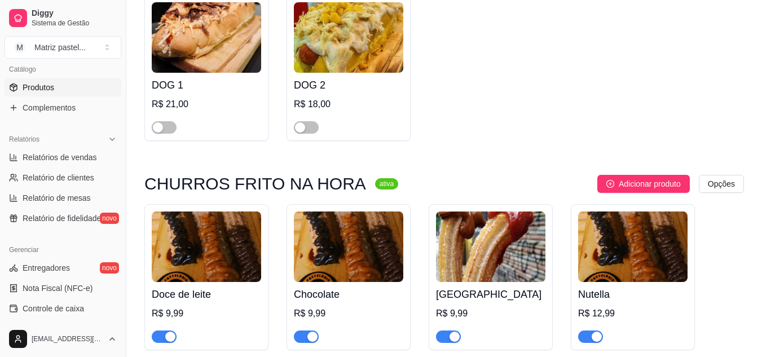
scroll to position [4672, 0]
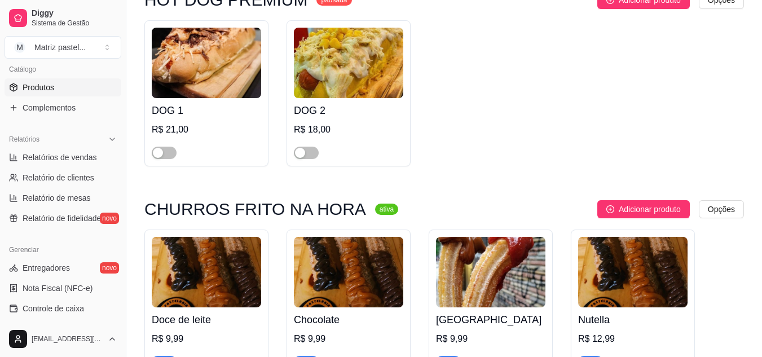
click at [589, 356] on span "button" at bounding box center [590, 362] width 25 height 12
click at [592, 356] on span "button" at bounding box center [590, 362] width 25 height 12
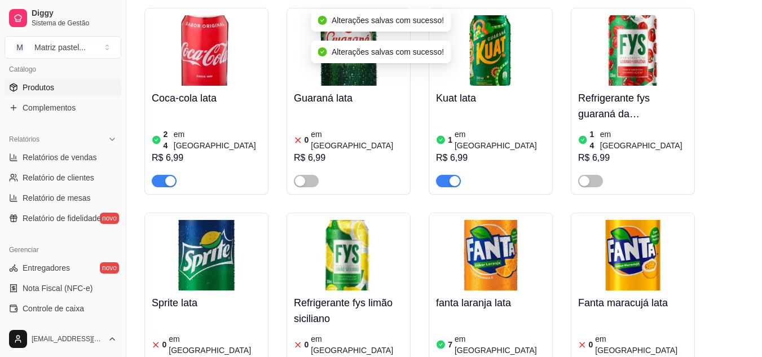
scroll to position [5518, 0]
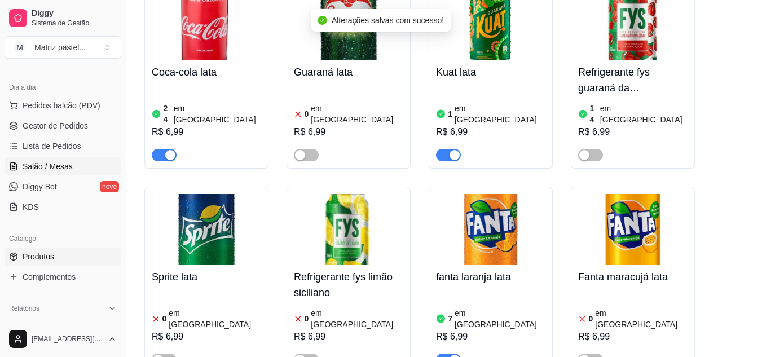
scroll to position [56, 0]
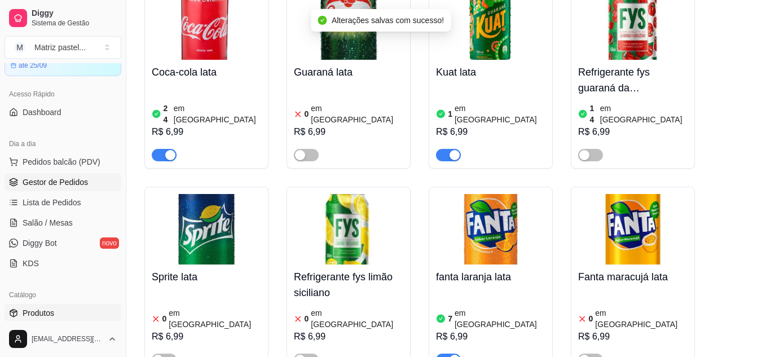
click at [55, 176] on link "Gestor de Pedidos" at bounding box center [63, 182] width 117 height 18
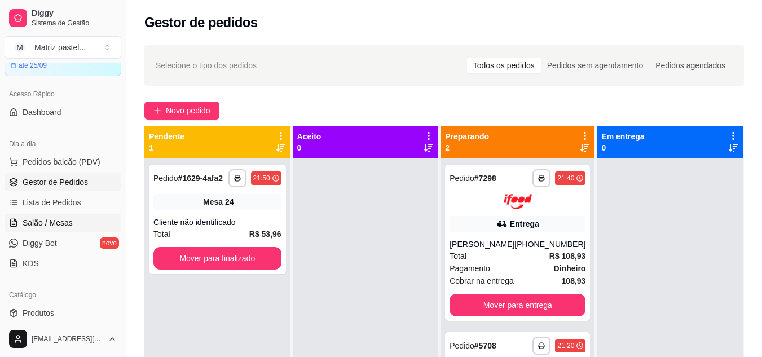
click at [64, 223] on span "Salão / Mesas" at bounding box center [48, 222] width 50 height 11
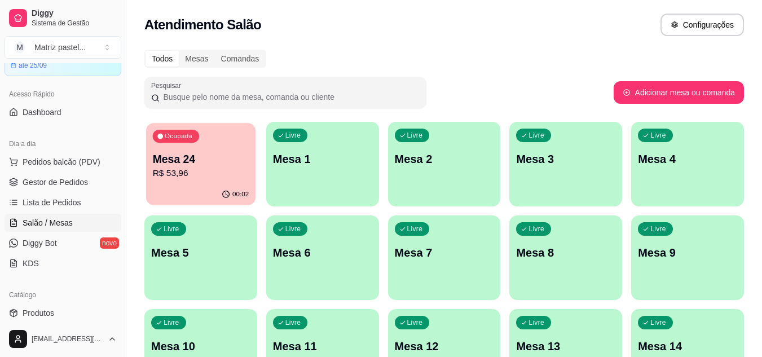
click at [163, 164] on p "Mesa 24" at bounding box center [201, 159] width 96 height 15
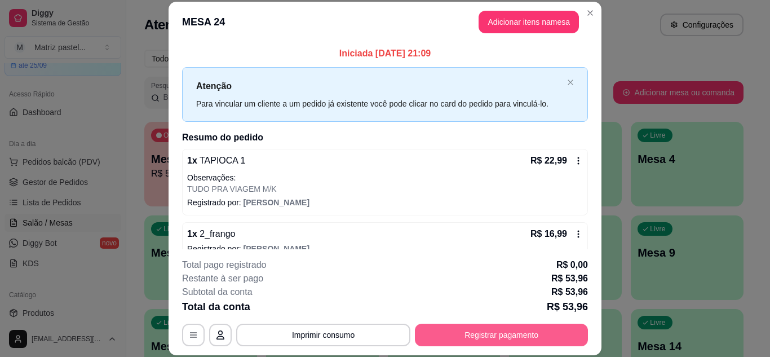
click at [452, 337] on button "Registrar pagamento" at bounding box center [501, 335] width 173 height 23
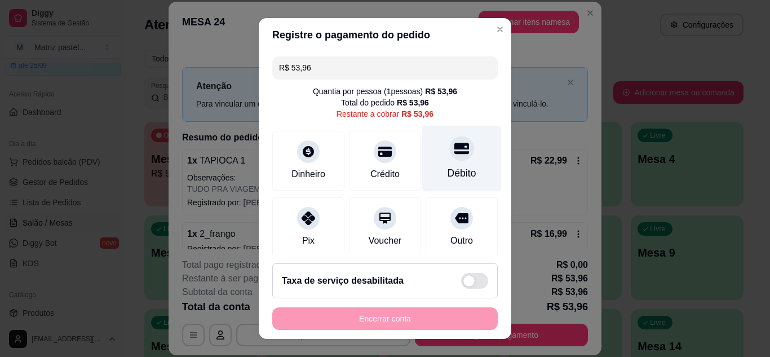
click at [463, 162] on div "Débito" at bounding box center [462, 158] width 80 height 66
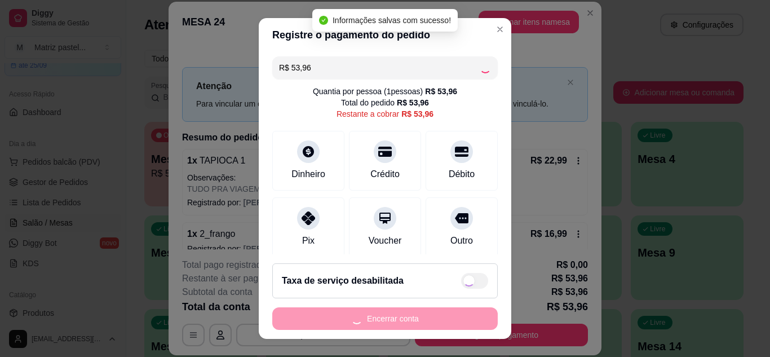
type input "R$ 0,00"
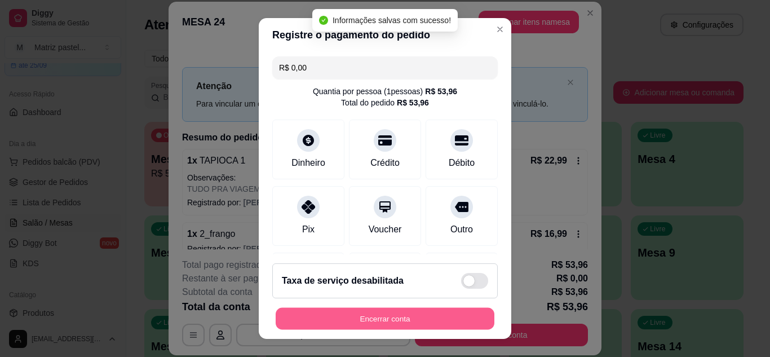
click at [406, 324] on button "Encerrar conta" at bounding box center [385, 319] width 219 height 22
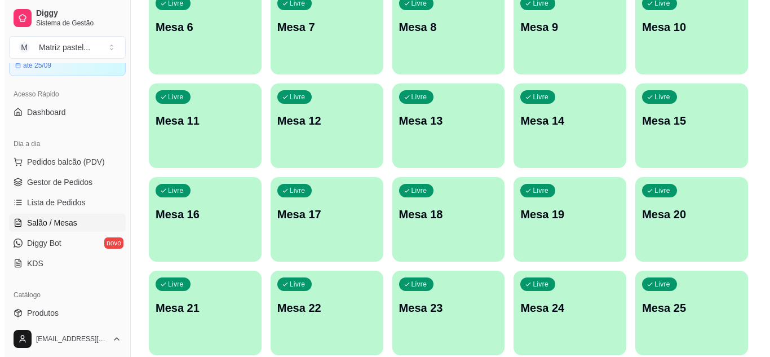
scroll to position [270, 0]
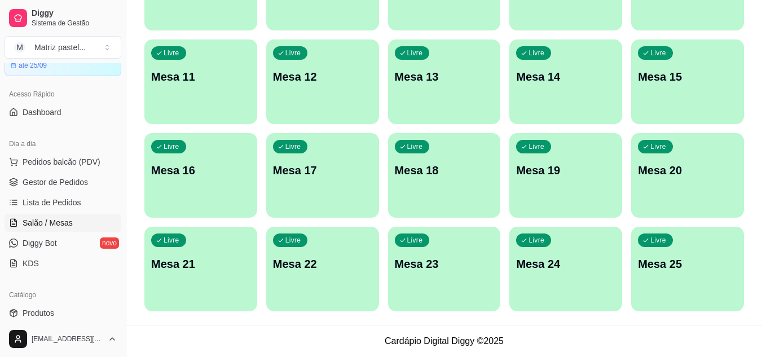
click at [648, 297] on div "Livre Mesa 25" at bounding box center [687, 262] width 113 height 71
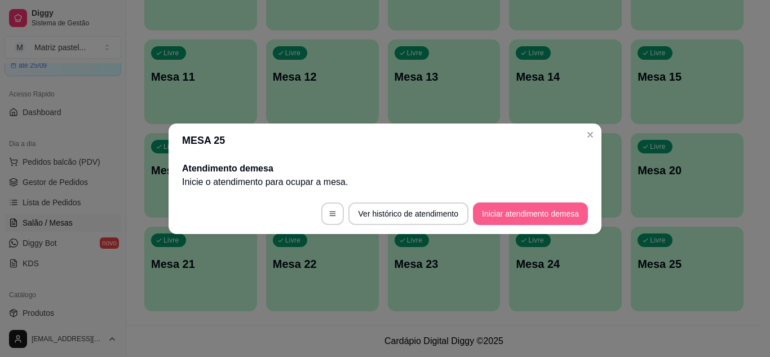
click at [501, 222] on button "Iniciar atendimento de mesa" at bounding box center [530, 213] width 115 height 23
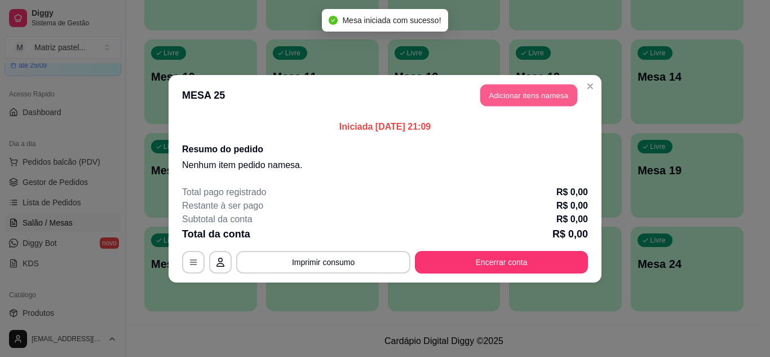
click at [525, 92] on button "Adicionar itens na mesa" at bounding box center [529, 95] width 97 height 22
click at [209, 77] on input "Pesquisa" at bounding box center [262, 77] width 463 height 11
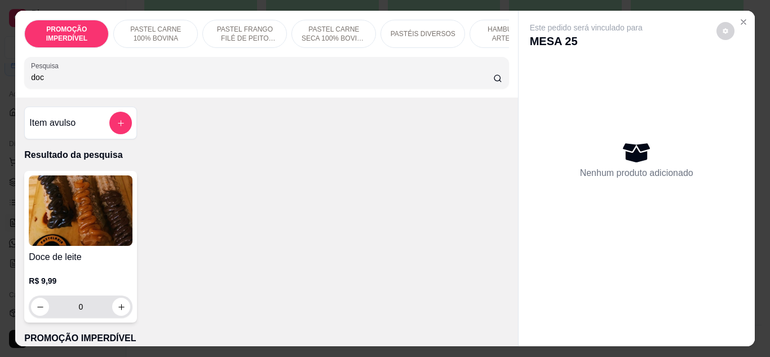
type input "doc"
click at [117, 307] on icon "increase-product-quantity" at bounding box center [121, 307] width 8 height 8
type input "1"
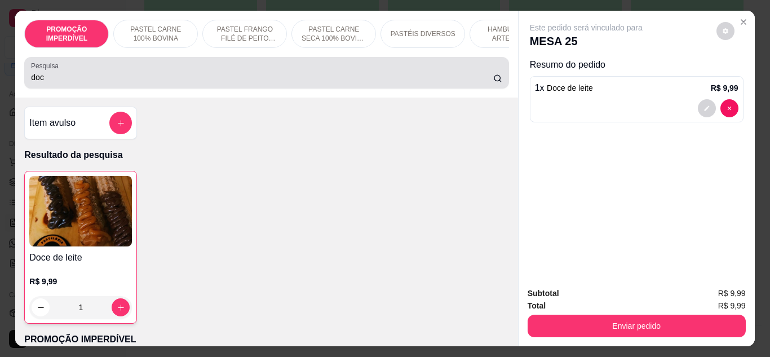
click at [73, 82] on input "doc" at bounding box center [262, 77] width 463 height 11
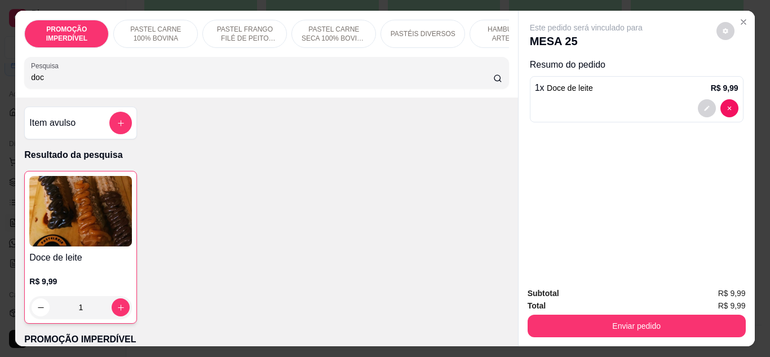
click at [73, 82] on input "doc" at bounding box center [262, 77] width 463 height 11
click at [118, 311] on icon "increase-product-quantity" at bounding box center [121, 308] width 6 height 6
type input "2"
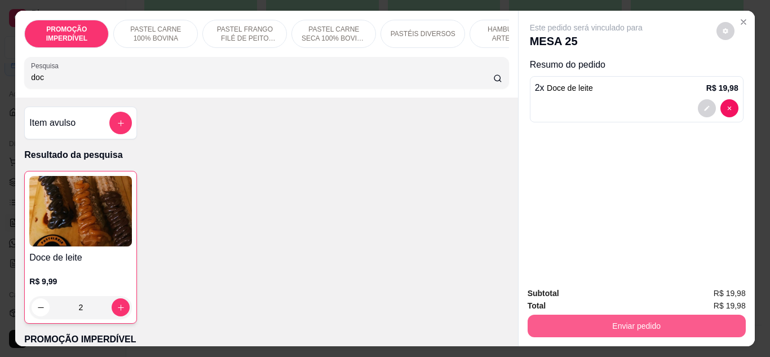
click at [583, 323] on button "Enviar pedido" at bounding box center [637, 326] width 218 height 23
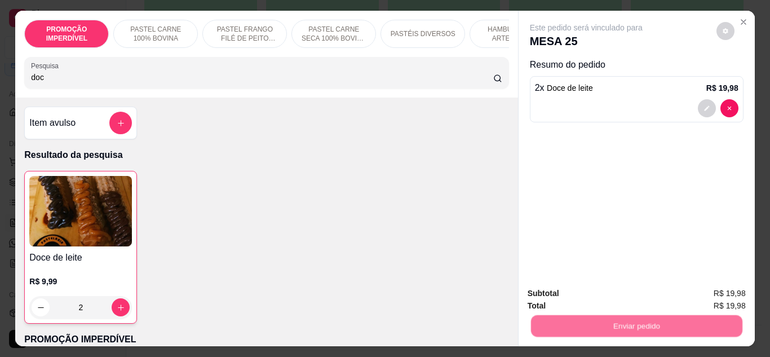
click at [565, 295] on button "Não registrar e enviar pedido" at bounding box center [599, 294] width 117 height 21
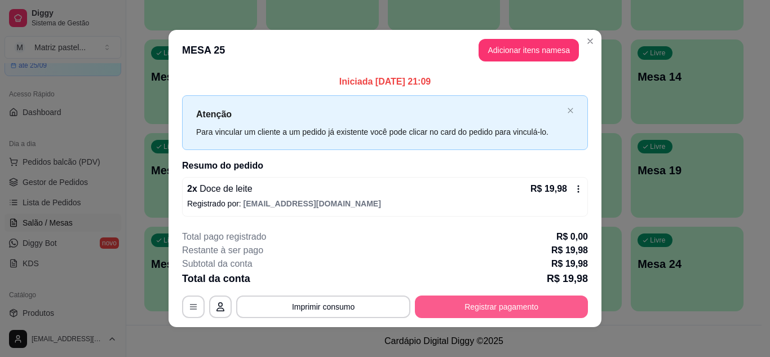
click at [482, 312] on button "Registrar pagamento" at bounding box center [501, 307] width 173 height 23
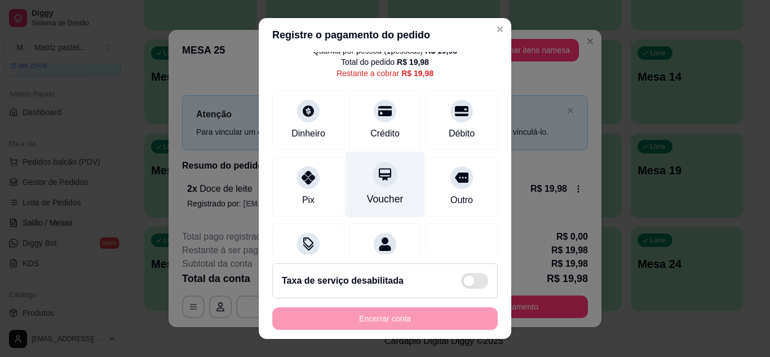
scroll to position [87, 0]
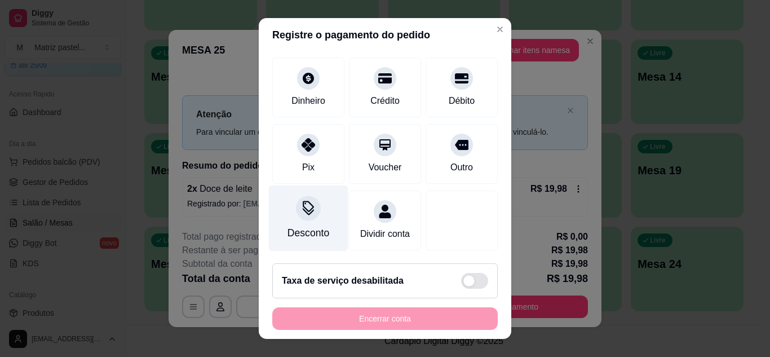
click at [301, 201] on icon at bounding box center [308, 208] width 15 height 15
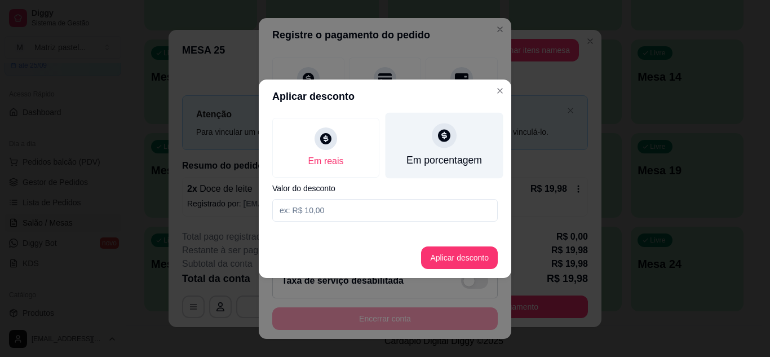
click at [439, 162] on div "Em porcentagem" at bounding box center [445, 160] width 76 height 15
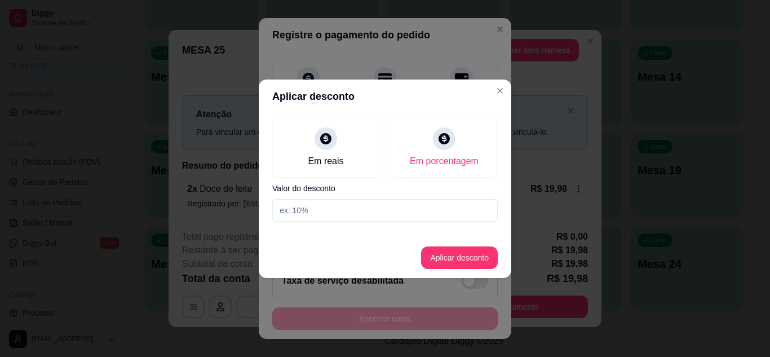
click at [397, 210] on input at bounding box center [385, 210] width 226 height 23
type input "10"
click at [457, 267] on button "Aplicar desconto" at bounding box center [460, 257] width 74 height 22
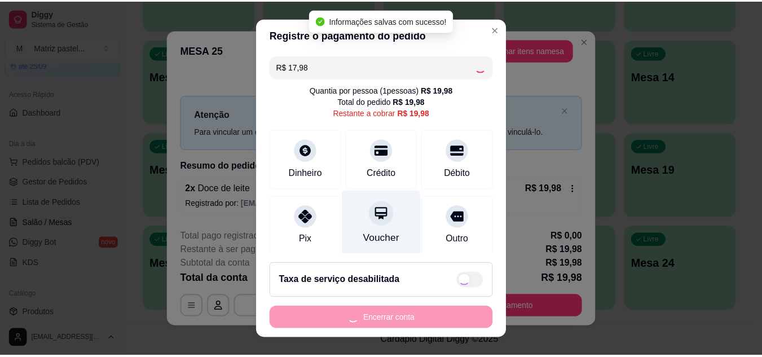
scroll to position [0, 0]
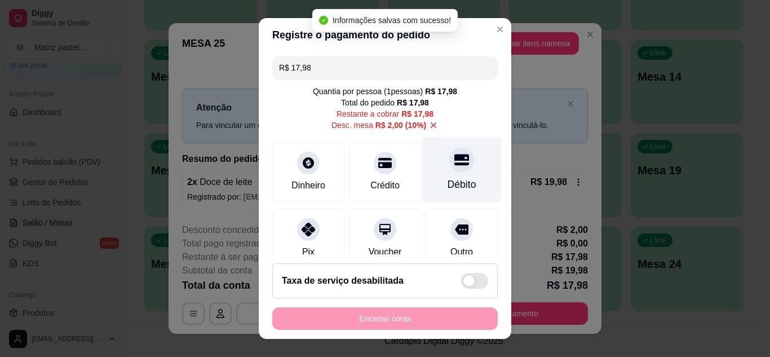
click at [450, 168] on div at bounding box center [462, 159] width 25 height 25
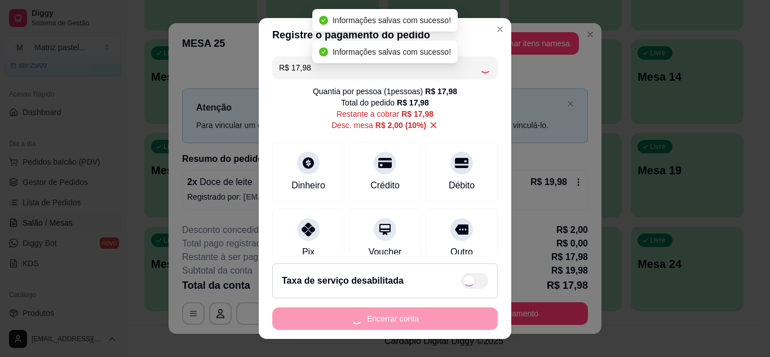
type input "R$ 0,00"
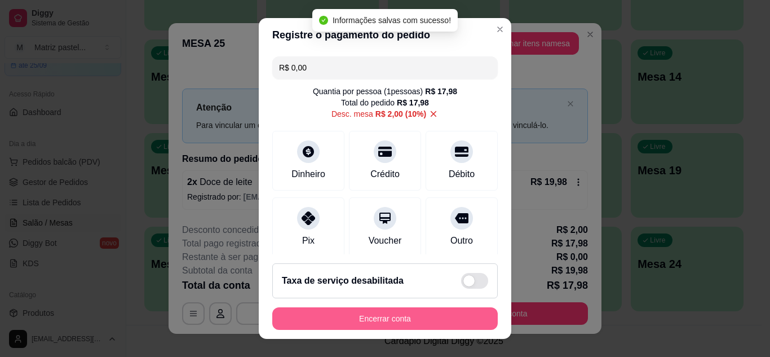
click at [401, 322] on button "Encerrar conta" at bounding box center [385, 318] width 226 height 23
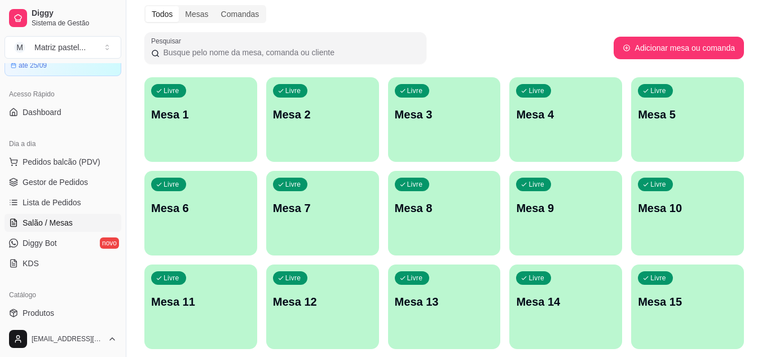
scroll to position [44, 0]
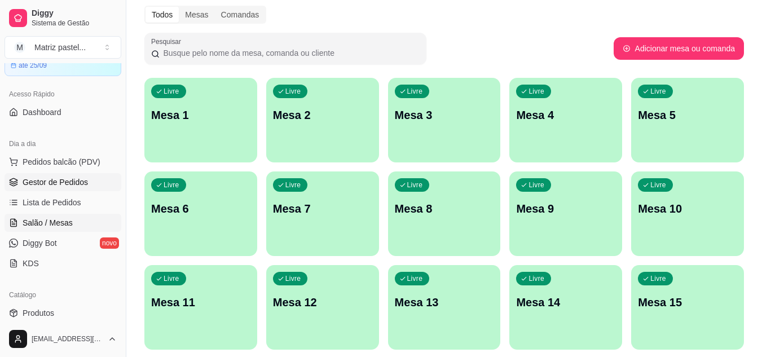
click at [38, 184] on span "Gestor de Pedidos" at bounding box center [55, 182] width 65 height 11
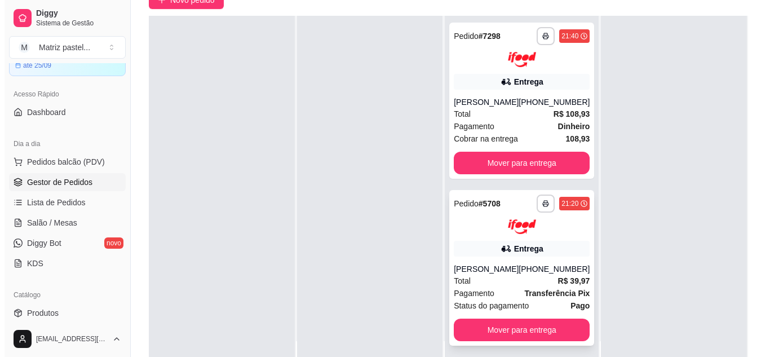
scroll to position [113, 0]
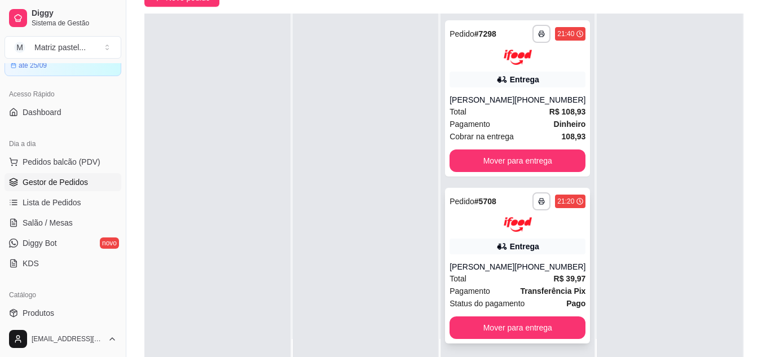
click at [479, 254] on div "Entrega" at bounding box center [518, 247] width 136 height 16
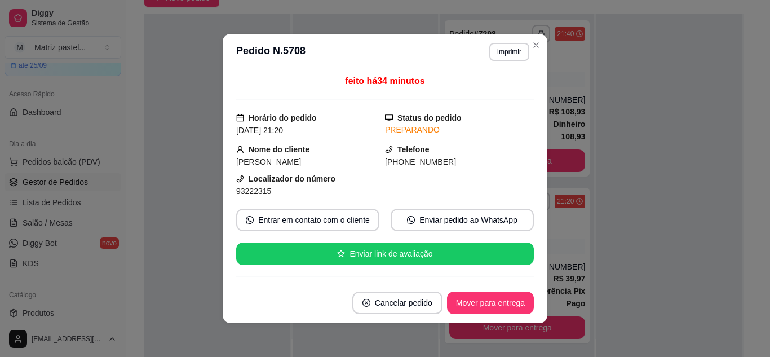
scroll to position [56, 0]
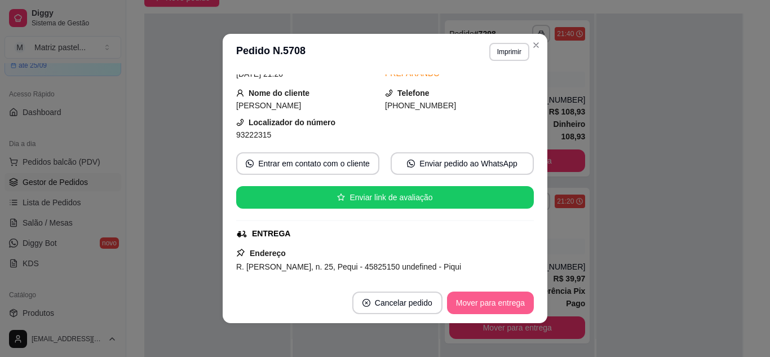
click at [461, 300] on button "Mover para entrega" at bounding box center [490, 303] width 87 height 23
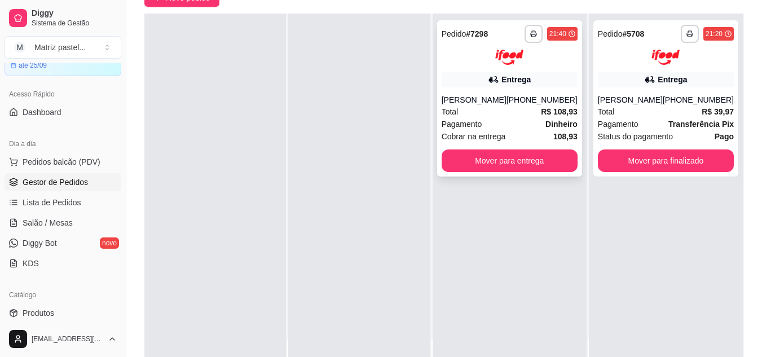
click at [501, 118] on div "Total R$ 108,93" at bounding box center [510, 111] width 136 height 12
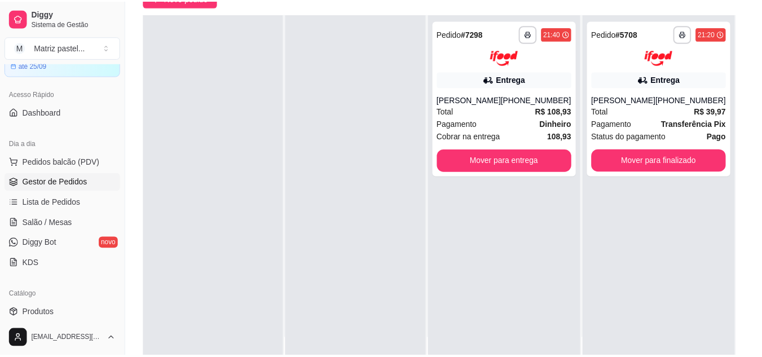
scroll to position [113, 0]
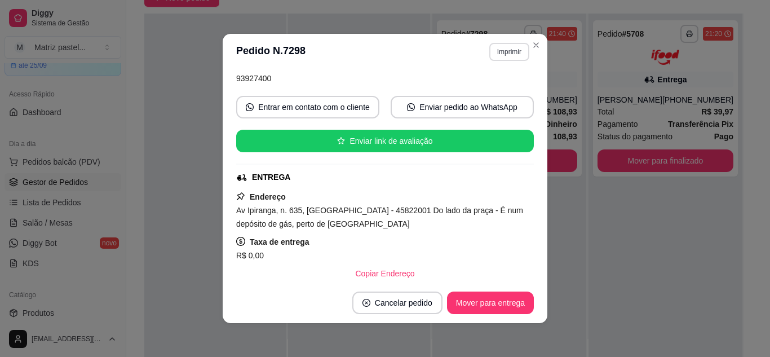
click at [509, 50] on button "Imprimir" at bounding box center [510, 52] width 40 height 18
click at [500, 89] on button "IMPRESSORA" at bounding box center [486, 91] width 82 height 18
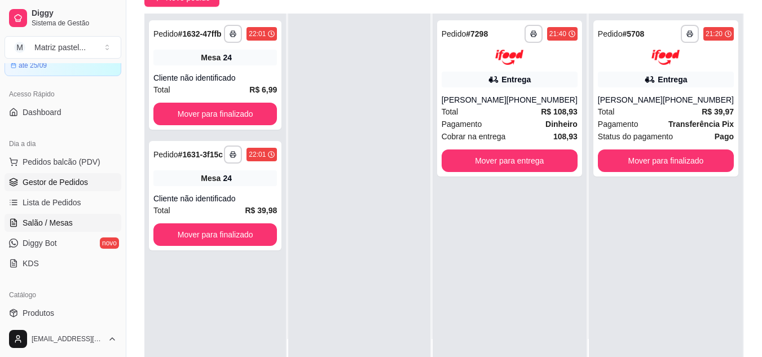
click at [69, 219] on span "Salão / Mesas" at bounding box center [48, 222] width 50 height 11
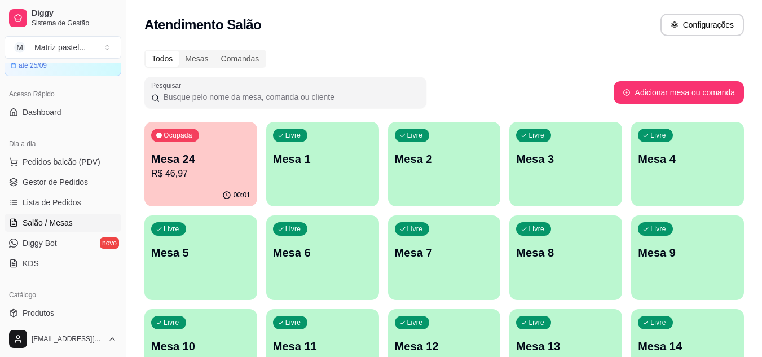
click at [230, 179] on p "R$ 46,97" at bounding box center [200, 174] width 99 height 14
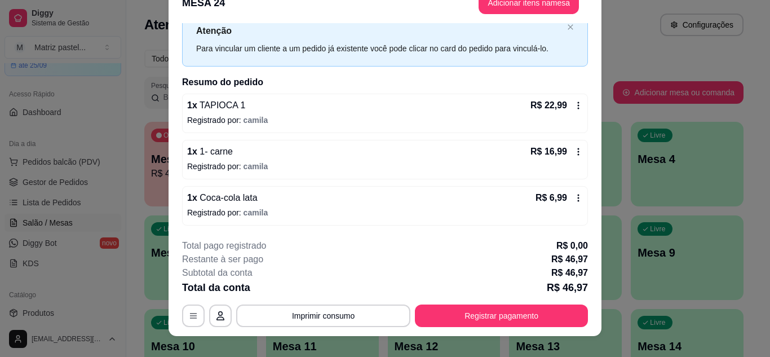
scroll to position [34, 0]
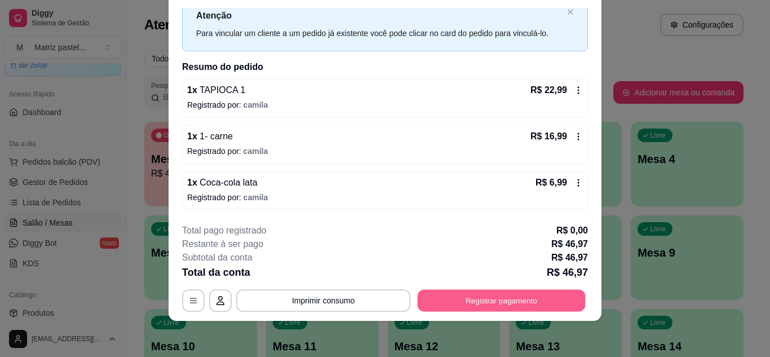
click at [510, 303] on button "Registrar pagamento" at bounding box center [502, 300] width 168 height 22
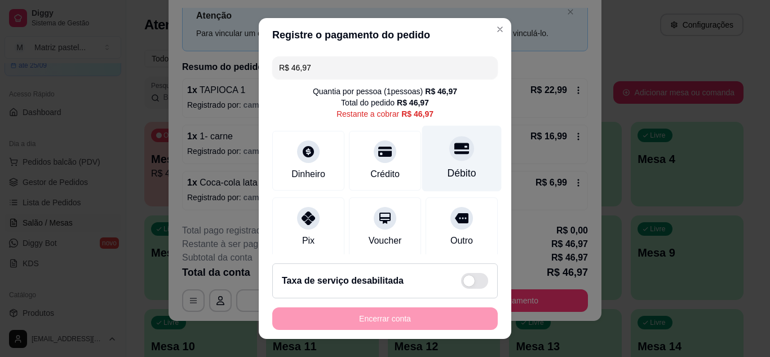
click at [448, 170] on div "Débito" at bounding box center [462, 173] width 29 height 15
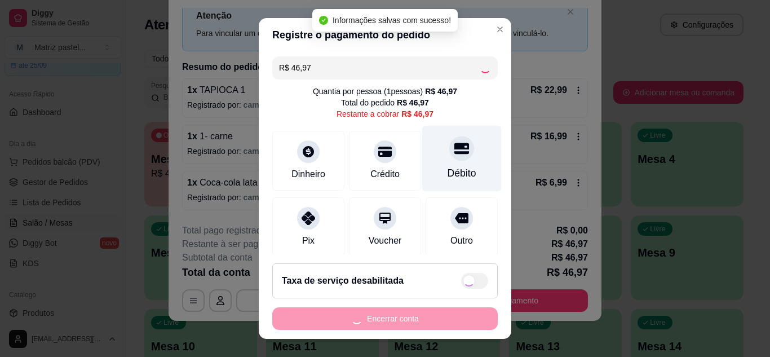
type input "R$ 0,00"
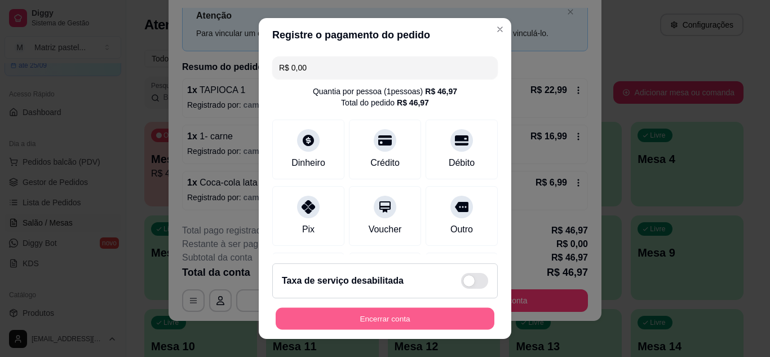
click at [417, 320] on button "Encerrar conta" at bounding box center [385, 319] width 219 height 22
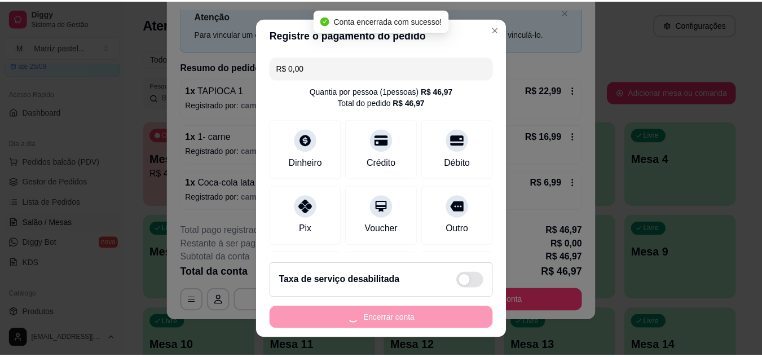
scroll to position [0, 0]
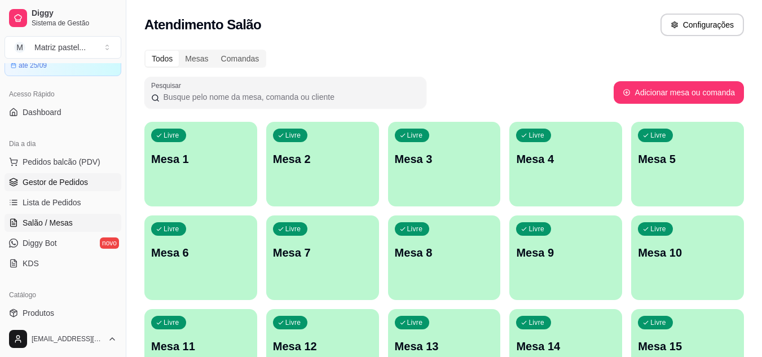
click at [59, 188] on link "Gestor de Pedidos" at bounding box center [63, 182] width 117 height 18
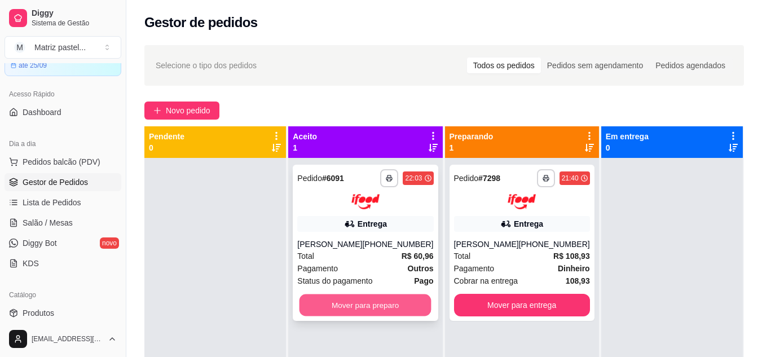
click at [346, 305] on button "Mover para preparo" at bounding box center [366, 305] width 132 height 22
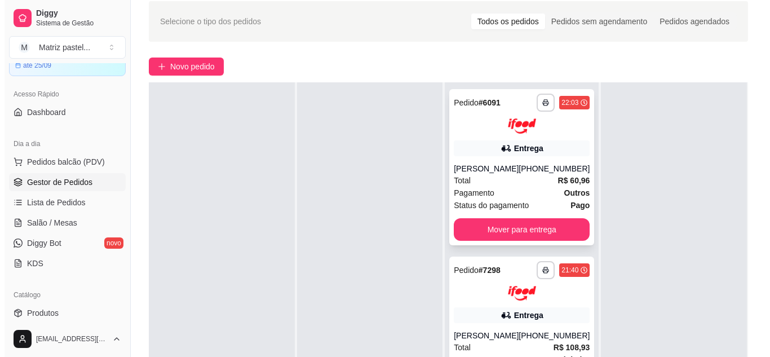
scroll to position [113, 0]
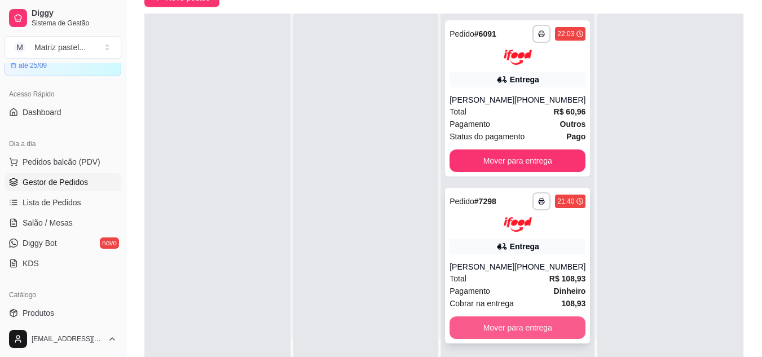
click at [518, 339] on button "Mover para entrega" at bounding box center [518, 327] width 136 height 23
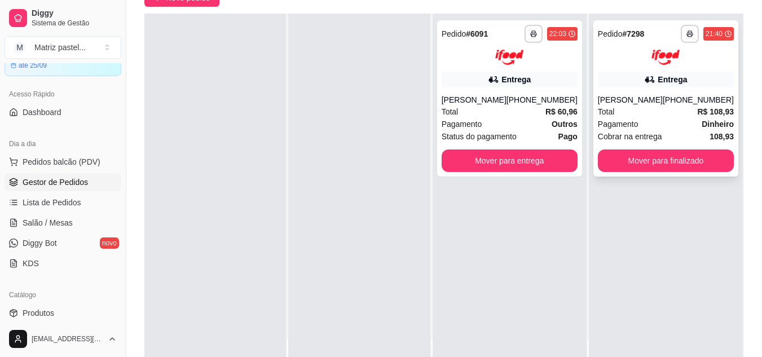
click at [656, 118] on div "Total R$ 108,93" at bounding box center [666, 111] width 136 height 12
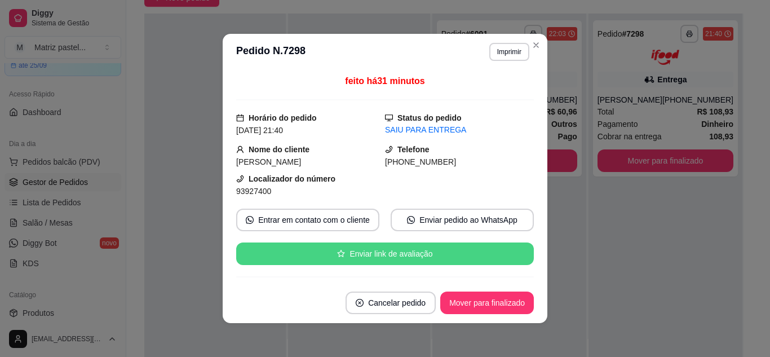
scroll to position [56, 0]
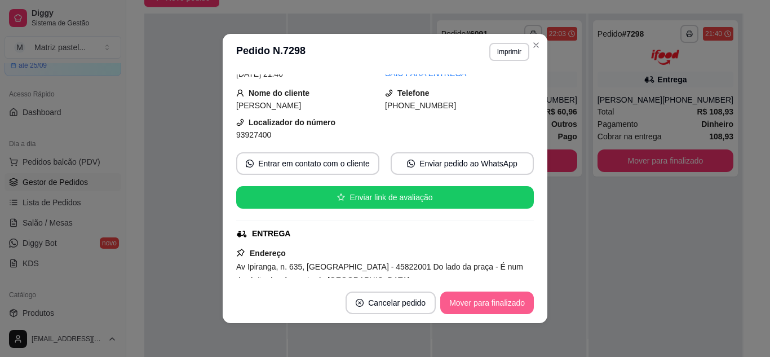
click at [466, 302] on button "Mover para finalizado" at bounding box center [488, 303] width 94 height 23
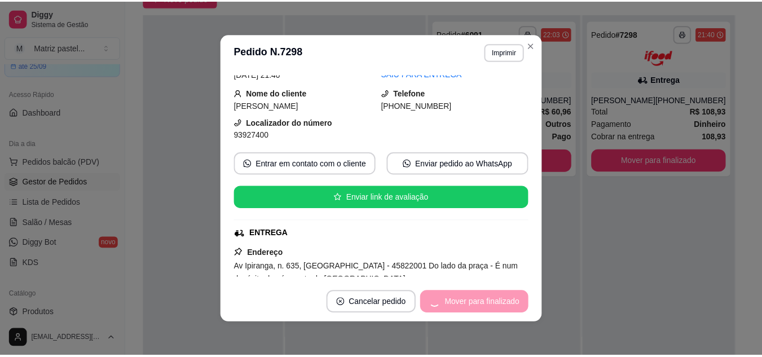
scroll to position [30, 0]
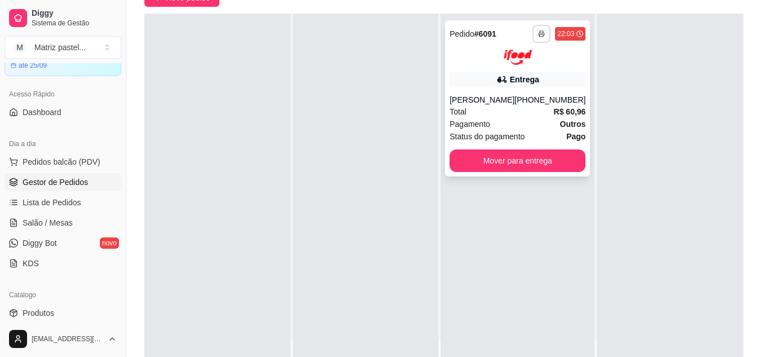
click at [541, 33] on button "button" at bounding box center [541, 34] width 18 height 18
click at [512, 72] on button "IMPRESSORA" at bounding box center [504, 73] width 82 height 18
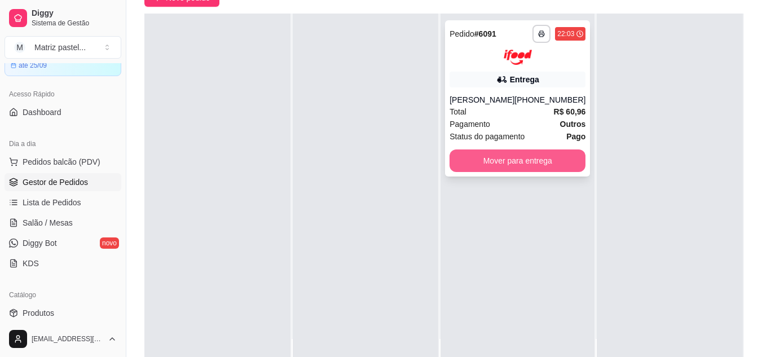
click at [478, 158] on button "Mover para entrega" at bounding box center [518, 160] width 136 height 23
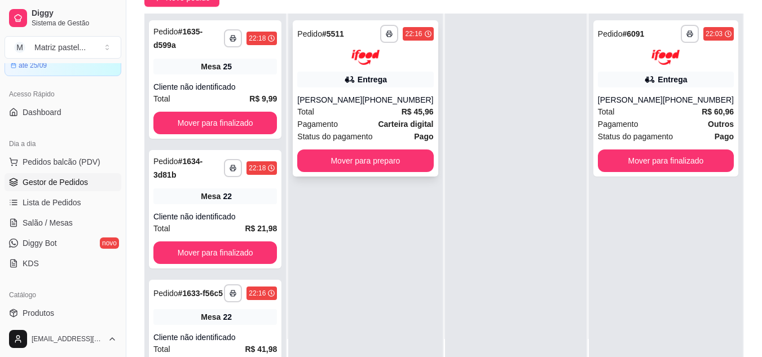
click at [353, 177] on div "**********" at bounding box center [365, 98] width 145 height 156
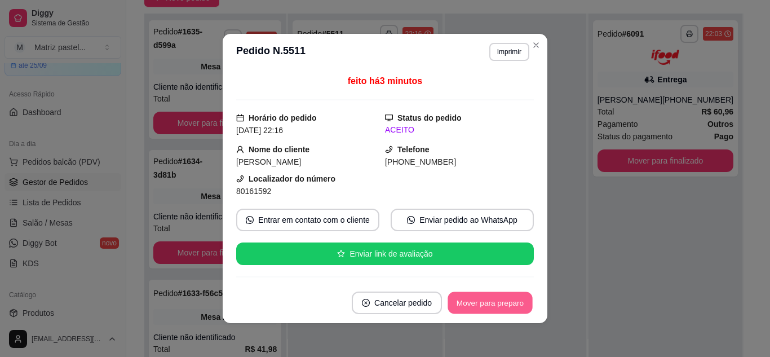
click at [507, 309] on button "Mover para preparo" at bounding box center [490, 303] width 85 height 22
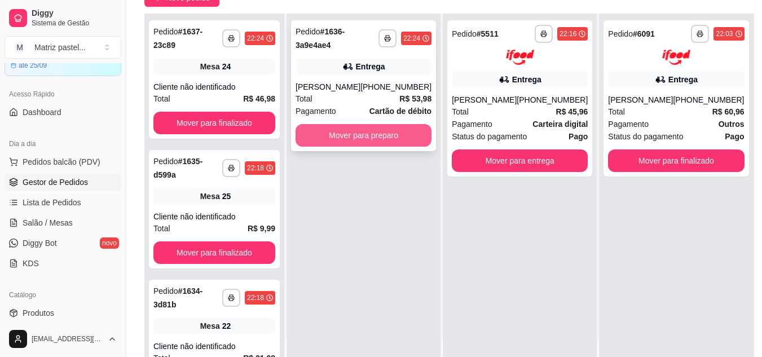
click at [352, 135] on button "Mover para preparo" at bounding box center [364, 135] width 136 height 23
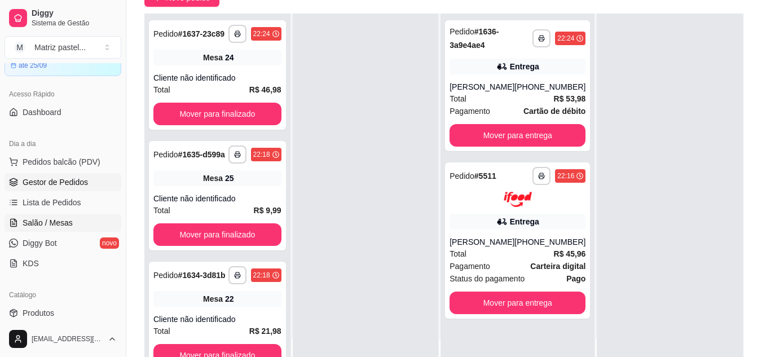
click at [20, 218] on link "Salão / Mesas" at bounding box center [63, 223] width 117 height 18
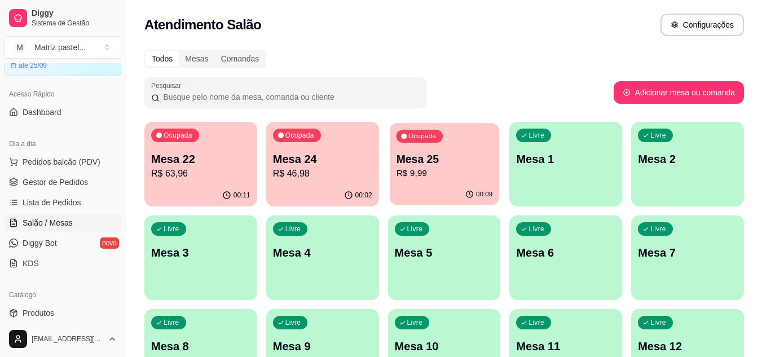
click at [434, 154] on p "Mesa 25" at bounding box center [444, 159] width 96 height 15
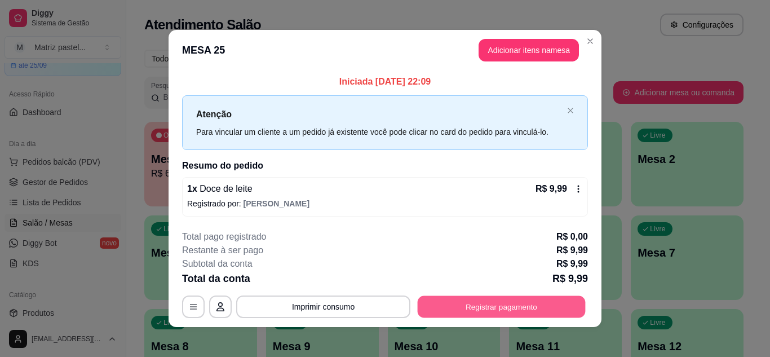
click at [477, 301] on button "Registrar pagamento" at bounding box center [502, 307] width 168 height 22
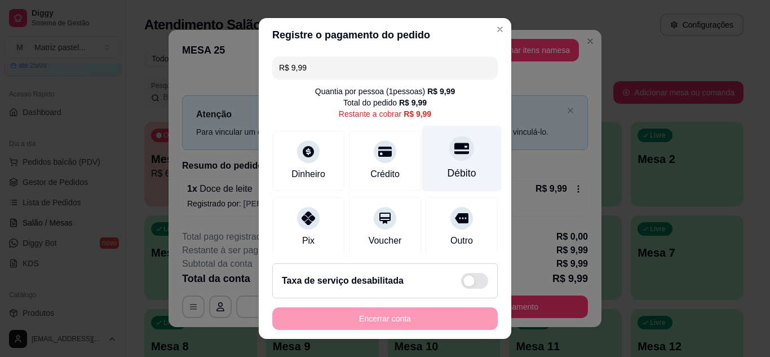
click at [448, 166] on div "Débito" at bounding box center [462, 173] width 29 height 15
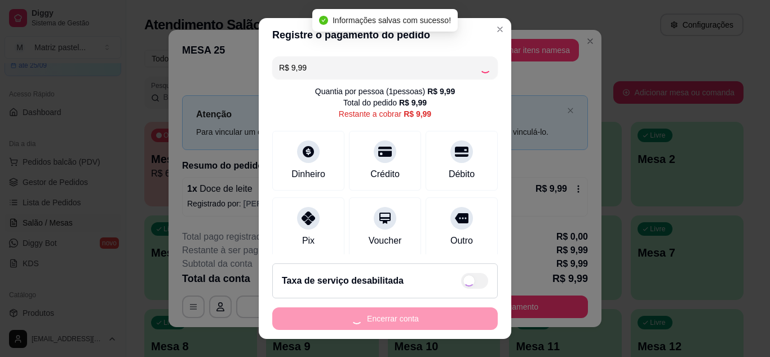
type input "R$ 0,00"
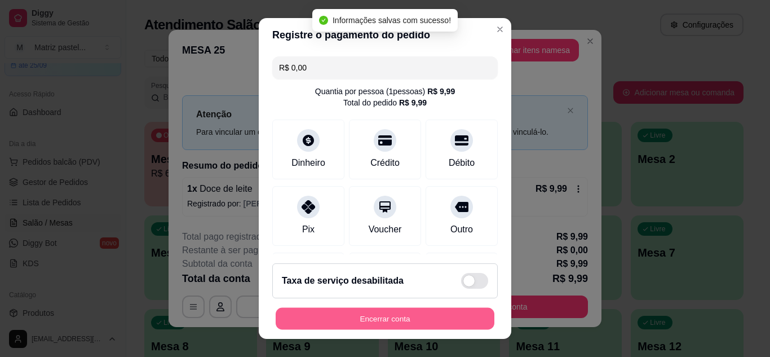
click at [353, 316] on button "Encerrar conta" at bounding box center [385, 319] width 219 height 22
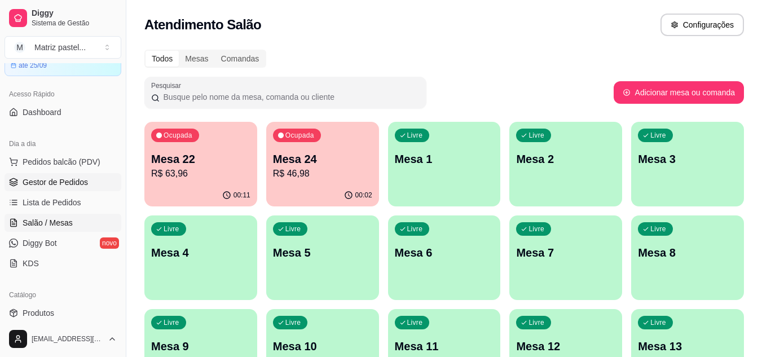
click at [64, 182] on span "Gestor de Pedidos" at bounding box center [55, 182] width 65 height 11
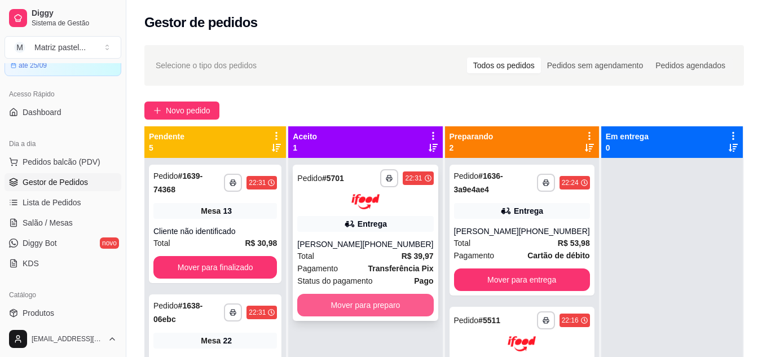
click at [343, 303] on button "Mover para preparo" at bounding box center [365, 305] width 136 height 23
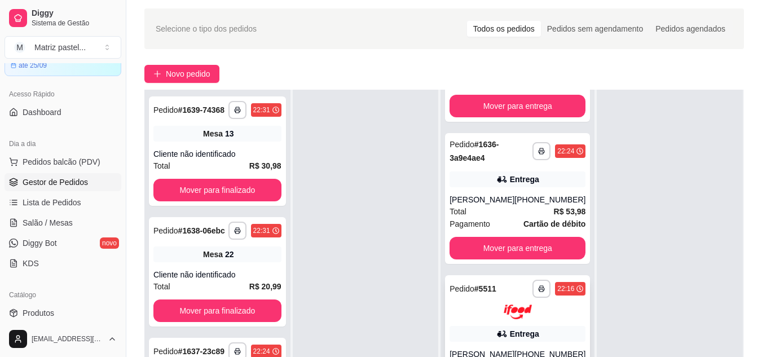
scroll to position [56, 0]
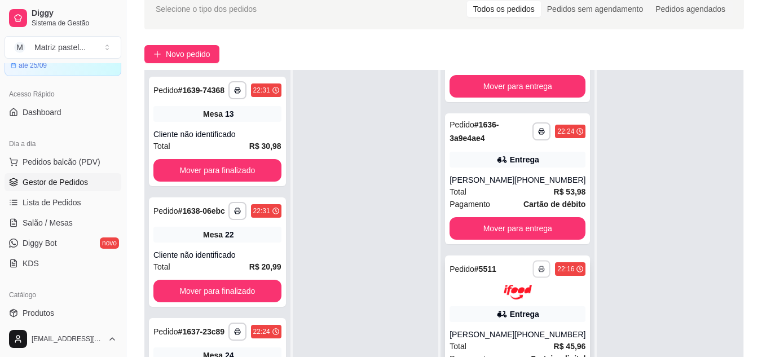
click at [533, 260] on button "button" at bounding box center [541, 268] width 17 height 17
click at [499, 288] on button "IMPRESSORA" at bounding box center [494, 296] width 79 height 17
click at [533, 122] on button "button" at bounding box center [541, 130] width 17 height 17
click at [508, 156] on button "IMPRESSORA" at bounding box center [495, 160] width 82 height 18
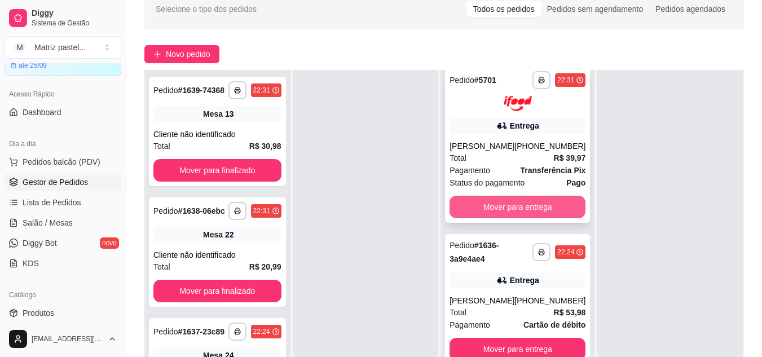
scroll to position [0, 0]
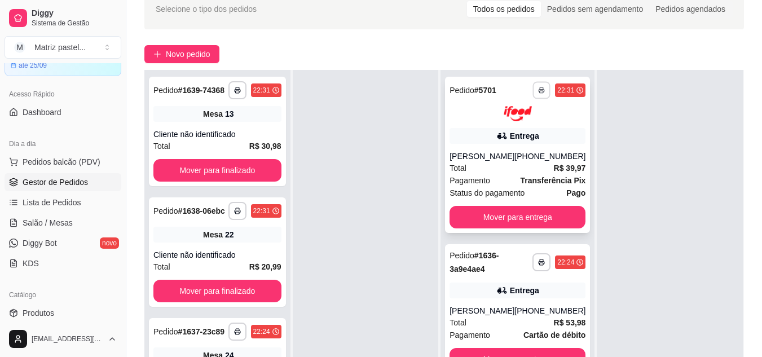
click at [539, 90] on icon "button" at bounding box center [542, 91] width 6 height 2
click at [506, 125] on button "IMPRESSORA" at bounding box center [495, 130] width 82 height 18
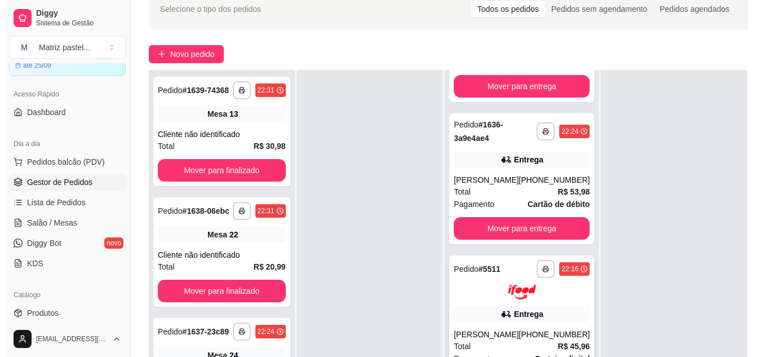
scroll to position [113, 0]
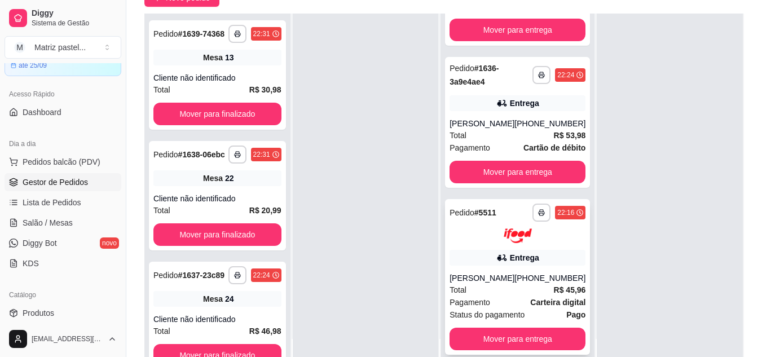
click at [477, 272] on div "[PERSON_NAME]" at bounding box center [482, 277] width 65 height 11
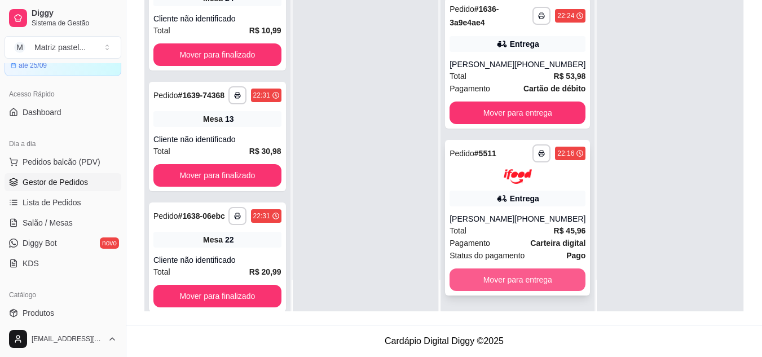
click at [483, 275] on button "Mover para entrega" at bounding box center [518, 279] width 136 height 23
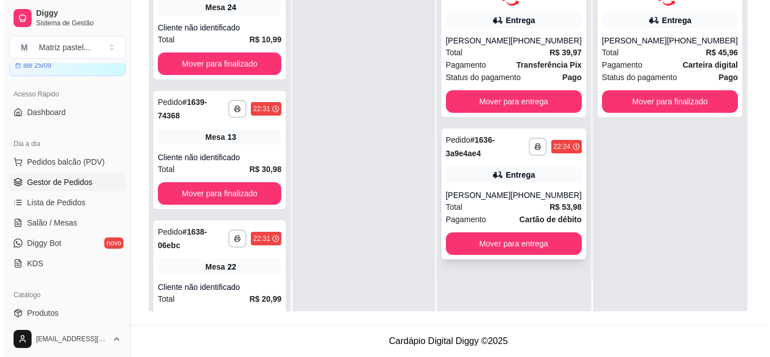
scroll to position [0, 0]
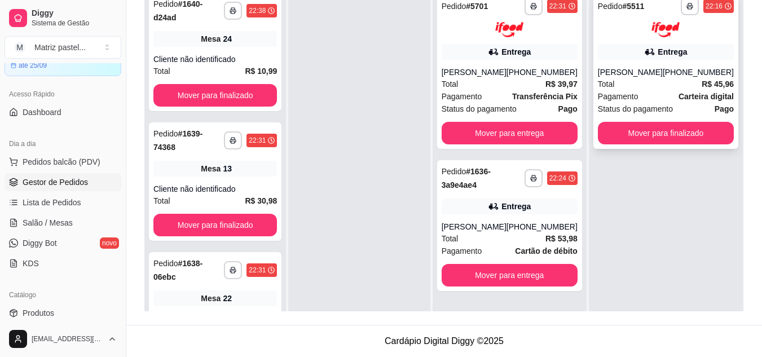
click at [689, 67] on div "[PHONE_NUMBER]" at bounding box center [698, 72] width 71 height 11
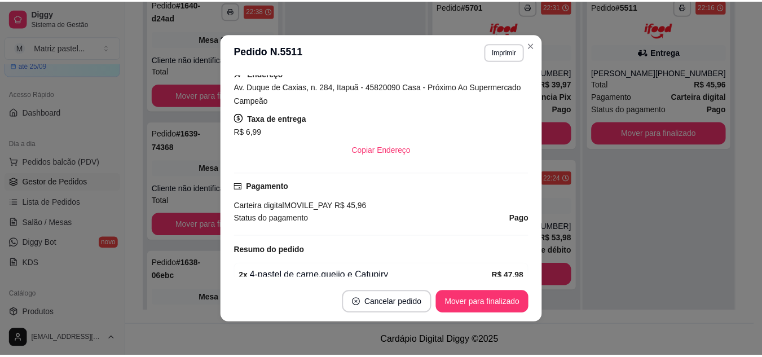
scroll to position [226, 0]
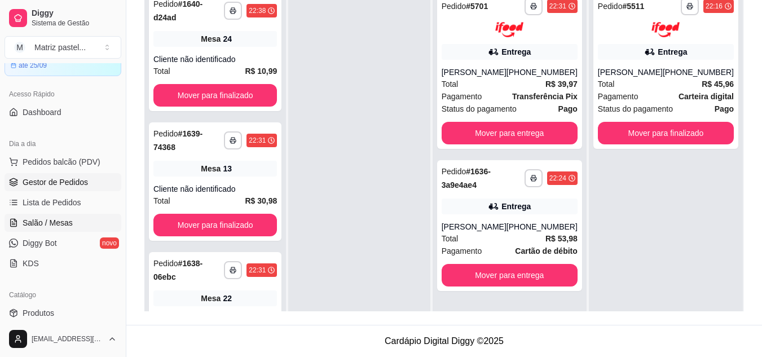
click at [30, 224] on span "Salão / Mesas" at bounding box center [48, 222] width 50 height 11
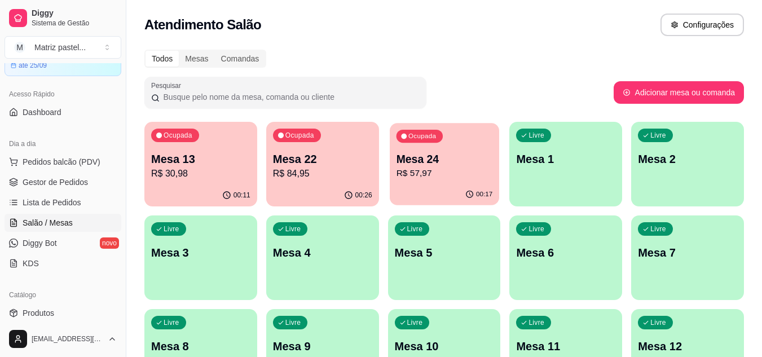
click at [464, 160] on p "Mesa 24" at bounding box center [444, 159] width 96 height 15
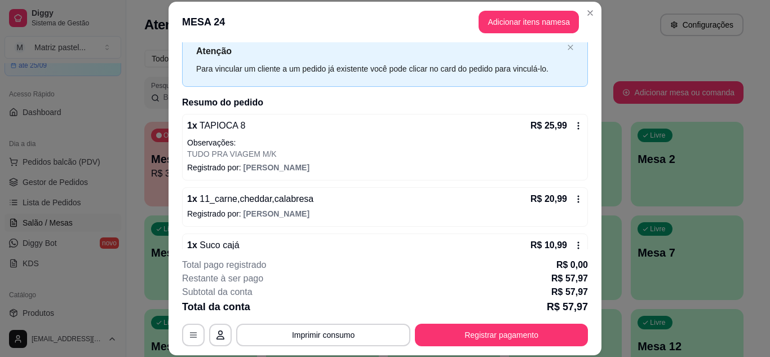
scroll to position [63, 0]
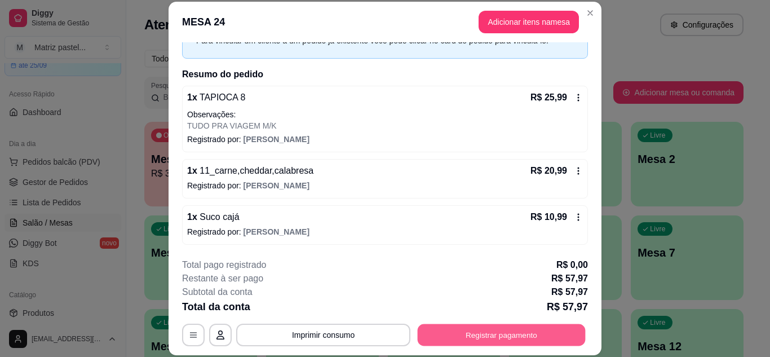
click at [441, 341] on button "Registrar pagamento" at bounding box center [502, 335] width 168 height 22
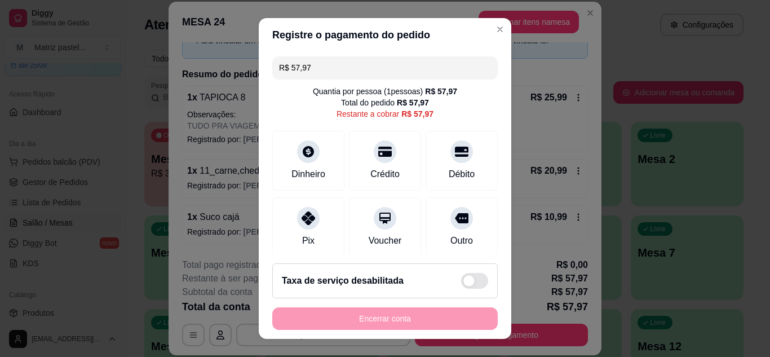
click at [365, 73] on input "R$ 57,97" at bounding box center [385, 67] width 212 height 23
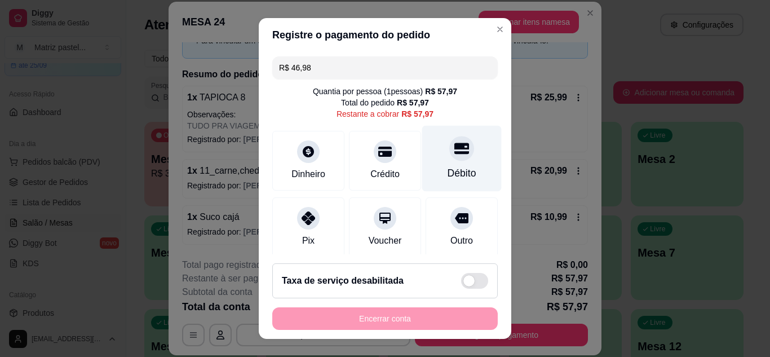
click at [448, 168] on div "Débito" at bounding box center [462, 173] width 29 height 15
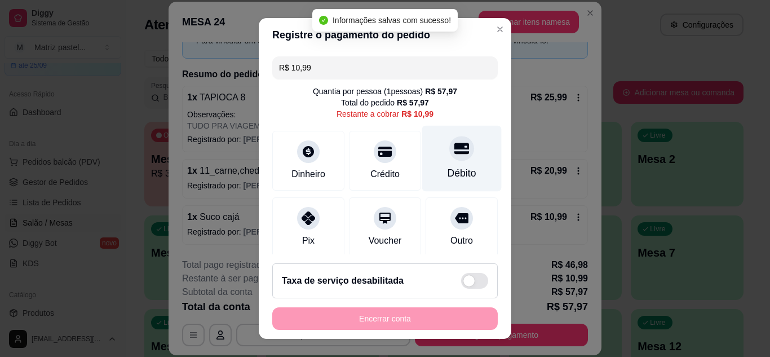
click at [448, 167] on div "Débito" at bounding box center [462, 173] width 29 height 15
type input "R$ 0,00"
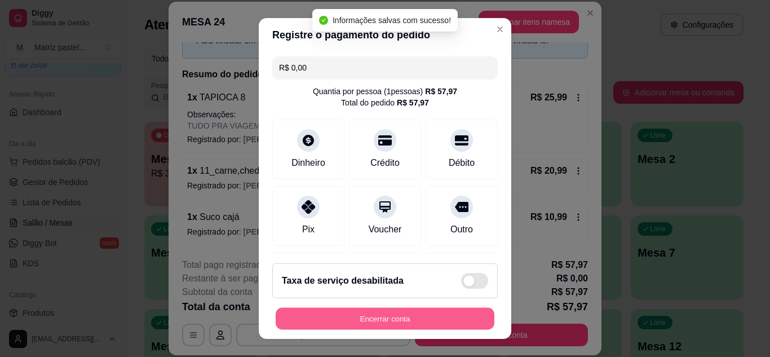
click at [385, 325] on button "Encerrar conta" at bounding box center [385, 319] width 219 height 22
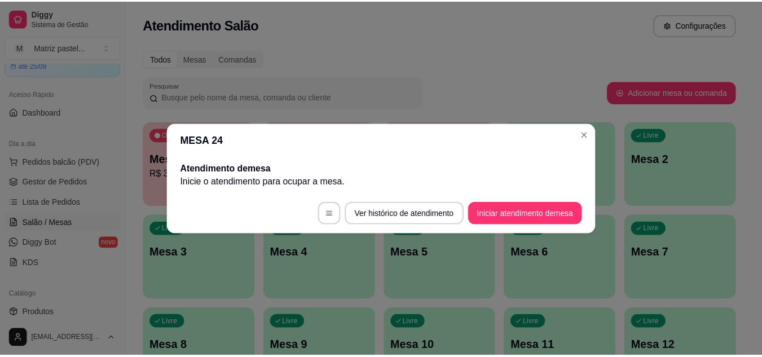
scroll to position [0, 0]
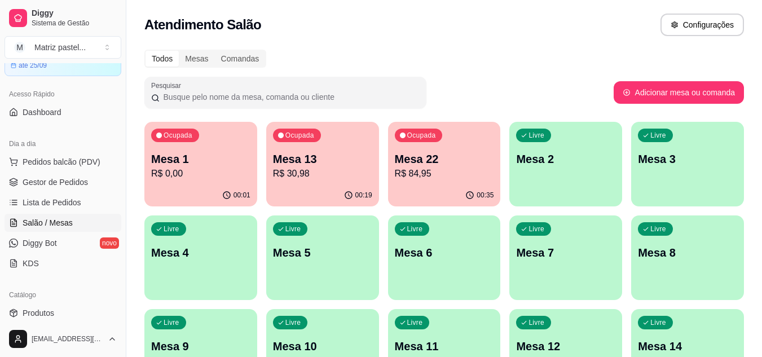
drag, startPoint x: 72, startPoint y: 189, endPoint x: 223, endPoint y: 183, distance: 151.3
click at [72, 189] on link "Gestor de Pedidos" at bounding box center [63, 182] width 117 height 18
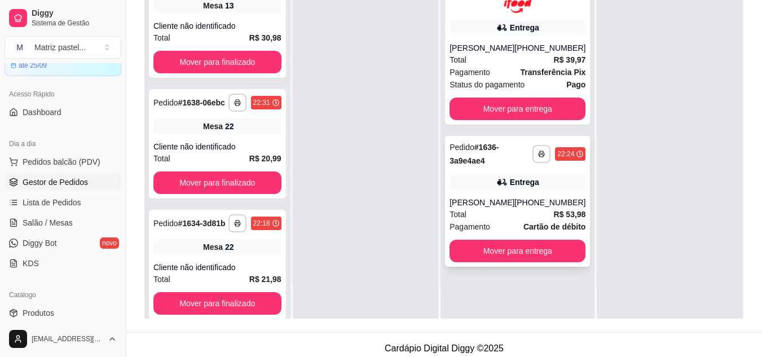
scroll to position [172, 0]
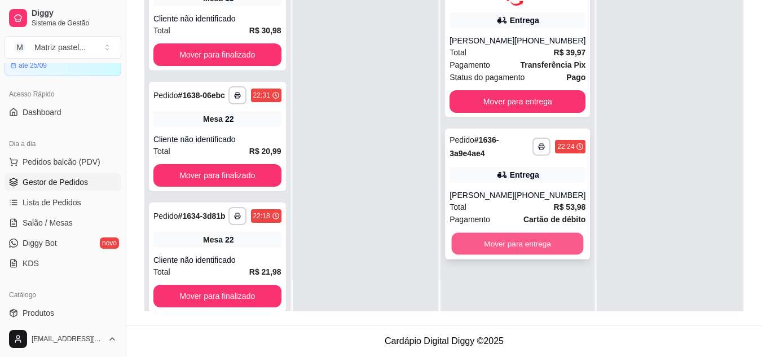
click at [491, 237] on button "Mover para entrega" at bounding box center [518, 243] width 132 height 22
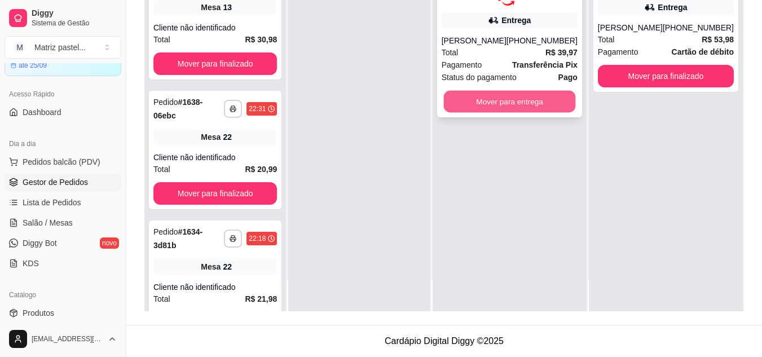
click at [510, 110] on button "Mover para entrega" at bounding box center [509, 101] width 132 height 22
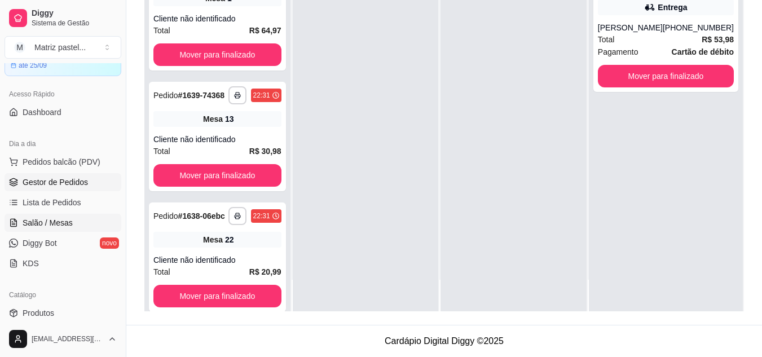
click at [54, 223] on span "Salão / Mesas" at bounding box center [48, 222] width 50 height 11
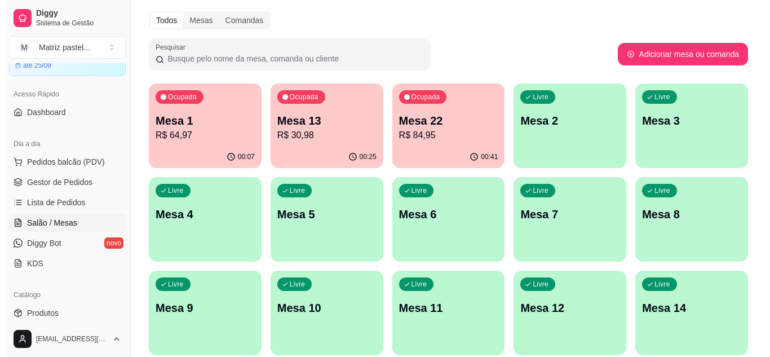
scroll to position [56, 0]
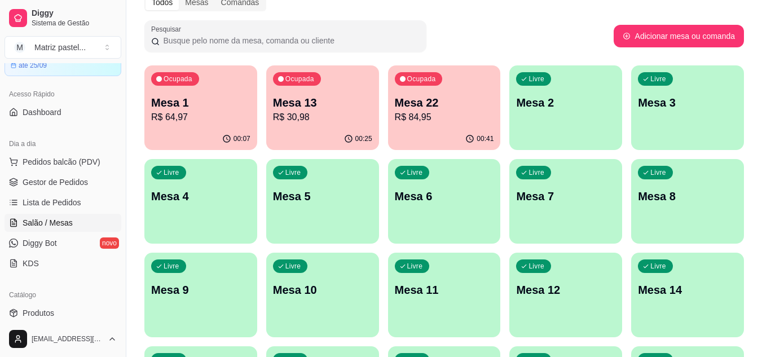
click at [406, 113] on p "R$ 84,95" at bounding box center [444, 118] width 99 height 14
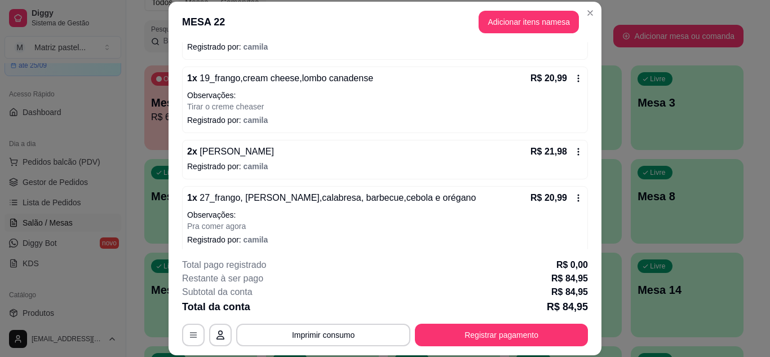
scroll to position [136, 0]
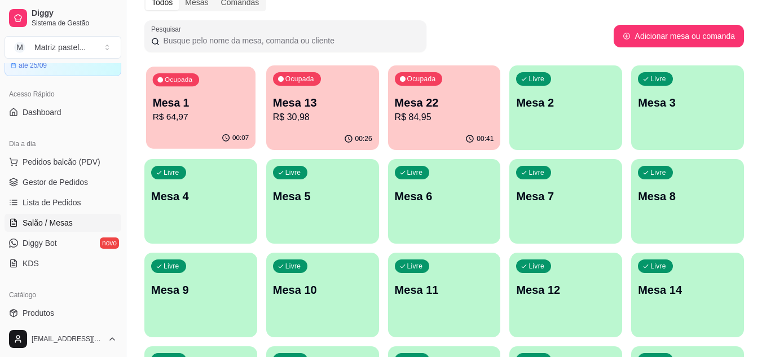
click at [203, 124] on div "Ocupada Mesa 1 R$ 64,97" at bounding box center [200, 97] width 109 height 61
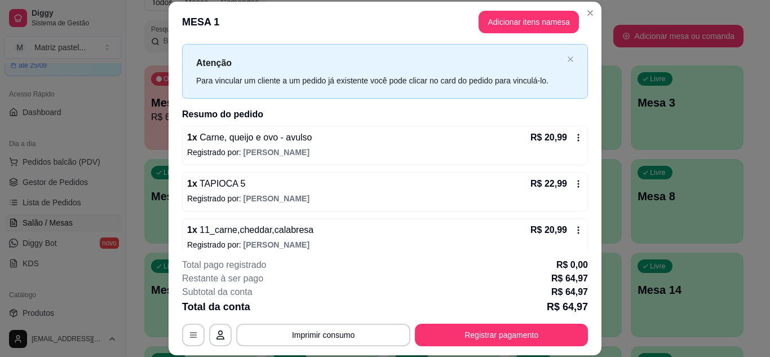
scroll to position [36, 0]
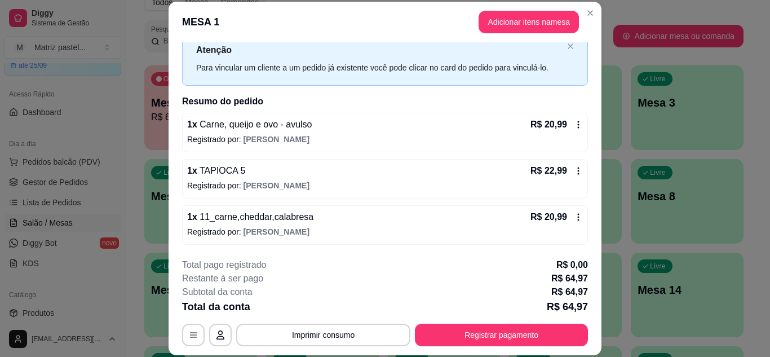
click at [561, 128] on div "R$ 20,99" at bounding box center [557, 125] width 52 height 14
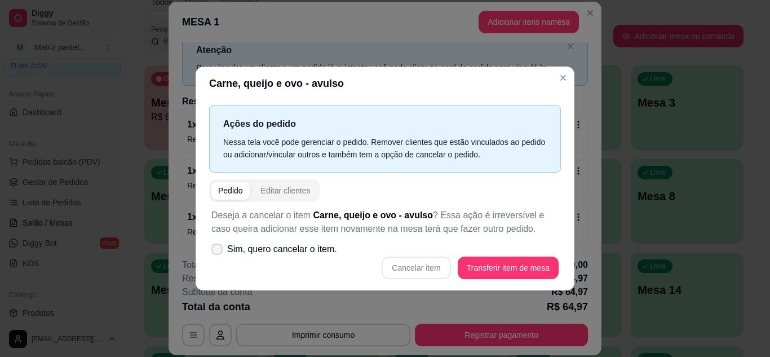
click at [267, 254] on span "Sim, quero cancelar o item." at bounding box center [282, 250] width 110 height 14
click at [218, 254] on input "Sim, quero cancelar o item." at bounding box center [214, 254] width 7 height 7
checkbox input "true"
click at [393, 268] on button "Cancelar item" at bounding box center [416, 268] width 67 height 22
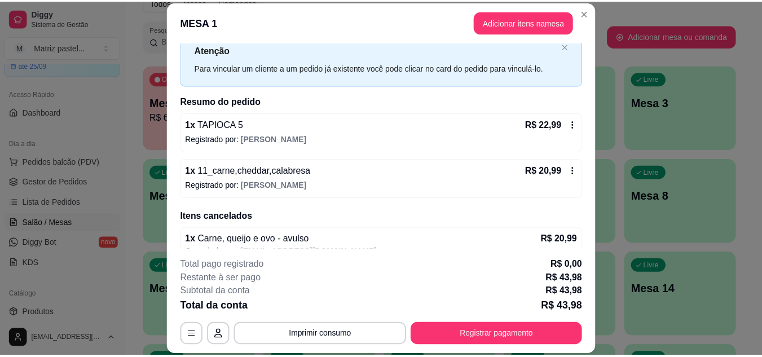
scroll to position [54, 0]
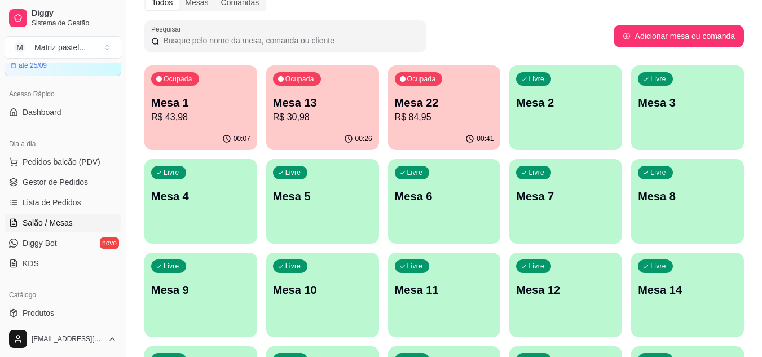
click at [303, 95] on p "Mesa 13" at bounding box center [322, 103] width 99 height 16
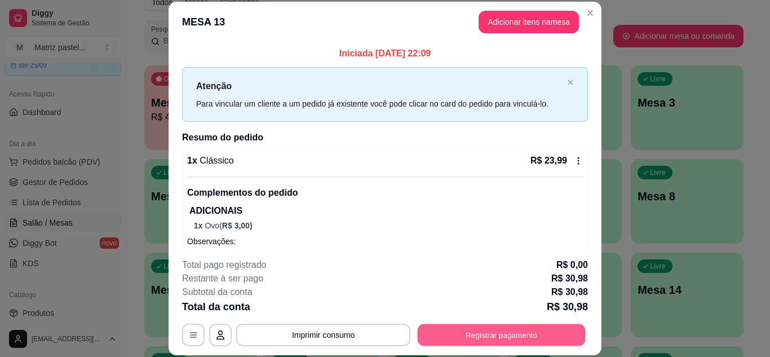
click at [457, 337] on button "Registrar pagamento" at bounding box center [502, 335] width 168 height 22
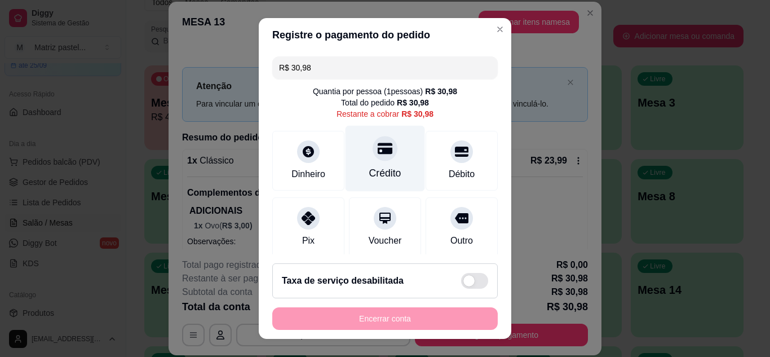
click at [383, 171] on div "Crédito" at bounding box center [385, 173] width 32 height 15
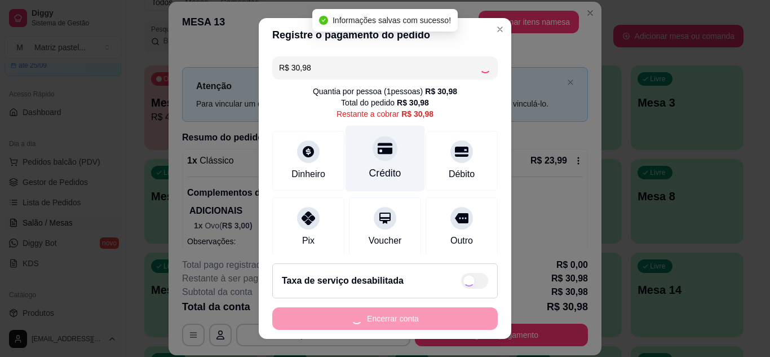
type input "R$ 0,00"
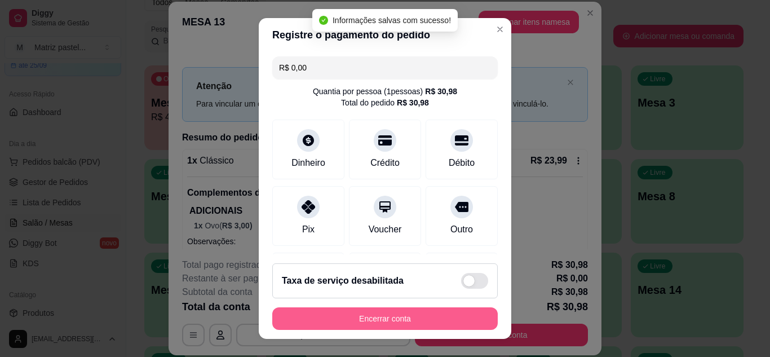
click at [412, 328] on button "Encerrar conta" at bounding box center [385, 318] width 226 height 23
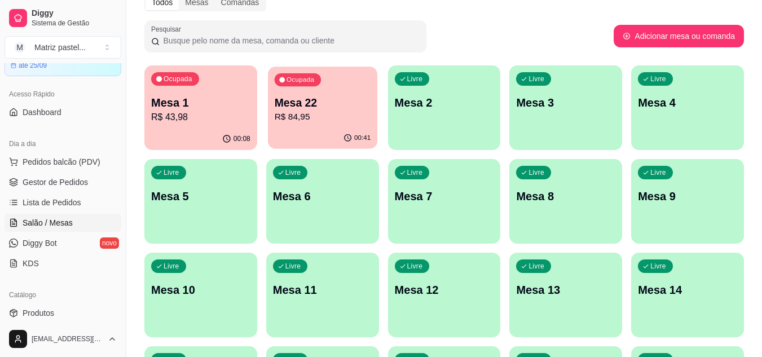
click at [293, 115] on p "R$ 84,95" at bounding box center [322, 117] width 96 height 13
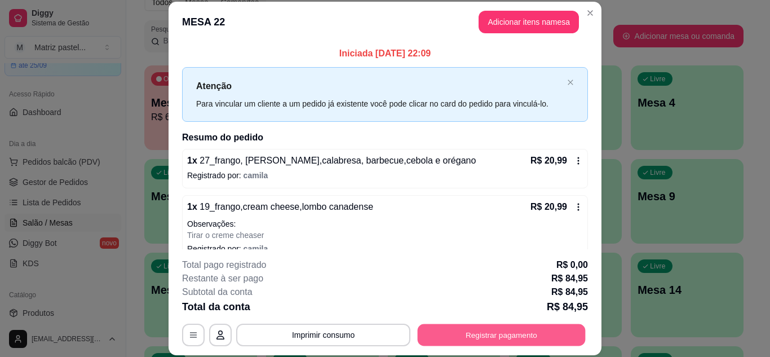
click at [497, 340] on button "Registrar pagamento" at bounding box center [502, 335] width 168 height 22
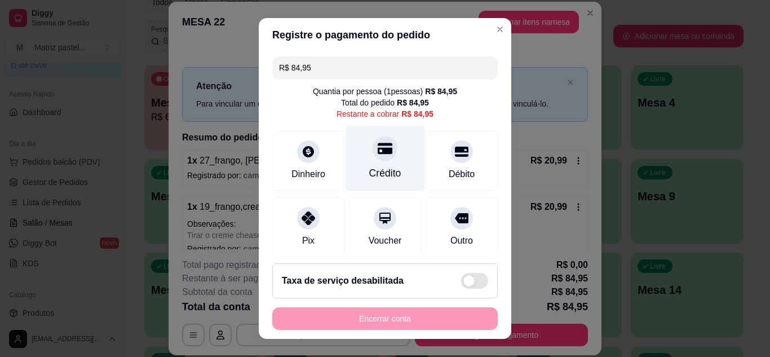
click at [389, 157] on div "Crédito" at bounding box center [386, 158] width 80 height 66
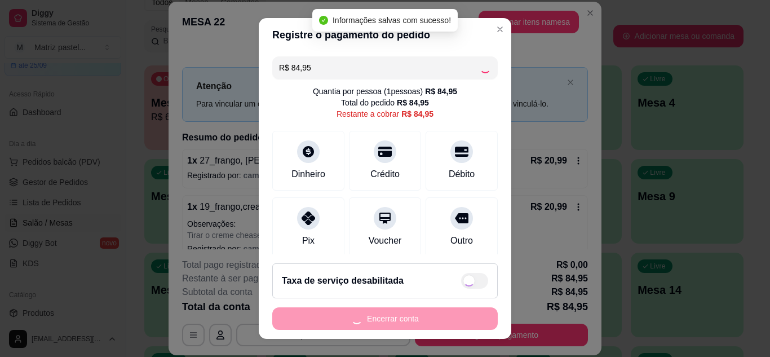
type input "R$ 0,00"
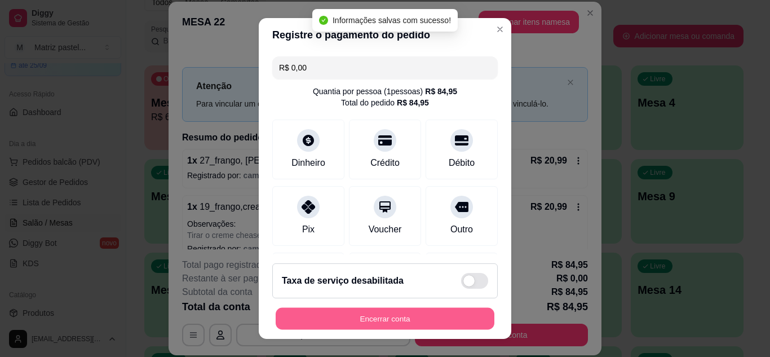
click at [387, 314] on button "Encerrar conta" at bounding box center [385, 319] width 219 height 22
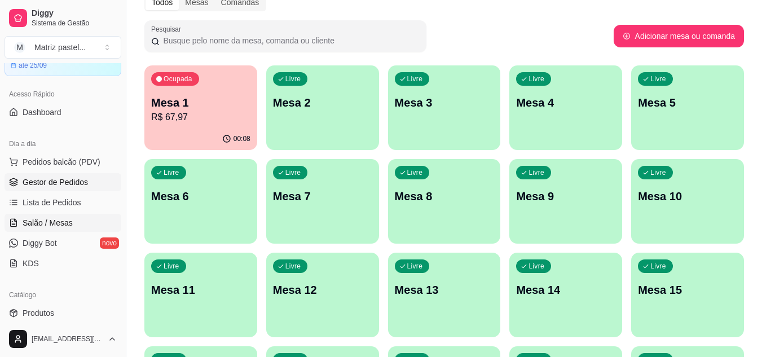
click at [49, 188] on link "Gestor de Pedidos" at bounding box center [63, 182] width 117 height 18
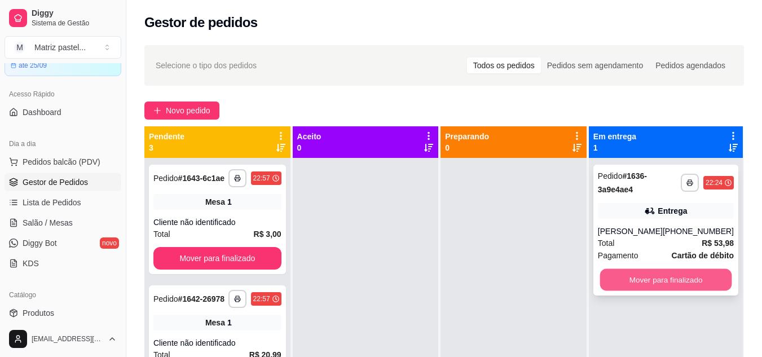
click at [630, 278] on button "Mover para finalizado" at bounding box center [666, 280] width 132 height 22
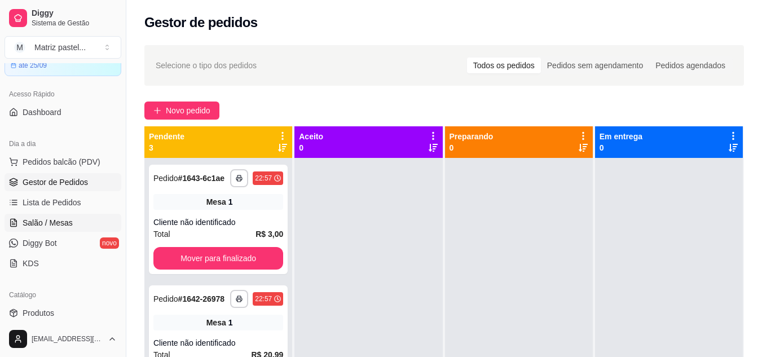
click at [34, 218] on span "Salão / Mesas" at bounding box center [48, 222] width 50 height 11
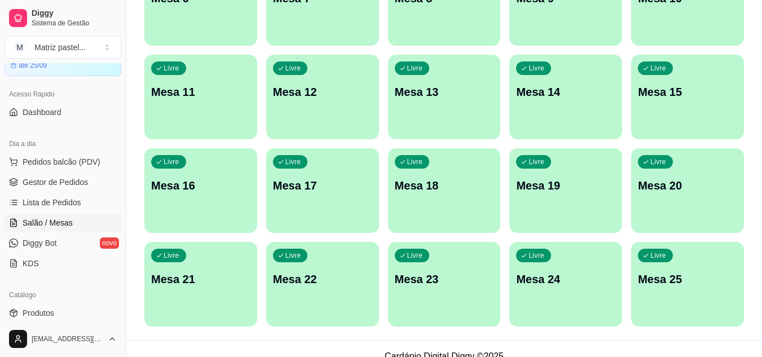
scroll to position [270, 0]
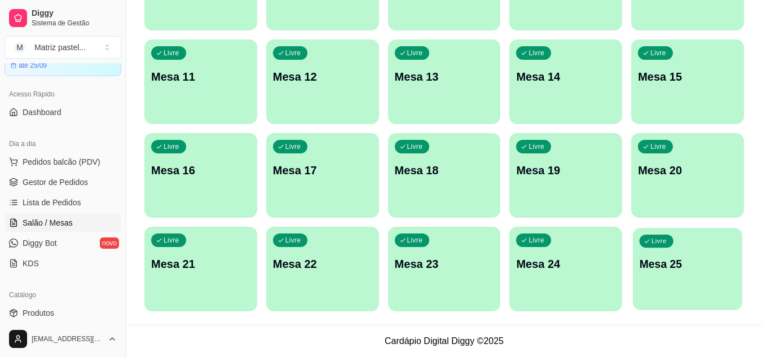
click at [673, 246] on div "Livre Mesa 25" at bounding box center [687, 262] width 109 height 69
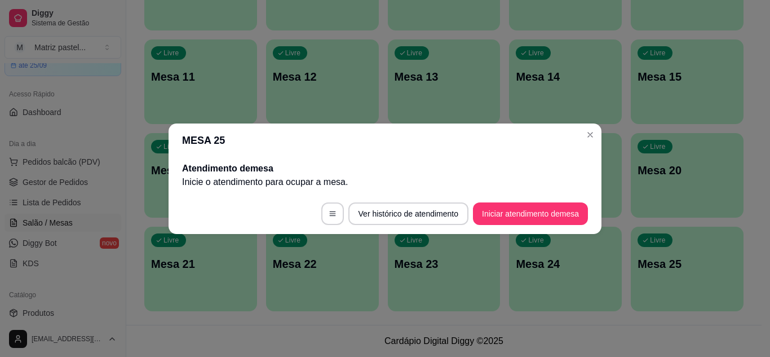
click at [542, 229] on footer "Ver histórico de atendimento Iniciar atendimento de mesa" at bounding box center [385, 213] width 433 height 41
click at [535, 223] on button "Iniciar atendimento de mesa" at bounding box center [530, 213] width 115 height 23
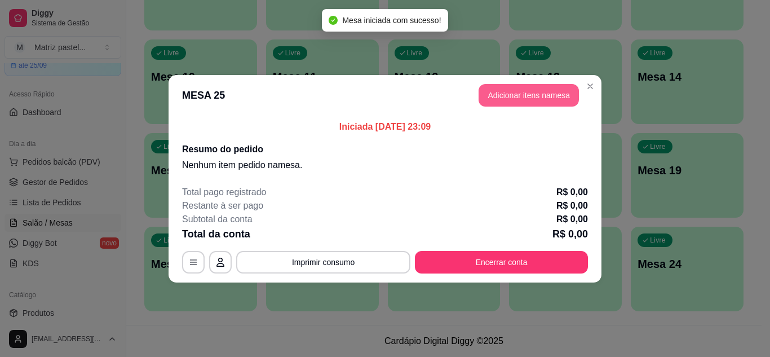
click at [512, 94] on button "Adicionar itens na mesa" at bounding box center [529, 95] width 100 height 23
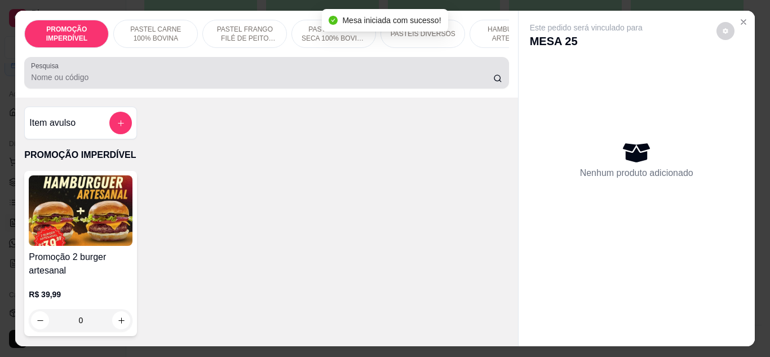
click at [213, 84] on div at bounding box center [266, 72] width 471 height 23
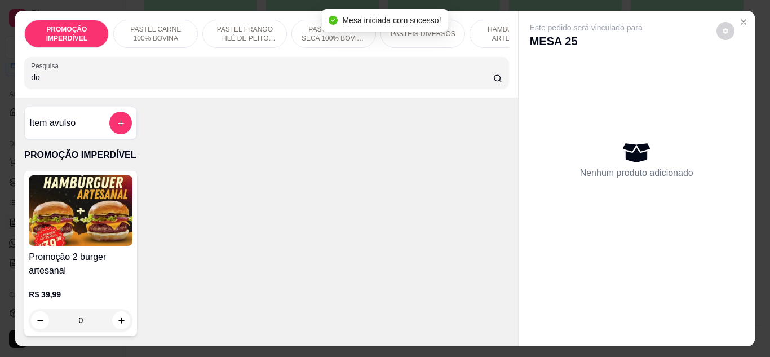
type input "do"
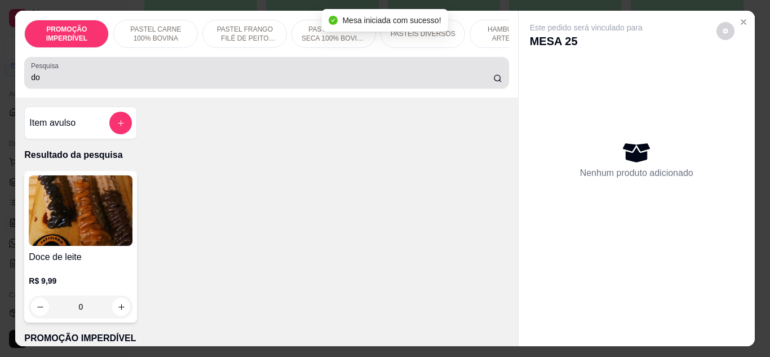
click at [213, 84] on div "do" at bounding box center [266, 72] width 471 height 23
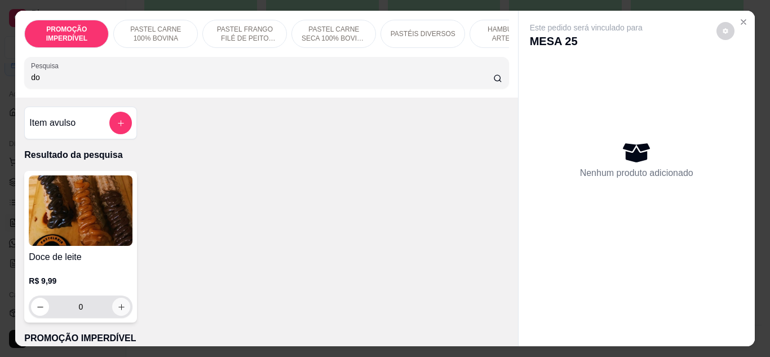
click at [118, 310] on icon "increase-product-quantity" at bounding box center [121, 307] width 6 height 6
type input "1"
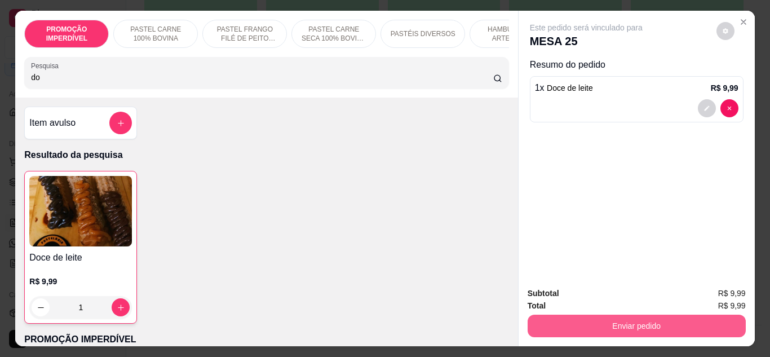
click at [584, 316] on button "Enviar pedido" at bounding box center [637, 326] width 218 height 23
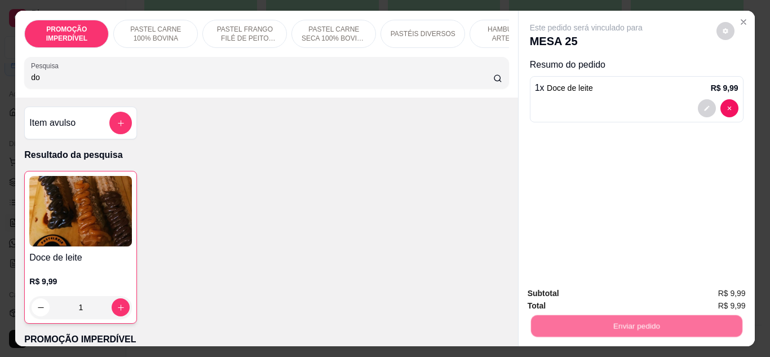
click at [589, 296] on button "Não registrar e enviar pedido" at bounding box center [599, 294] width 117 height 21
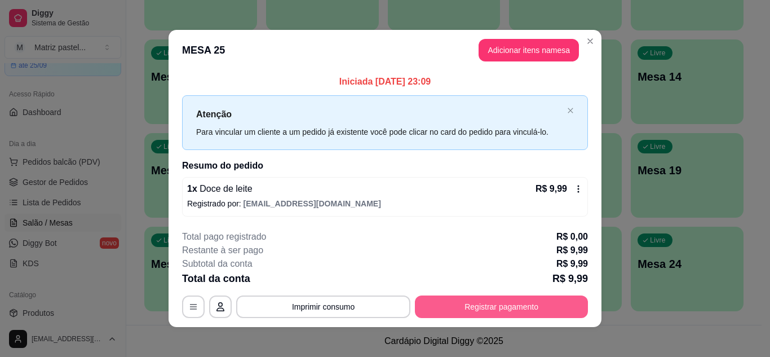
click at [491, 308] on button "Registrar pagamento" at bounding box center [501, 307] width 173 height 23
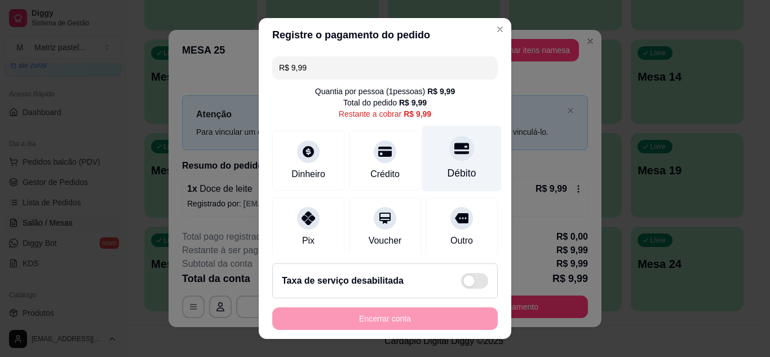
click at [437, 163] on div "Débito" at bounding box center [462, 158] width 80 height 66
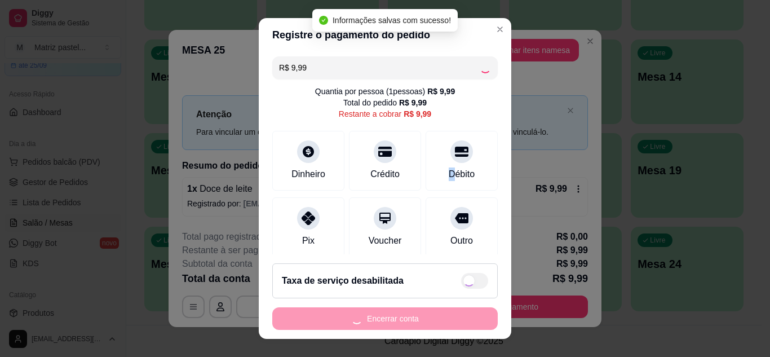
type input "R$ 0,00"
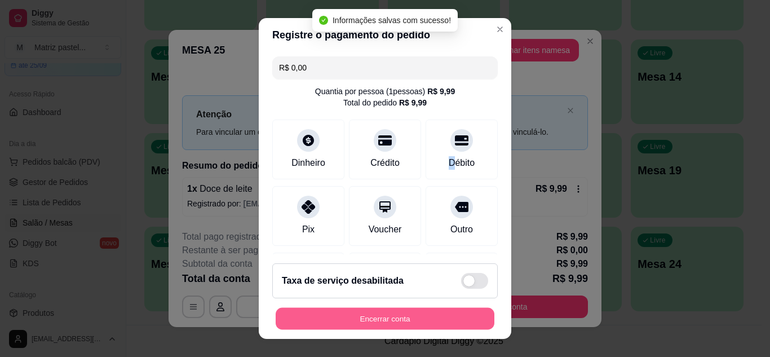
click at [384, 322] on button "Encerrar conta" at bounding box center [385, 319] width 219 height 22
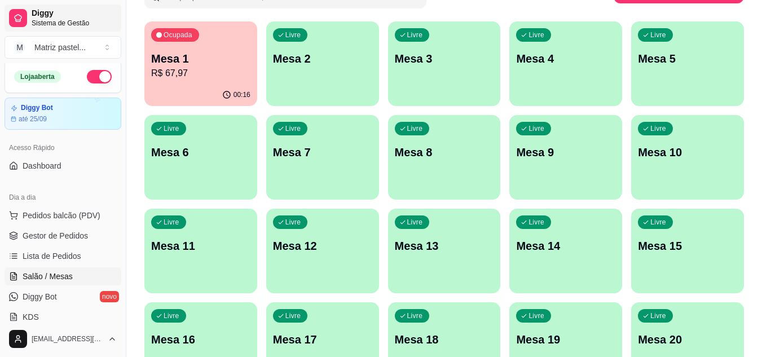
scroll to position [0, 0]
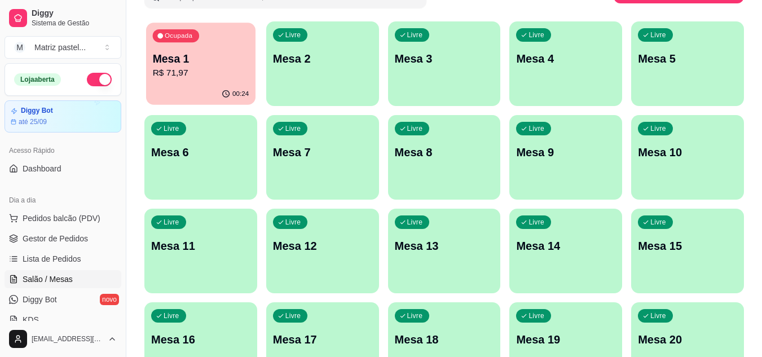
click at [234, 81] on div "Ocupada Mesa 1 R$ 71,97" at bounding box center [200, 53] width 109 height 61
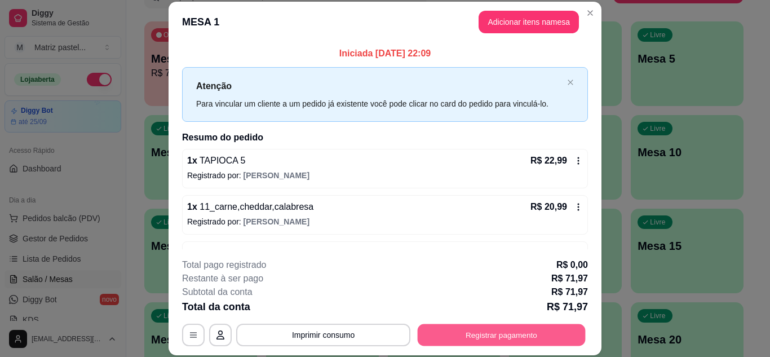
click at [448, 328] on button "Registrar pagamento" at bounding box center [502, 335] width 168 height 22
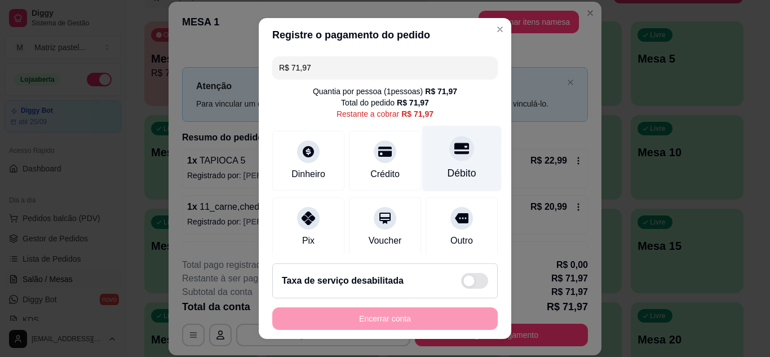
click at [456, 153] on div "Débito" at bounding box center [462, 158] width 80 height 66
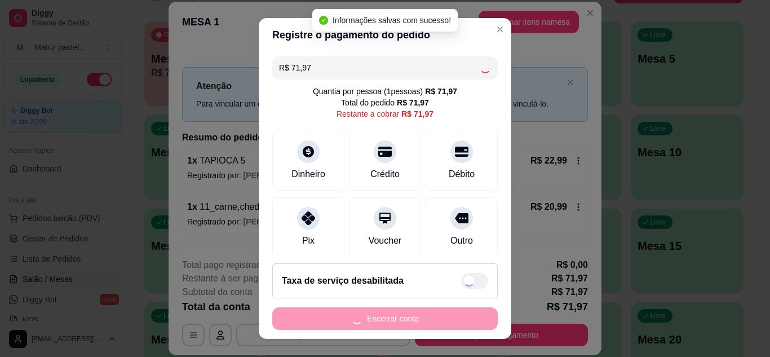
type input "R$ 0,00"
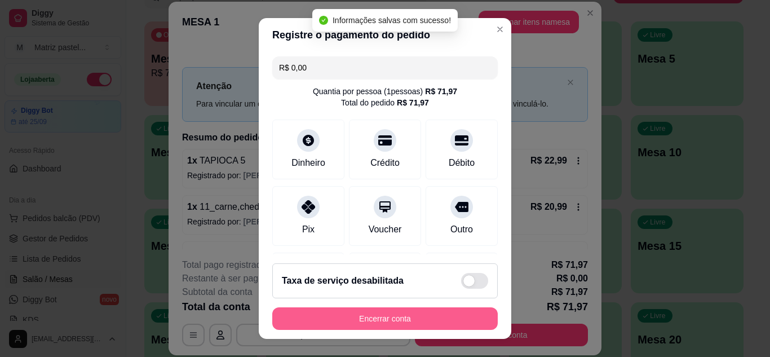
click at [396, 314] on button "Encerrar conta" at bounding box center [385, 318] width 226 height 23
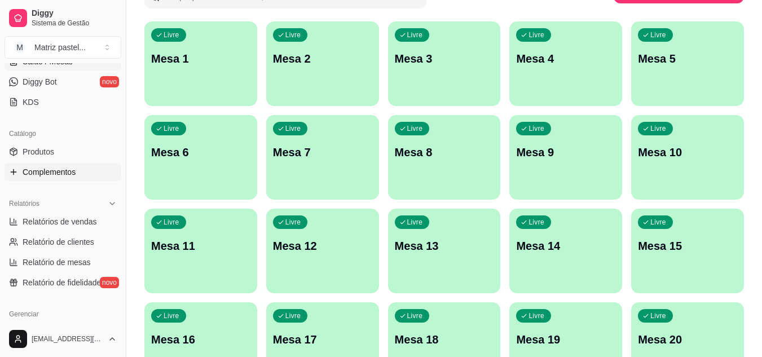
scroll to position [282, 0]
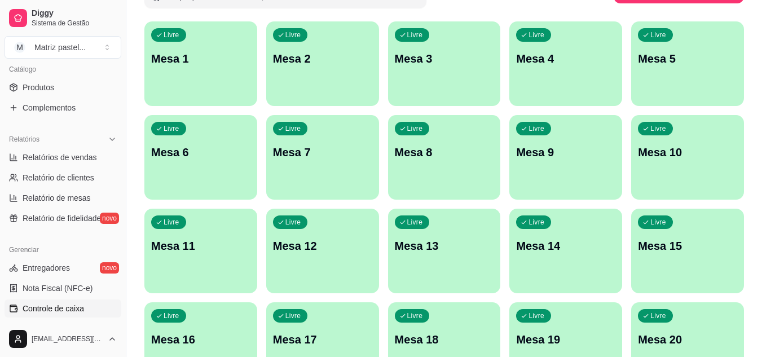
click at [61, 303] on span "Controle de caixa" at bounding box center [53, 308] width 61 height 11
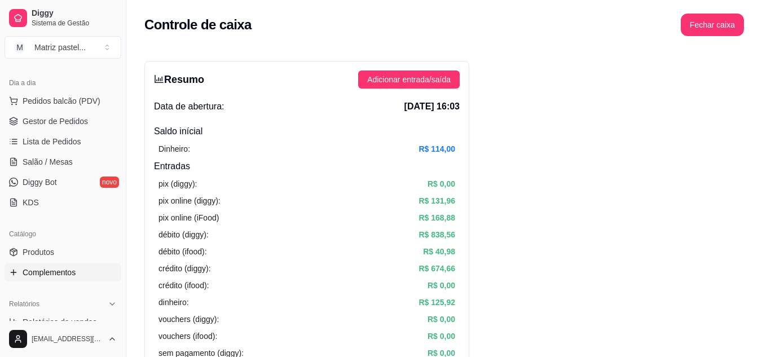
scroll to position [113, 0]
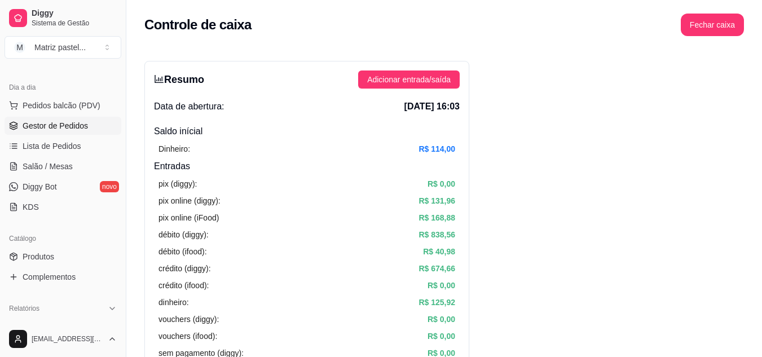
click at [81, 131] on span "Gestor de Pedidos" at bounding box center [55, 125] width 65 height 11
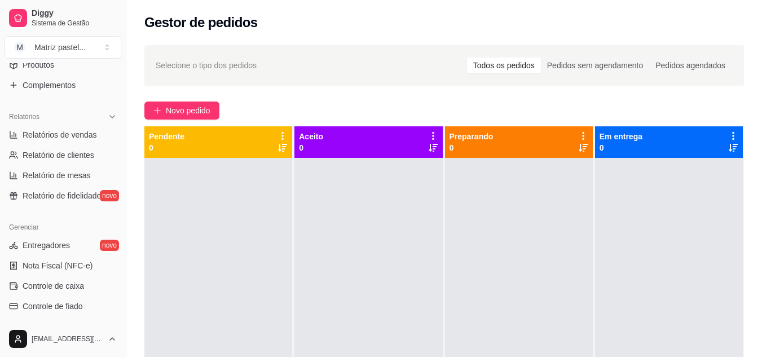
scroll to position [338, 0]
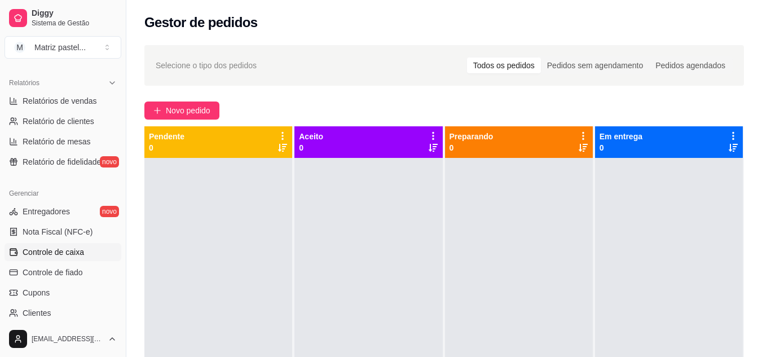
click at [61, 252] on span "Controle de caixa" at bounding box center [53, 251] width 61 height 11
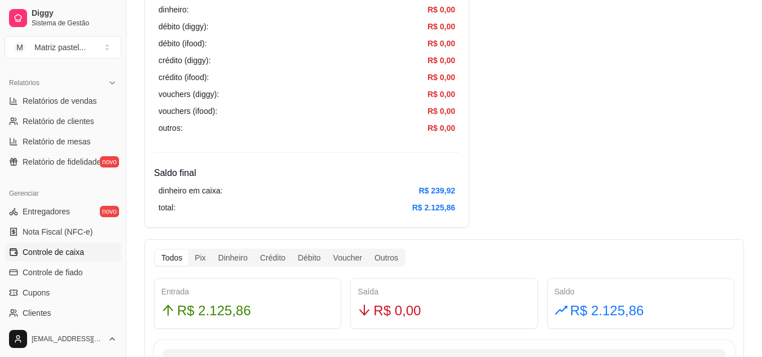
scroll to position [451, 0]
